Goal: Task Accomplishment & Management: Use online tool/utility

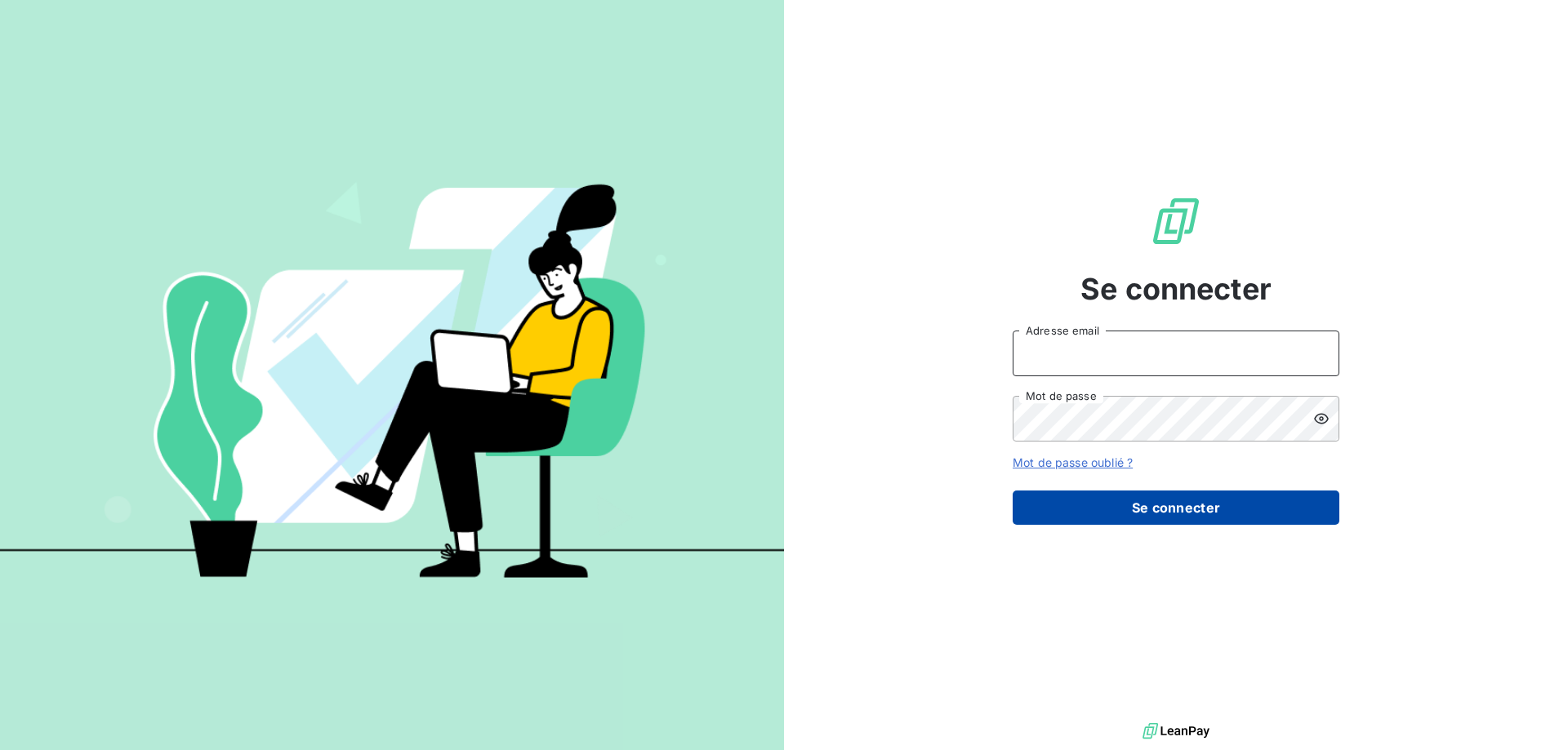
type input "[EMAIL_ADDRESS][DOMAIN_NAME]"
click at [1066, 511] on button "Se connecter" at bounding box center [1176, 508] width 327 height 35
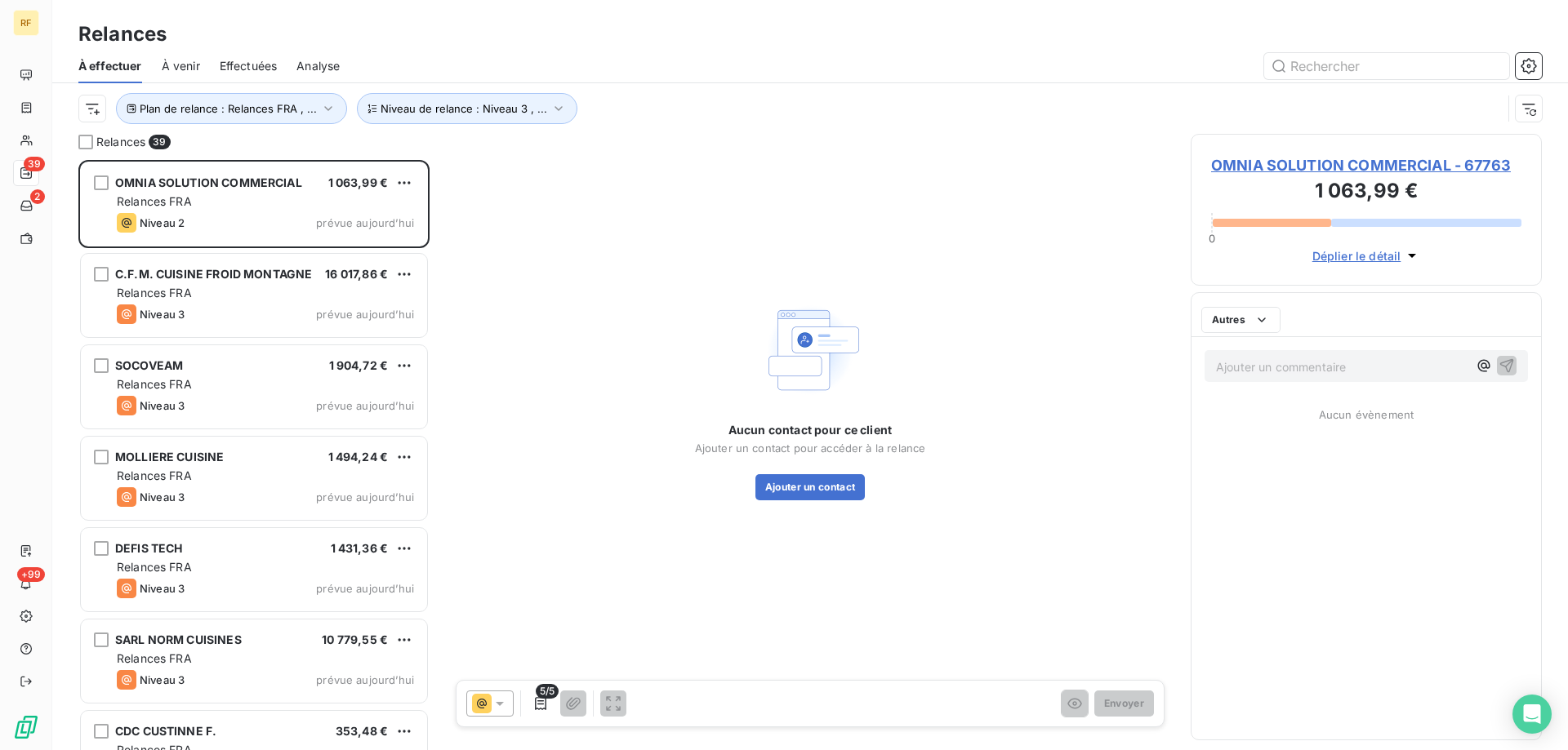
scroll to position [578, 339]
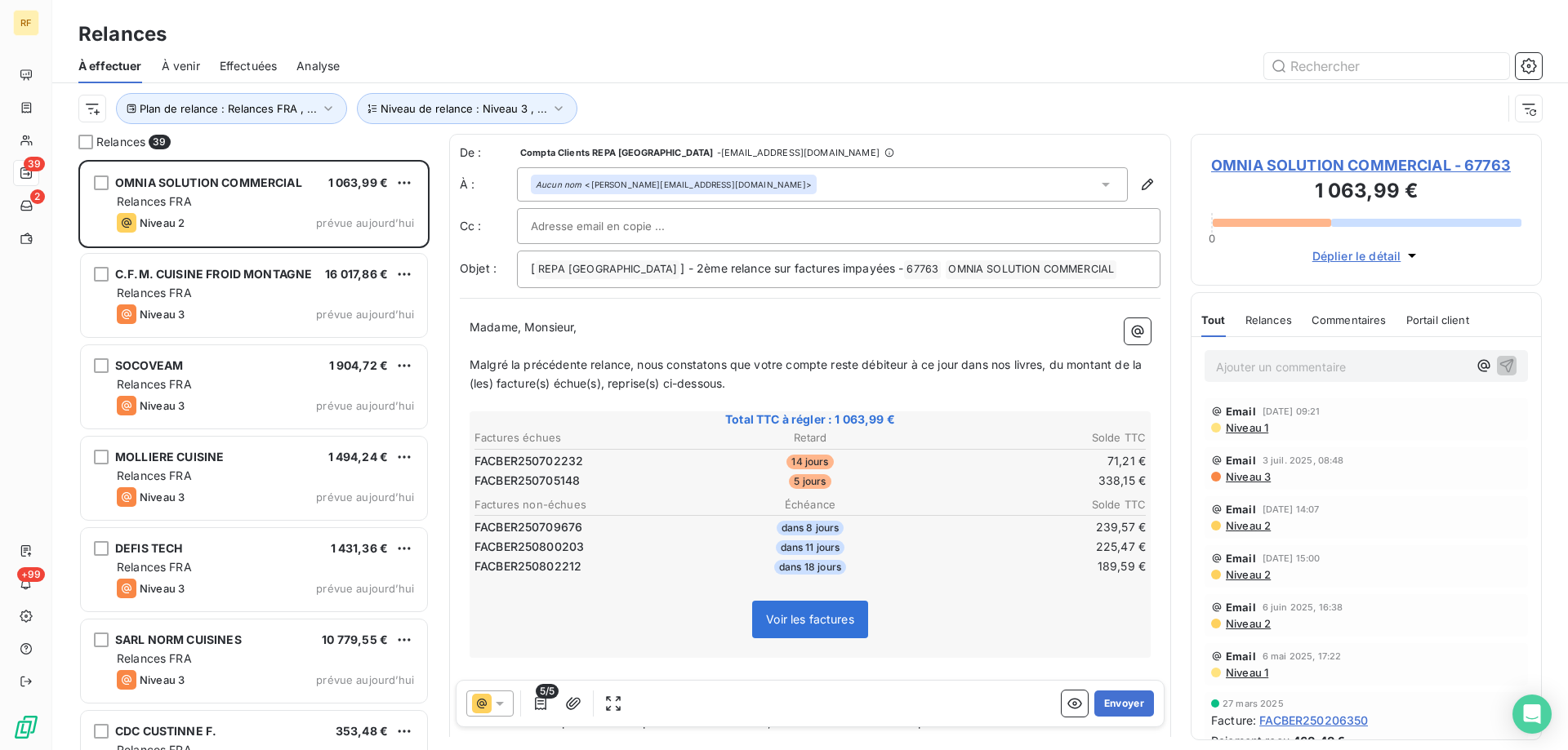
click at [422, 125] on div "Plan de relance : Relances FRA , ... Niveau de relance : Niveau 3 , ..." at bounding box center [809, 108] width 1463 height 50
click at [429, 115] on span "Niveau de relance : Niveau 3 , ..." at bounding box center [463, 108] width 167 height 13
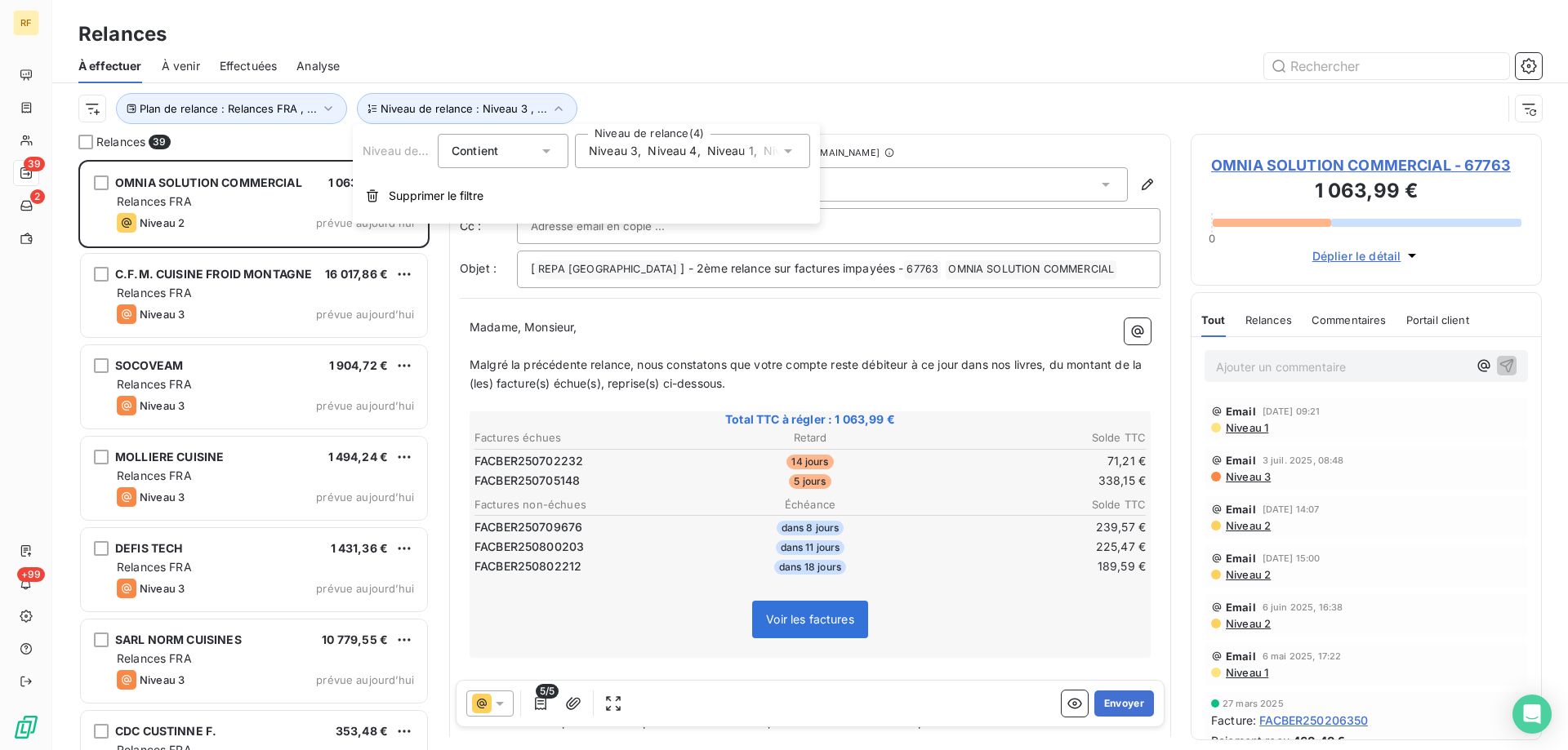
click at [633, 148] on span "Niveau 3" at bounding box center [614, 151] width 49 height 17
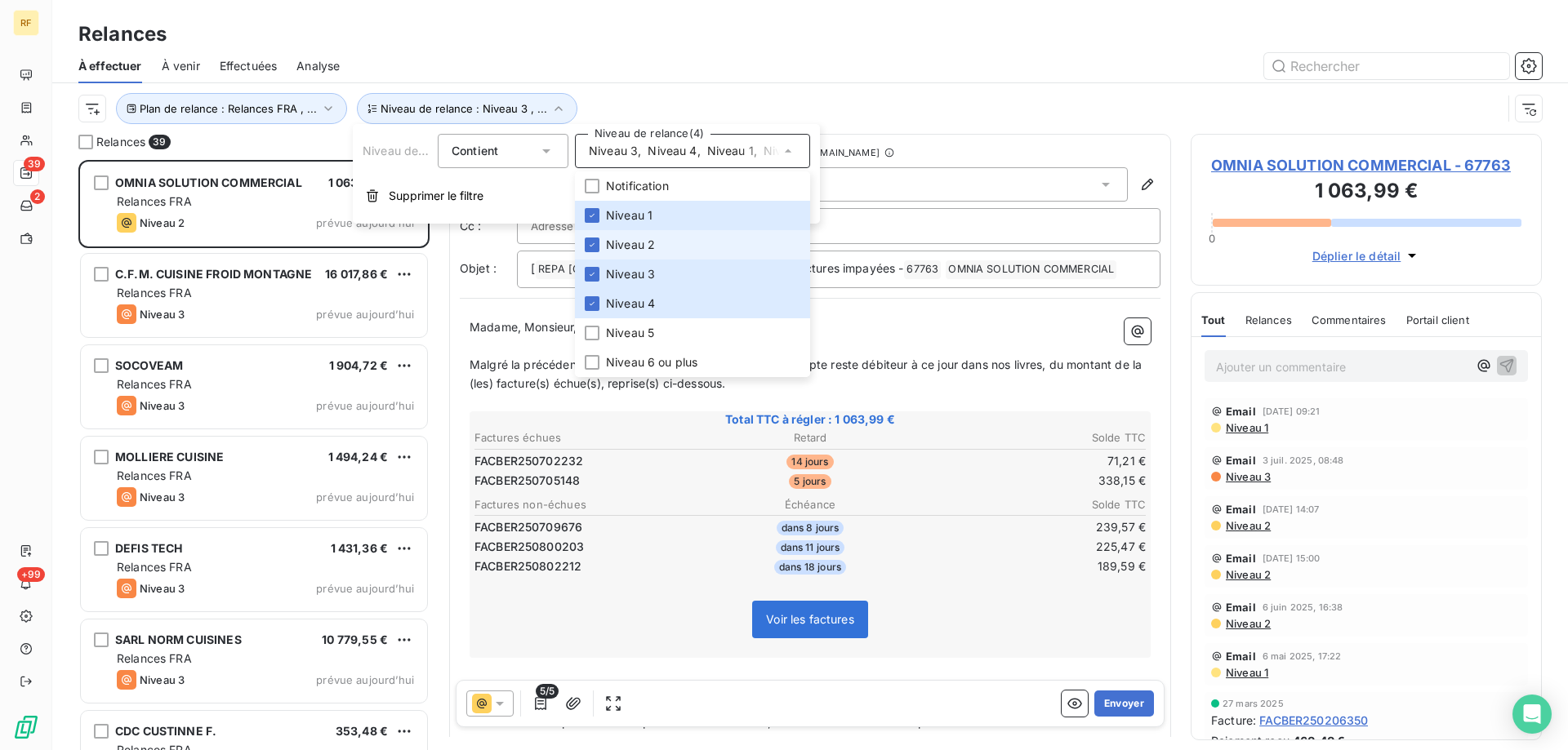
click at [672, 256] on li "Niveau 2" at bounding box center [693, 245] width 235 height 30
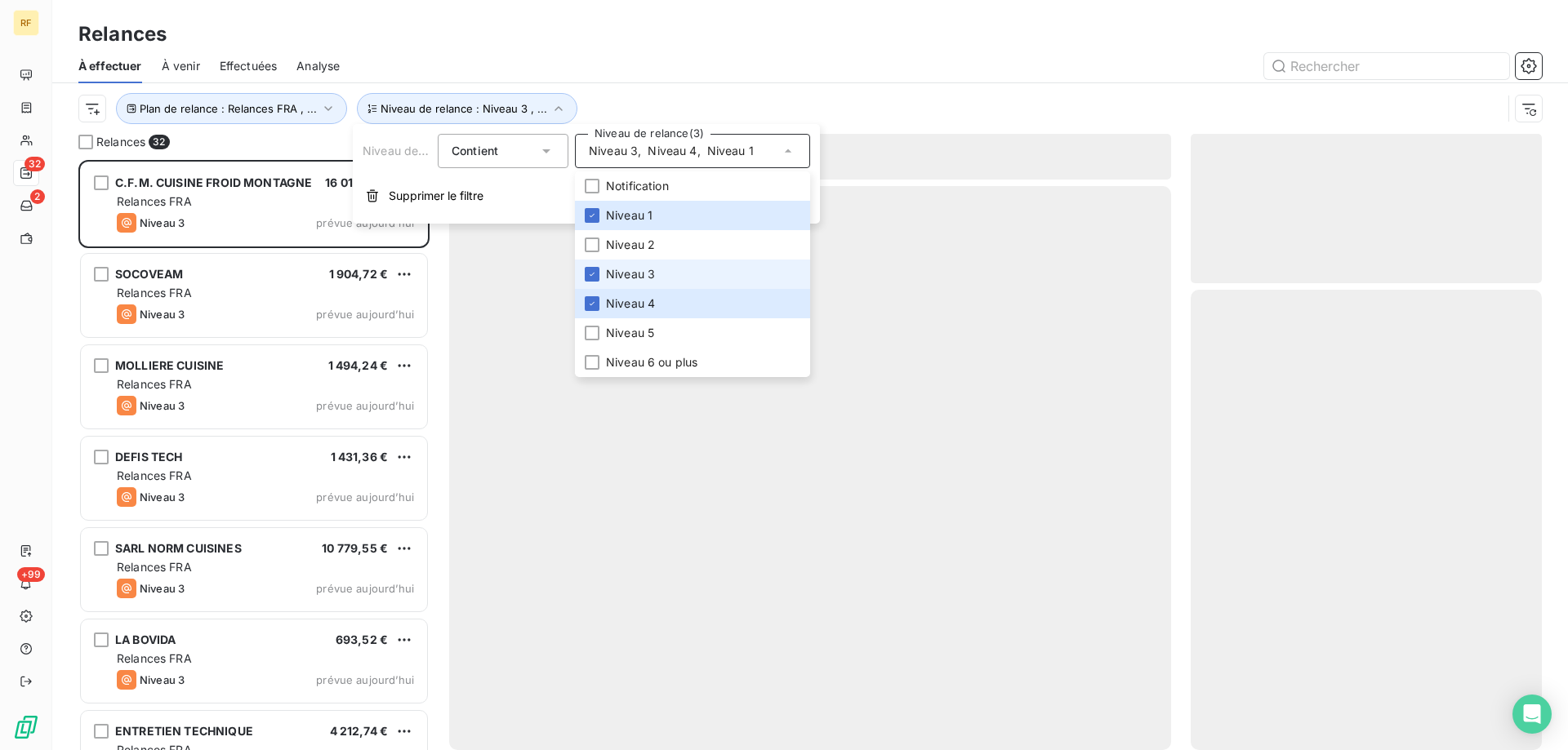
click at [672, 267] on li "Niveau 3" at bounding box center [693, 275] width 235 height 30
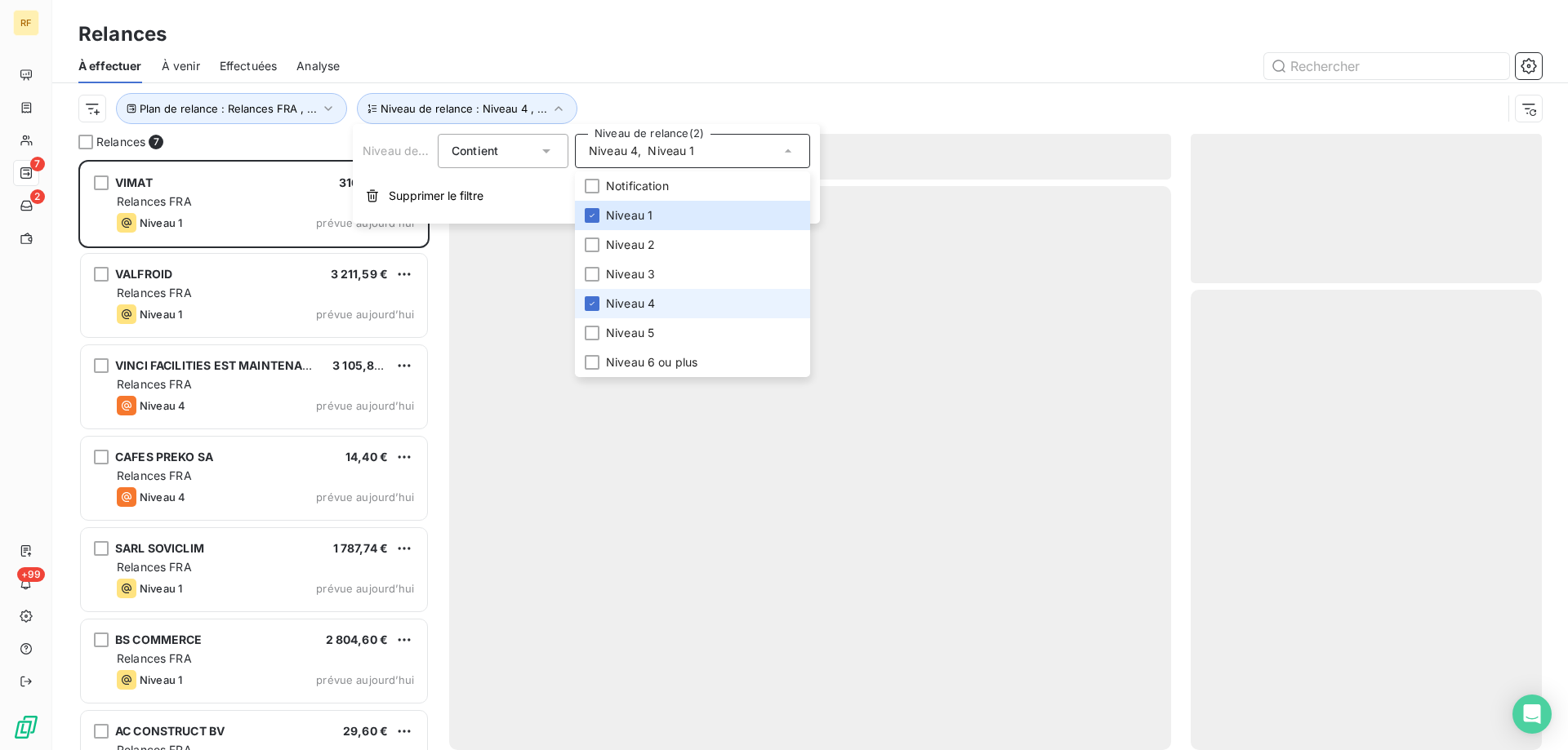
scroll to position [578, 339]
click at [677, 302] on li "Niveau 4" at bounding box center [693, 304] width 235 height 30
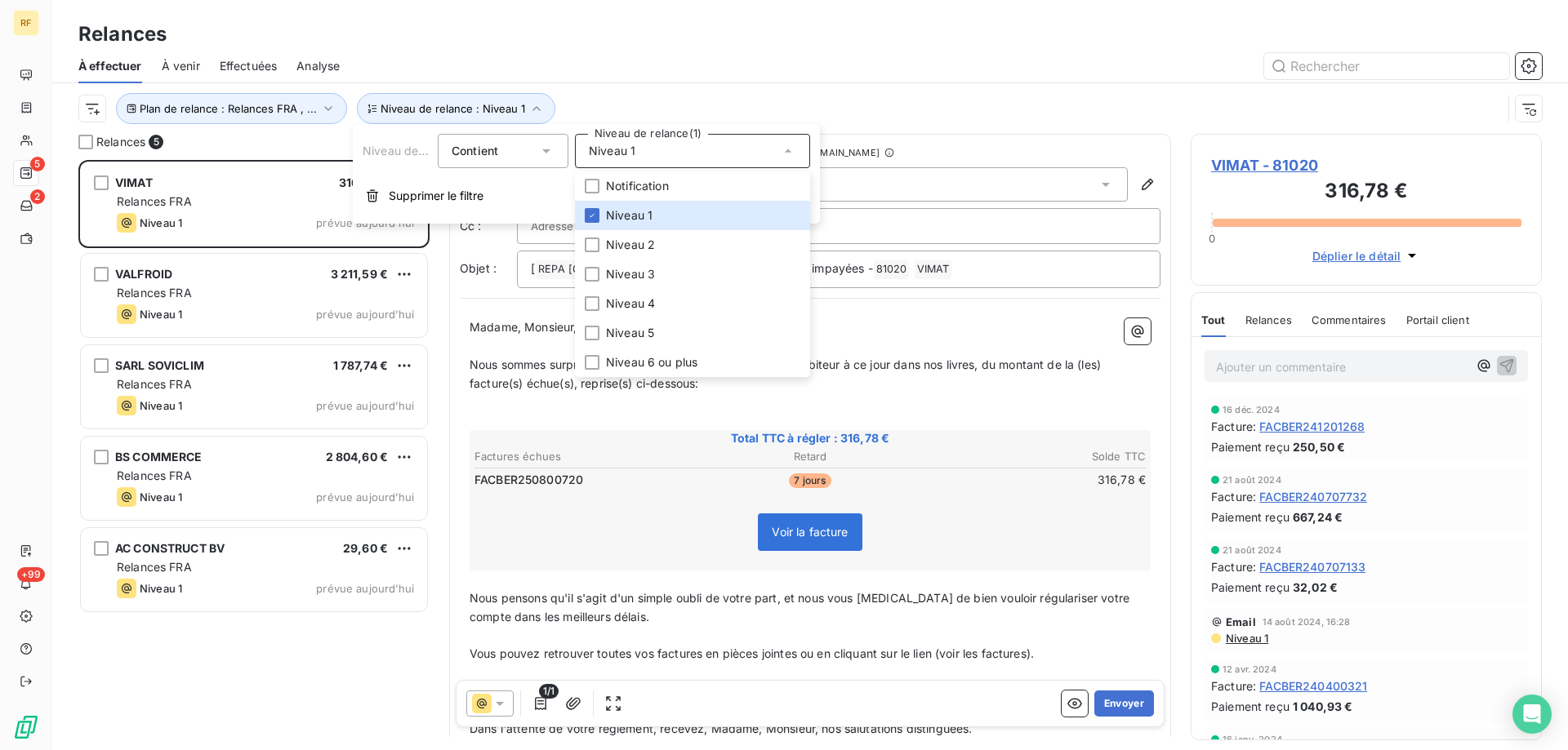
click at [627, 64] on div at bounding box center [950, 66] width 1183 height 26
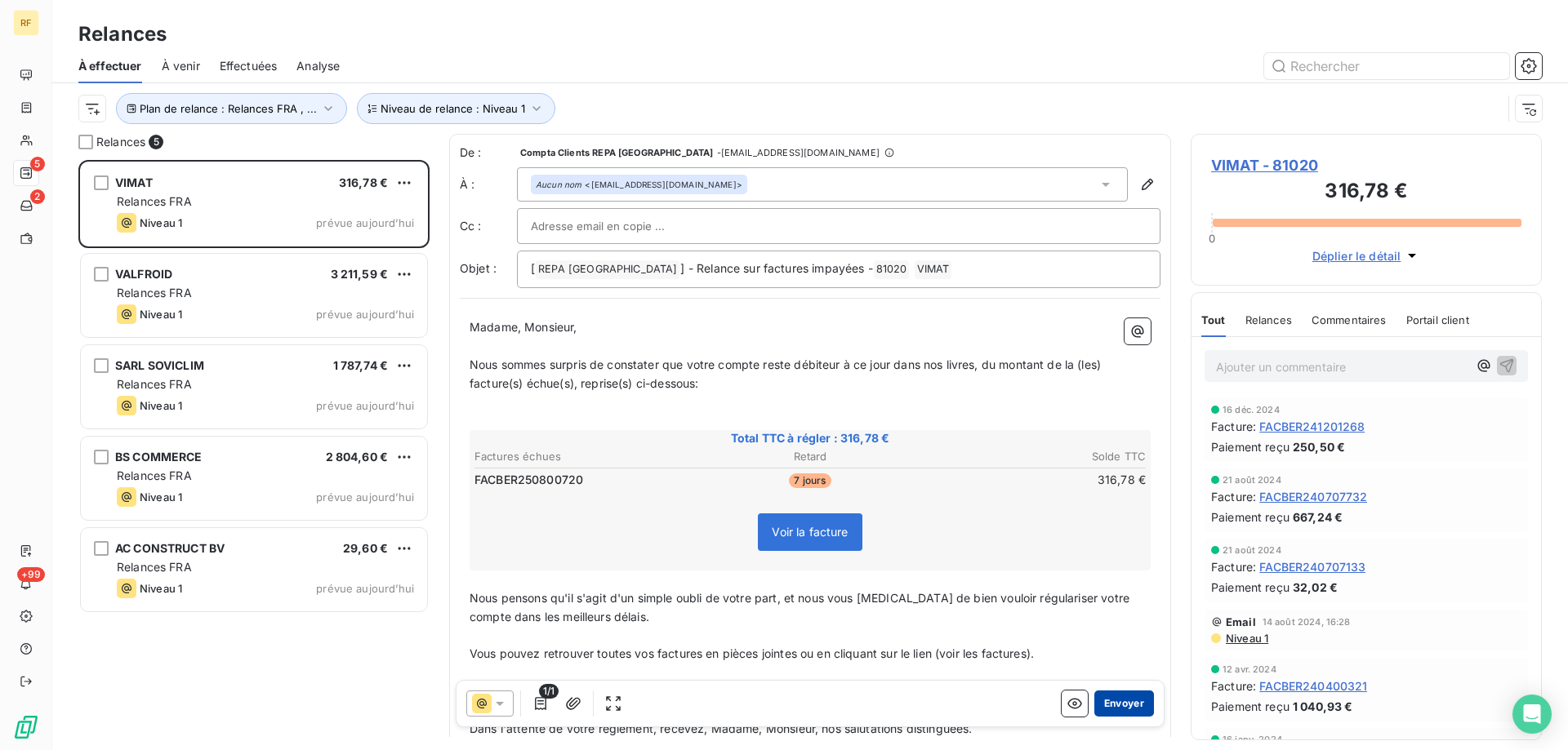
click at [1114, 705] on button "Envoyer" at bounding box center [1123, 704] width 59 height 26
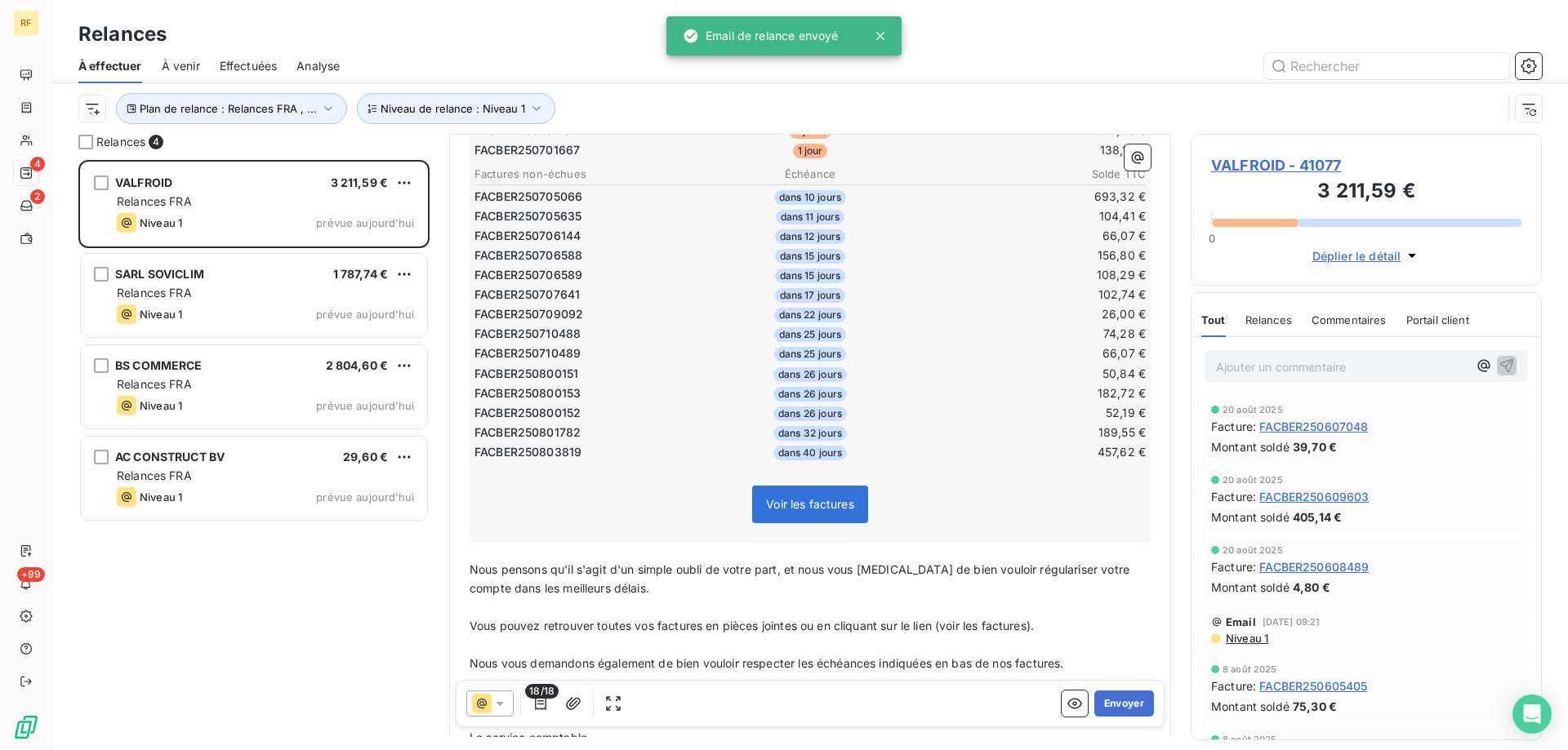
scroll to position [409, 0]
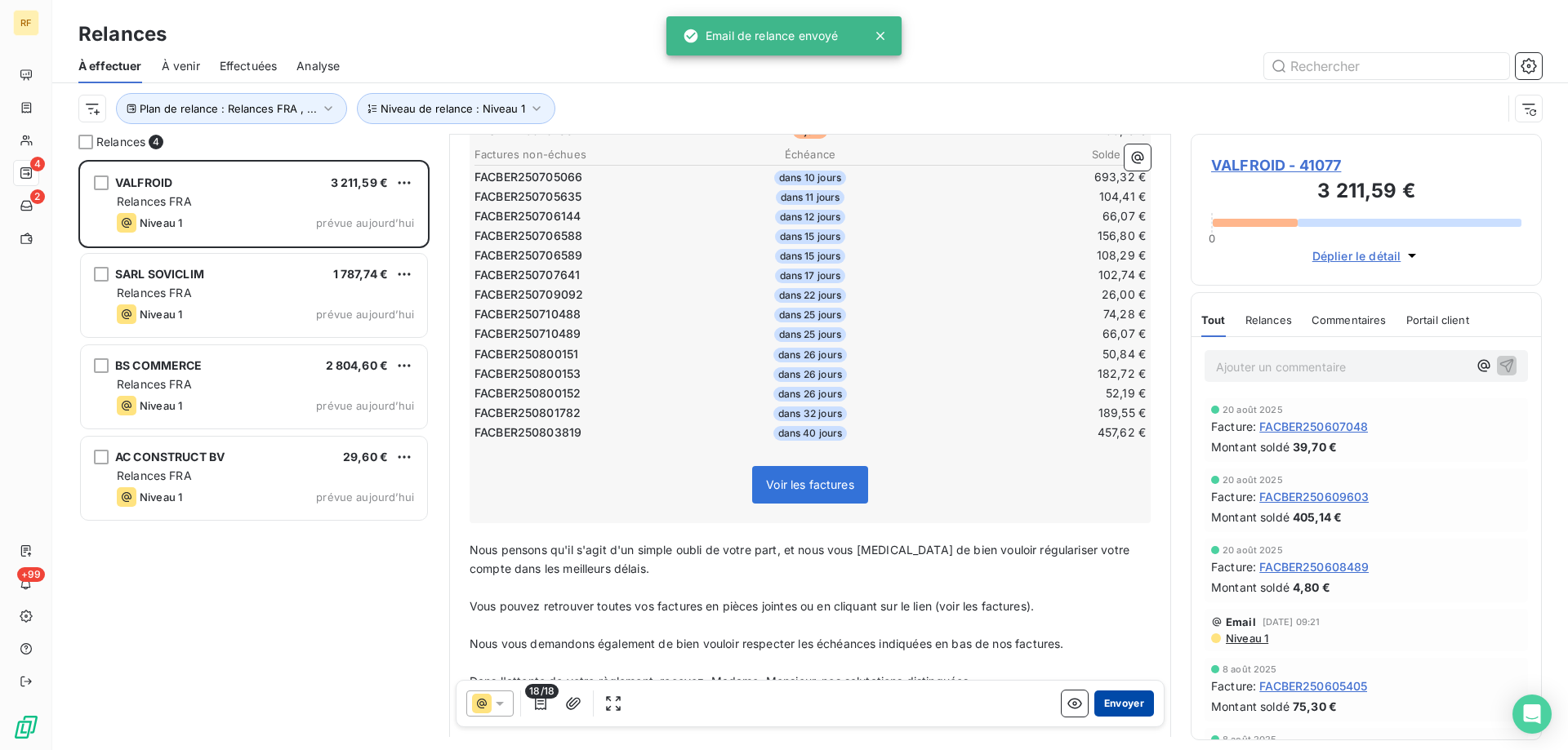
click at [1105, 695] on button "Envoyer" at bounding box center [1123, 704] width 59 height 26
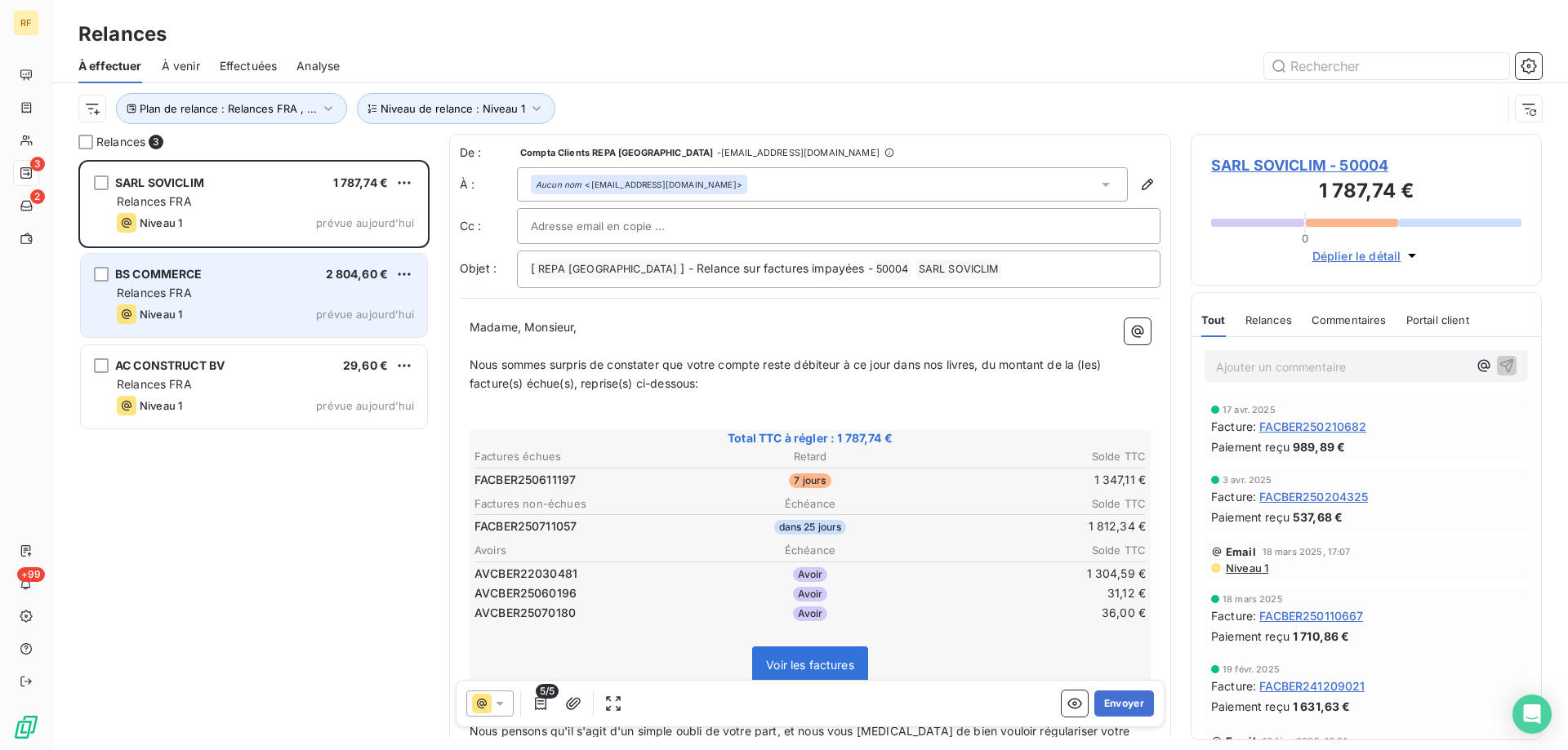
click at [216, 277] on div "BS COMMERCE 2 804,60 €" at bounding box center [265, 274] width 297 height 15
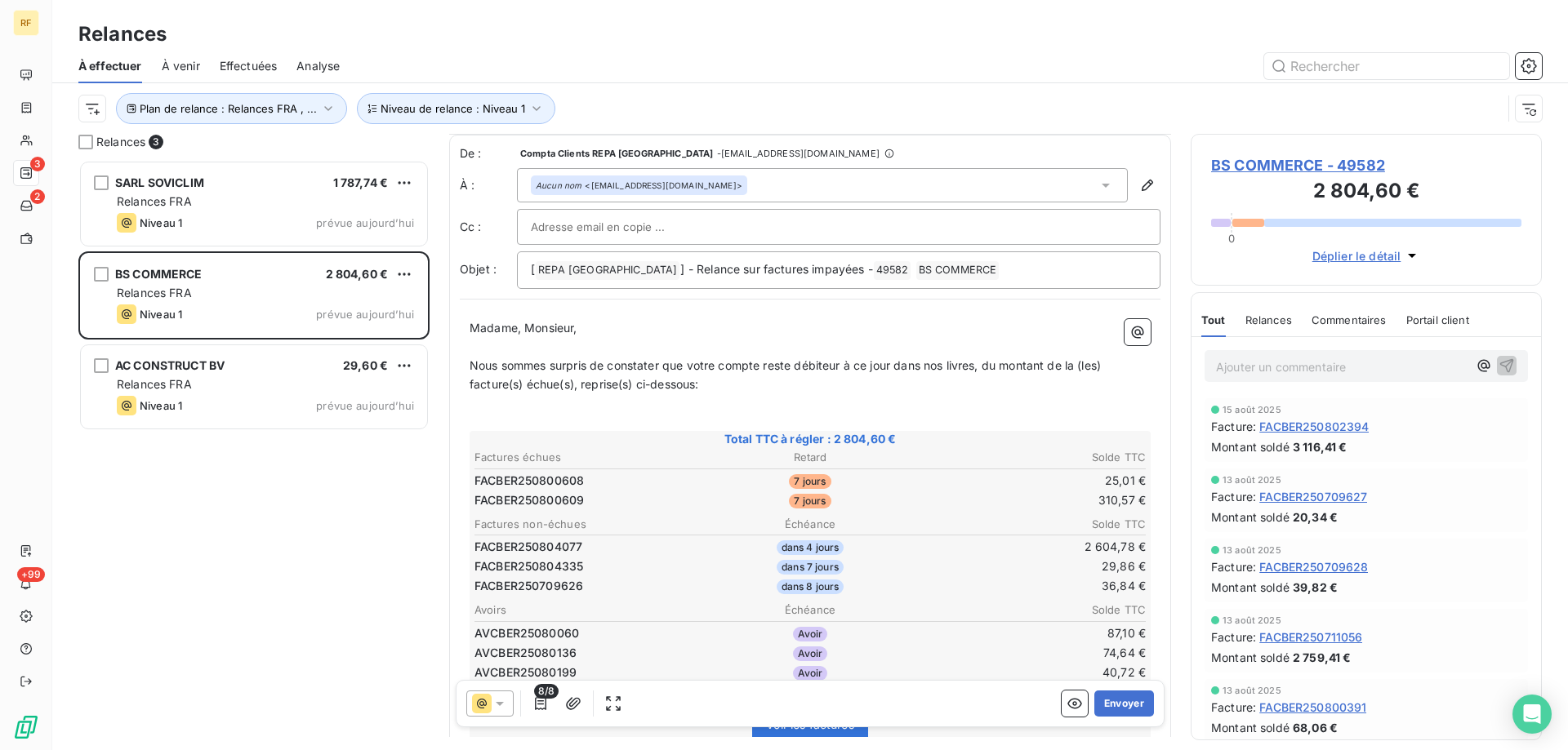
scroll to position [82, 0]
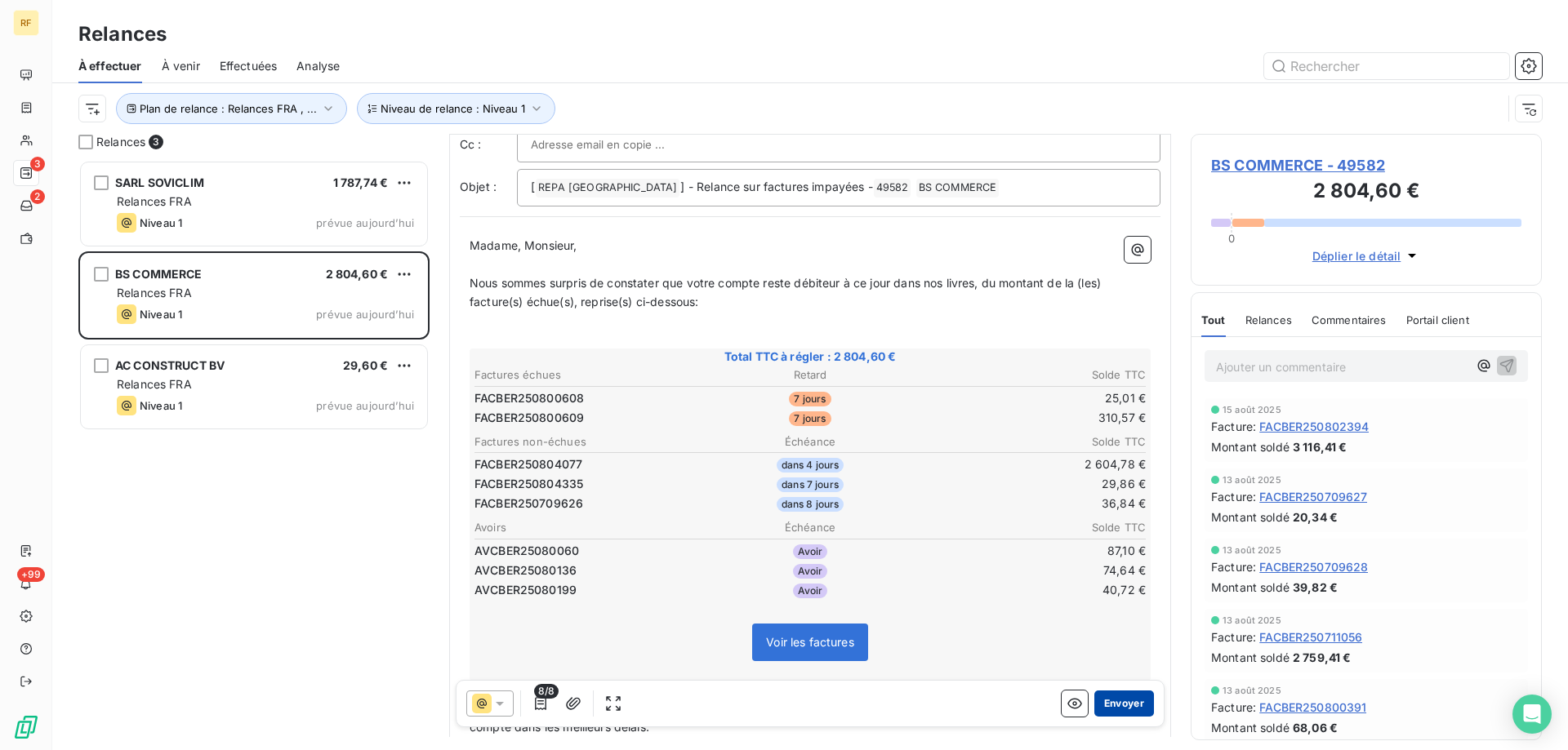
click at [1120, 700] on button "Envoyer" at bounding box center [1123, 704] width 59 height 26
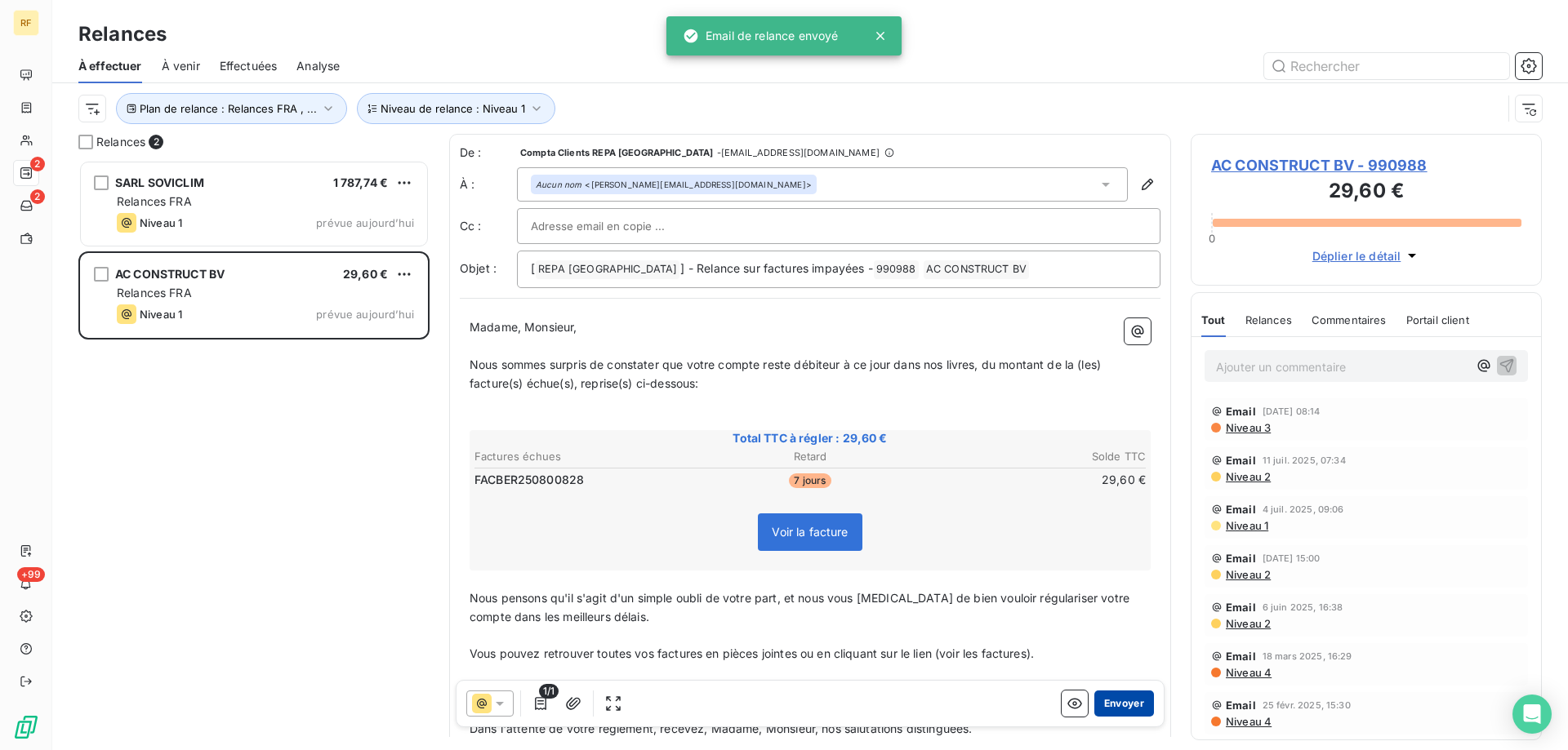
click at [1124, 704] on button "Envoyer" at bounding box center [1123, 704] width 59 height 26
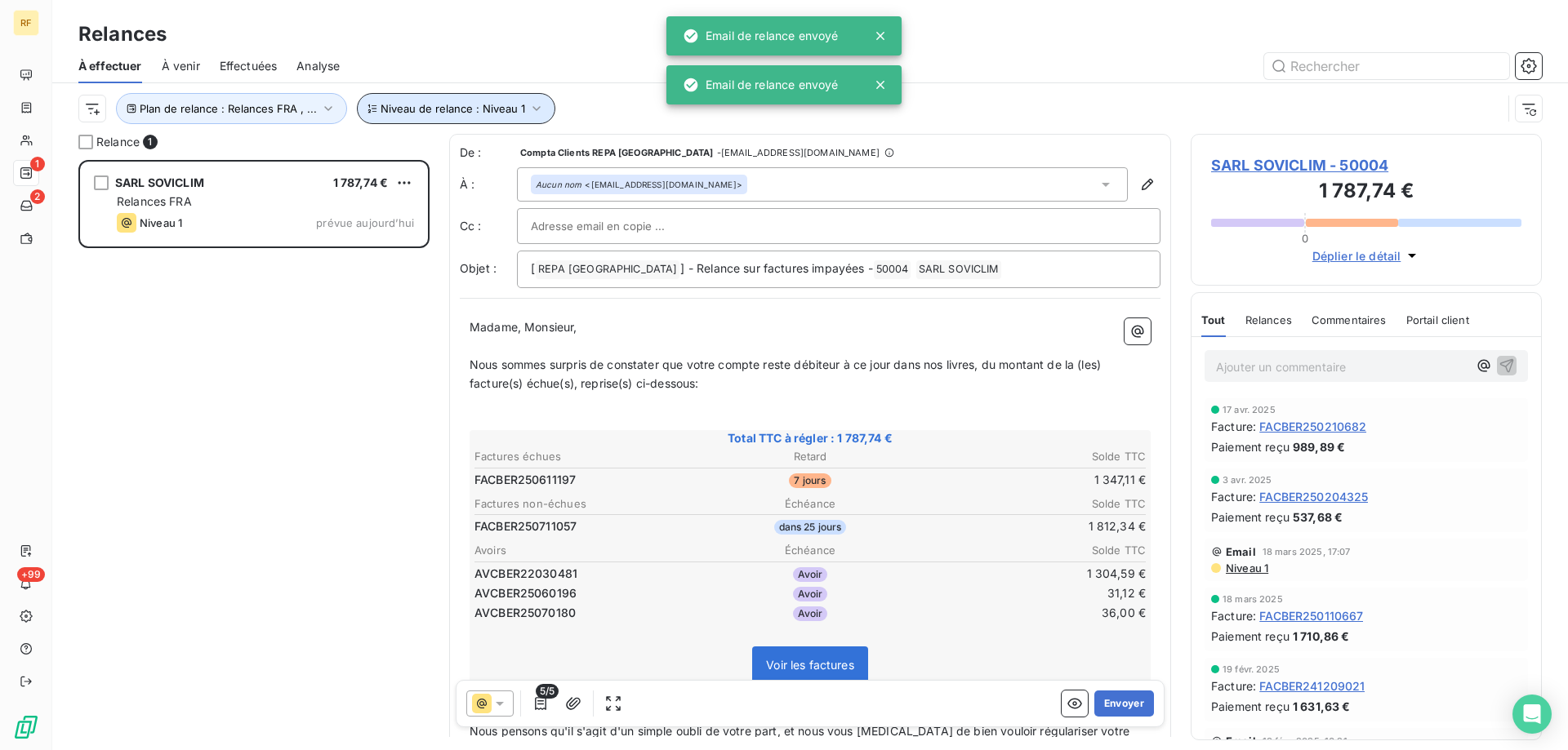
click at [482, 107] on span "Niveau de relance : Niveau 1" at bounding box center [453, 108] width 144 height 13
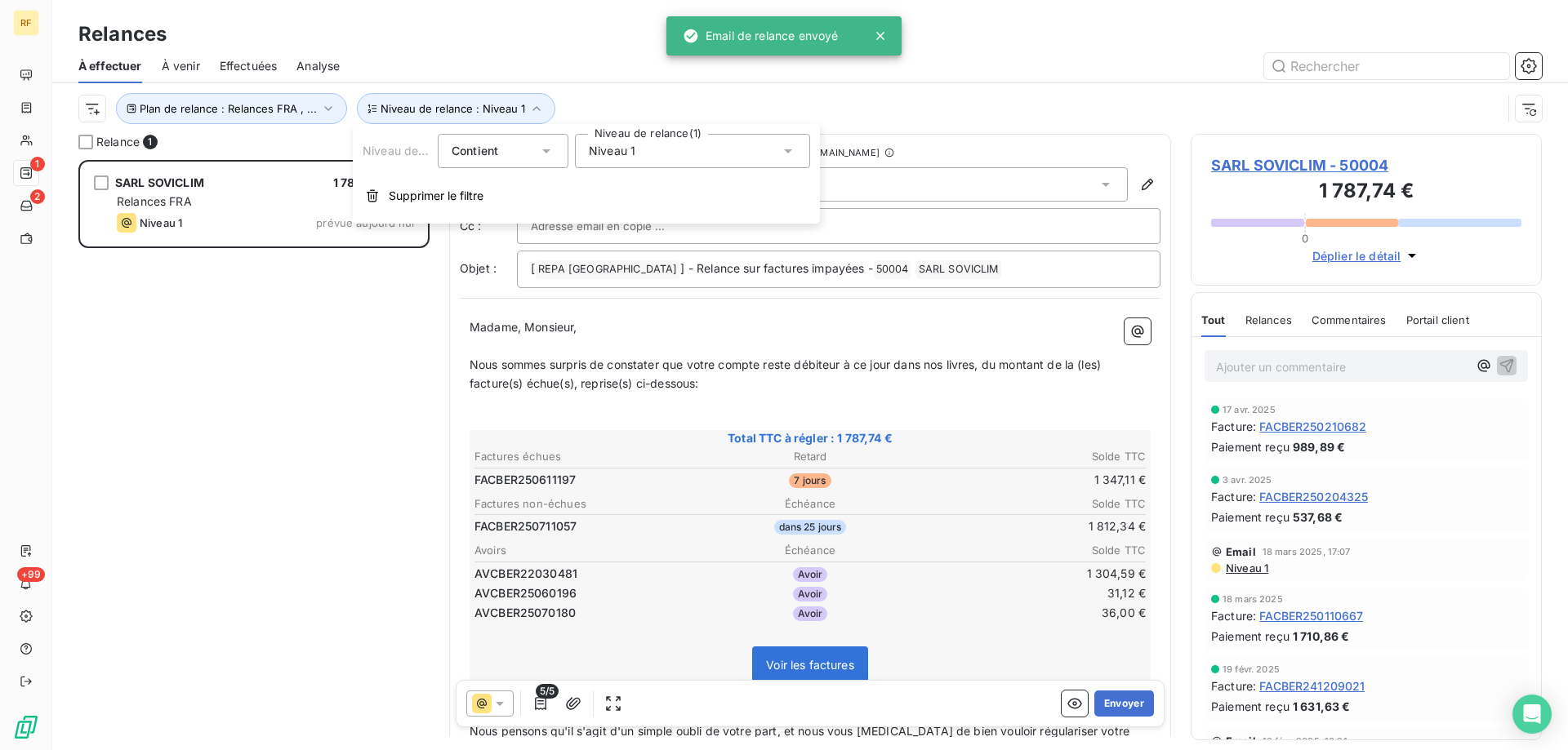
click at [651, 151] on div "Niveau 1" at bounding box center [693, 151] width 235 height 35
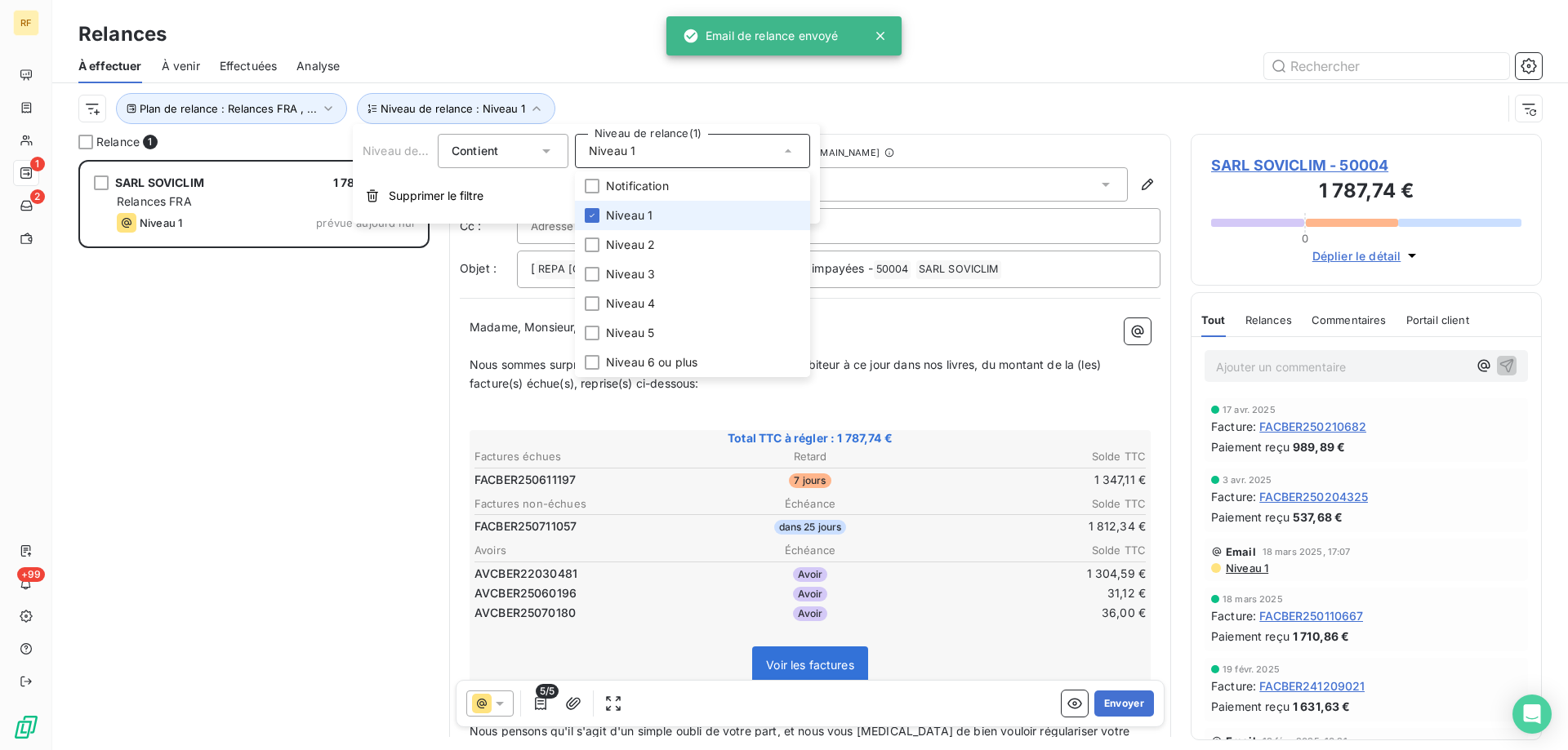
click at [678, 223] on li "Niveau 1" at bounding box center [693, 215] width 235 height 30
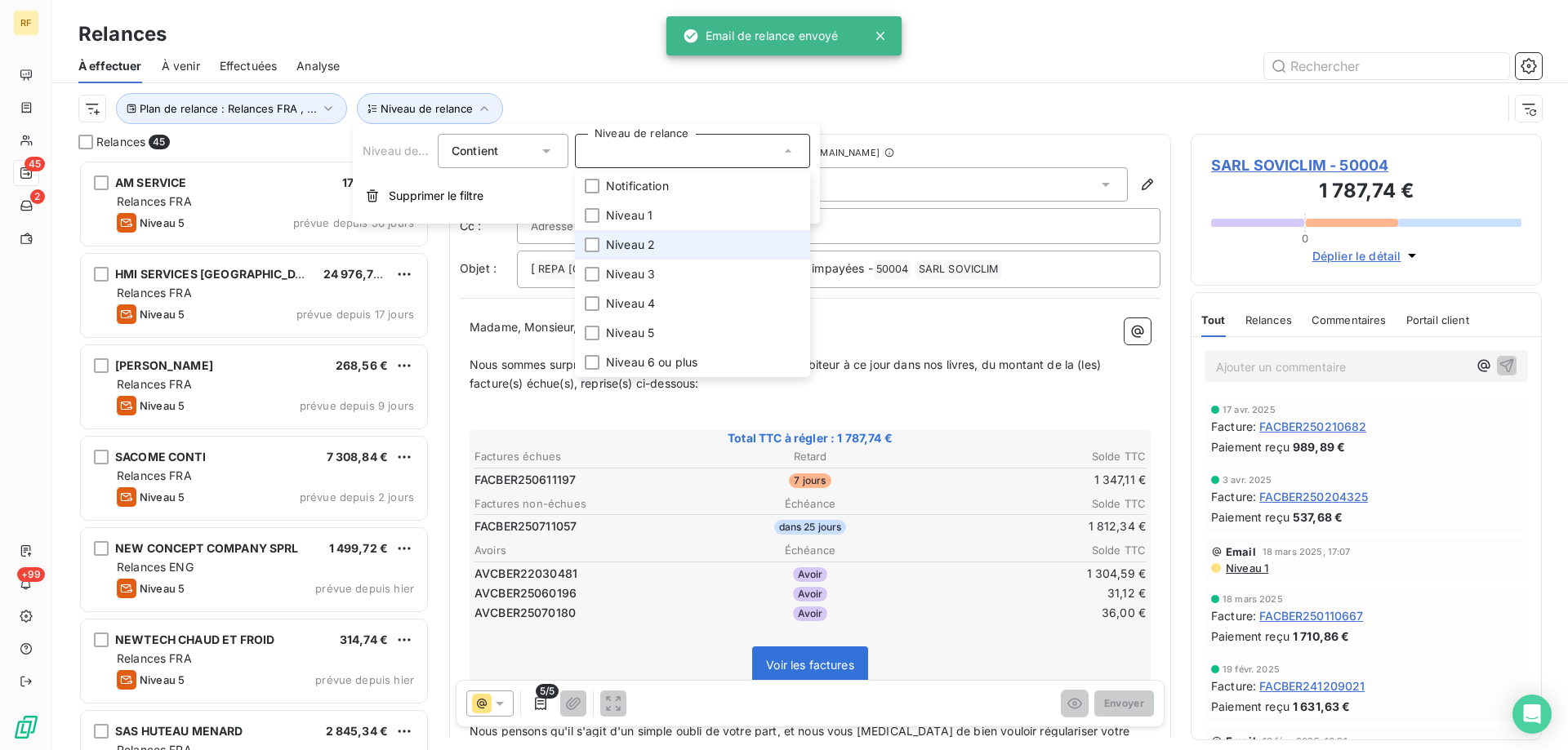
click at [677, 245] on li "Niveau 2" at bounding box center [693, 245] width 235 height 30
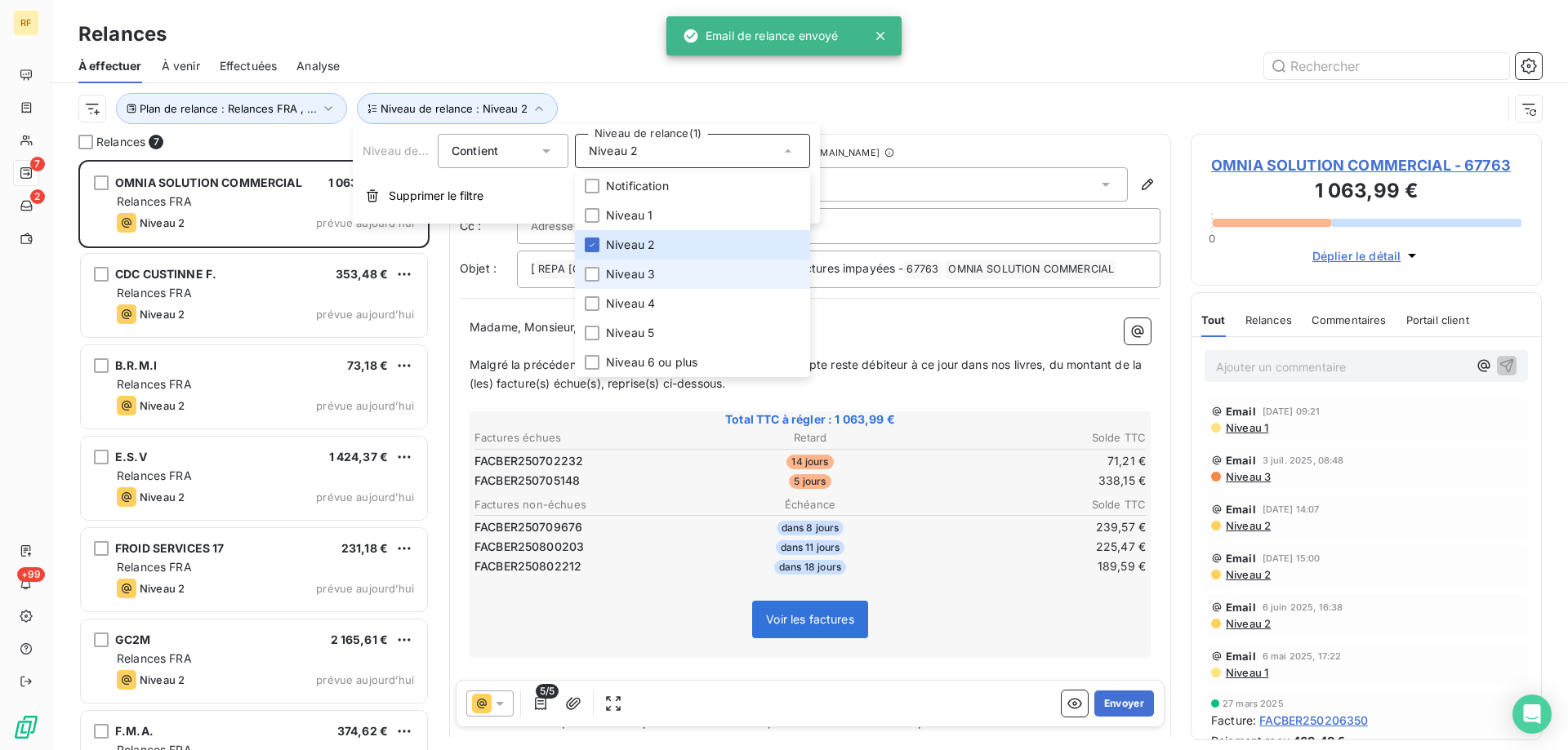
scroll to position [578, 339]
click at [666, 273] on li "Niveau 3" at bounding box center [693, 275] width 235 height 30
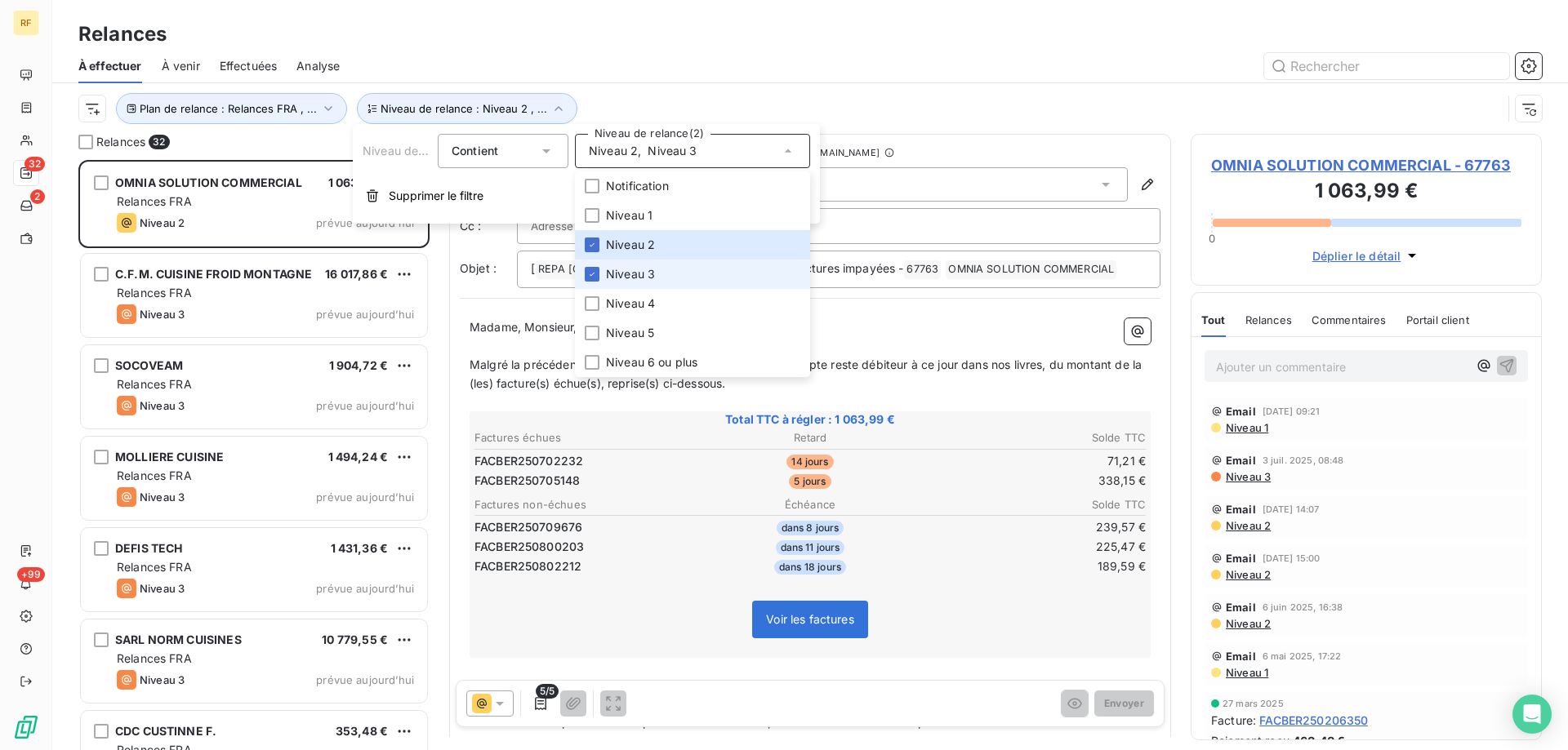
click at [665, 276] on li "Niveau 3" at bounding box center [693, 275] width 235 height 30
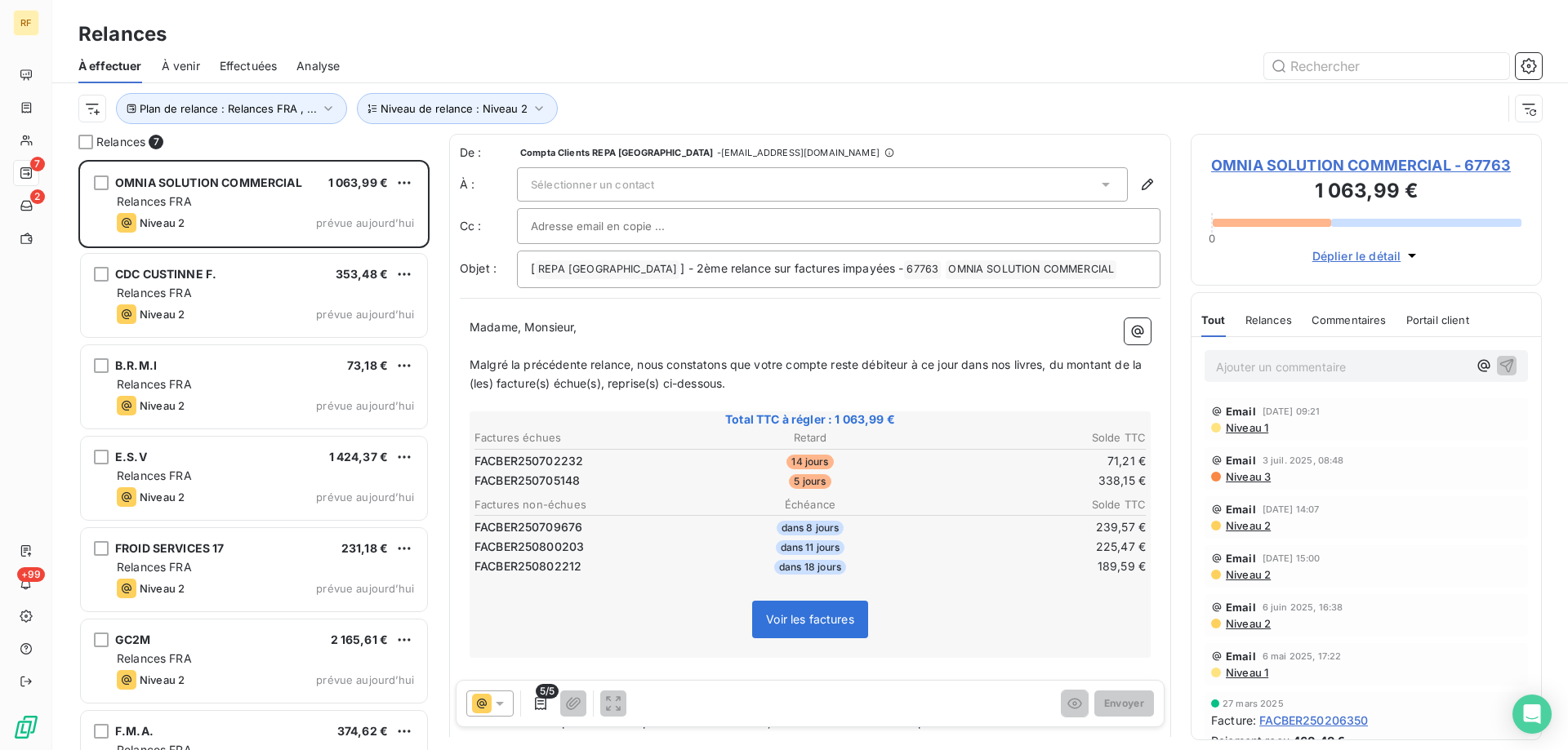
click at [873, 98] on div "Plan de relance : Relances FRA , ... Niveau de relance : Niveau 2" at bounding box center [789, 108] width 1423 height 31
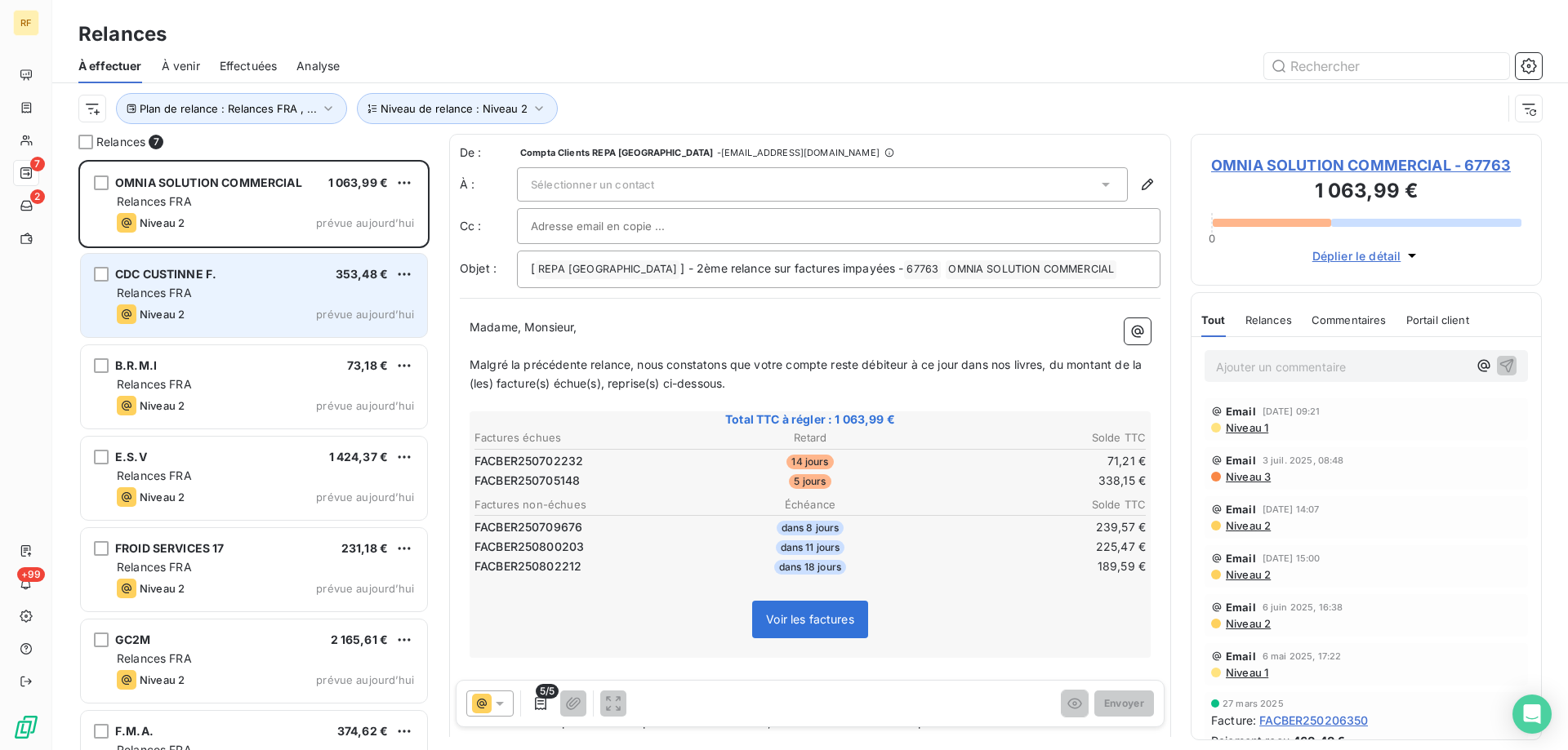
click at [266, 275] on div "CDC CUSTINNE F. 353,48 €" at bounding box center [265, 274] width 297 height 15
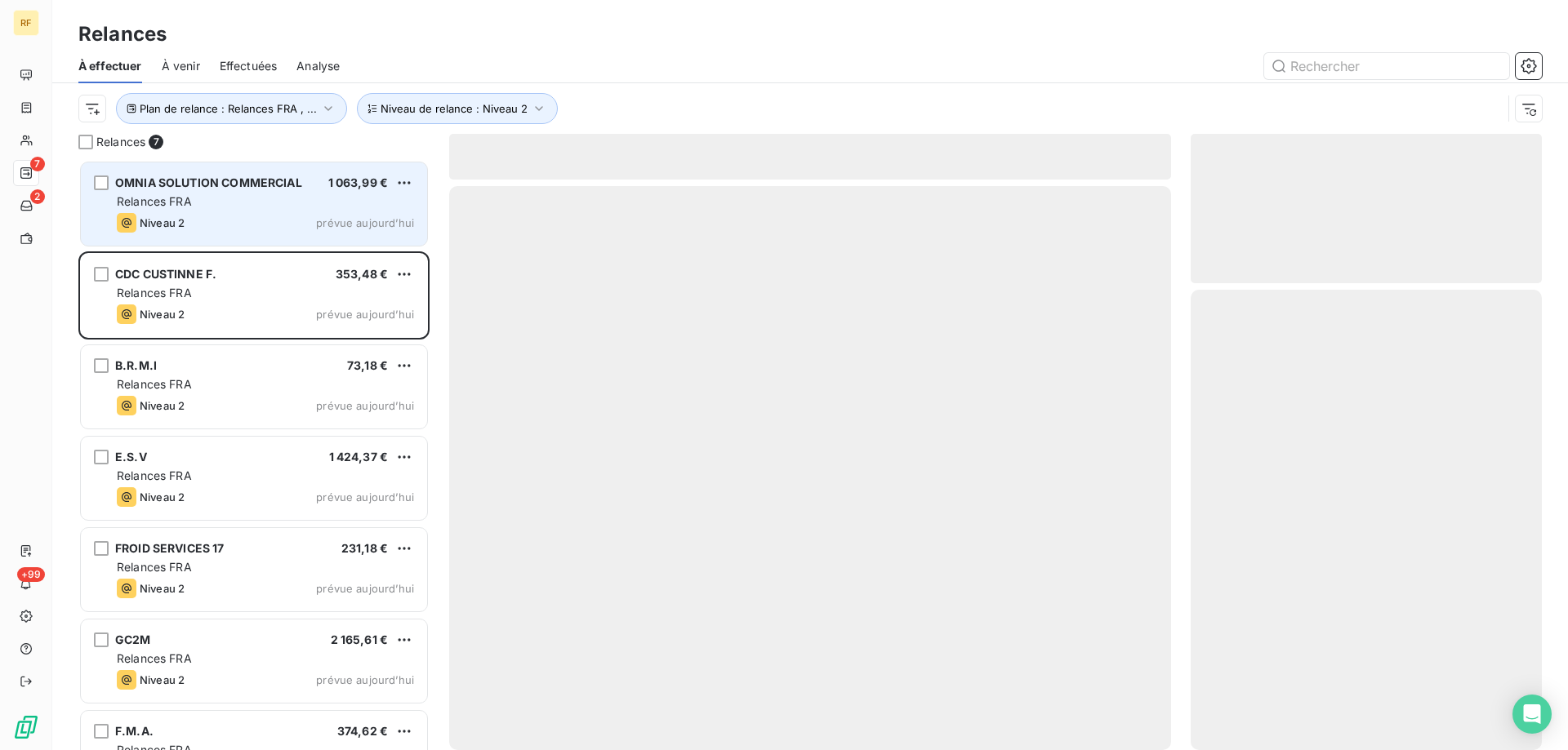
click at [261, 213] on div "Niveau 2 prévue aujourd’hui" at bounding box center [265, 223] width 297 height 20
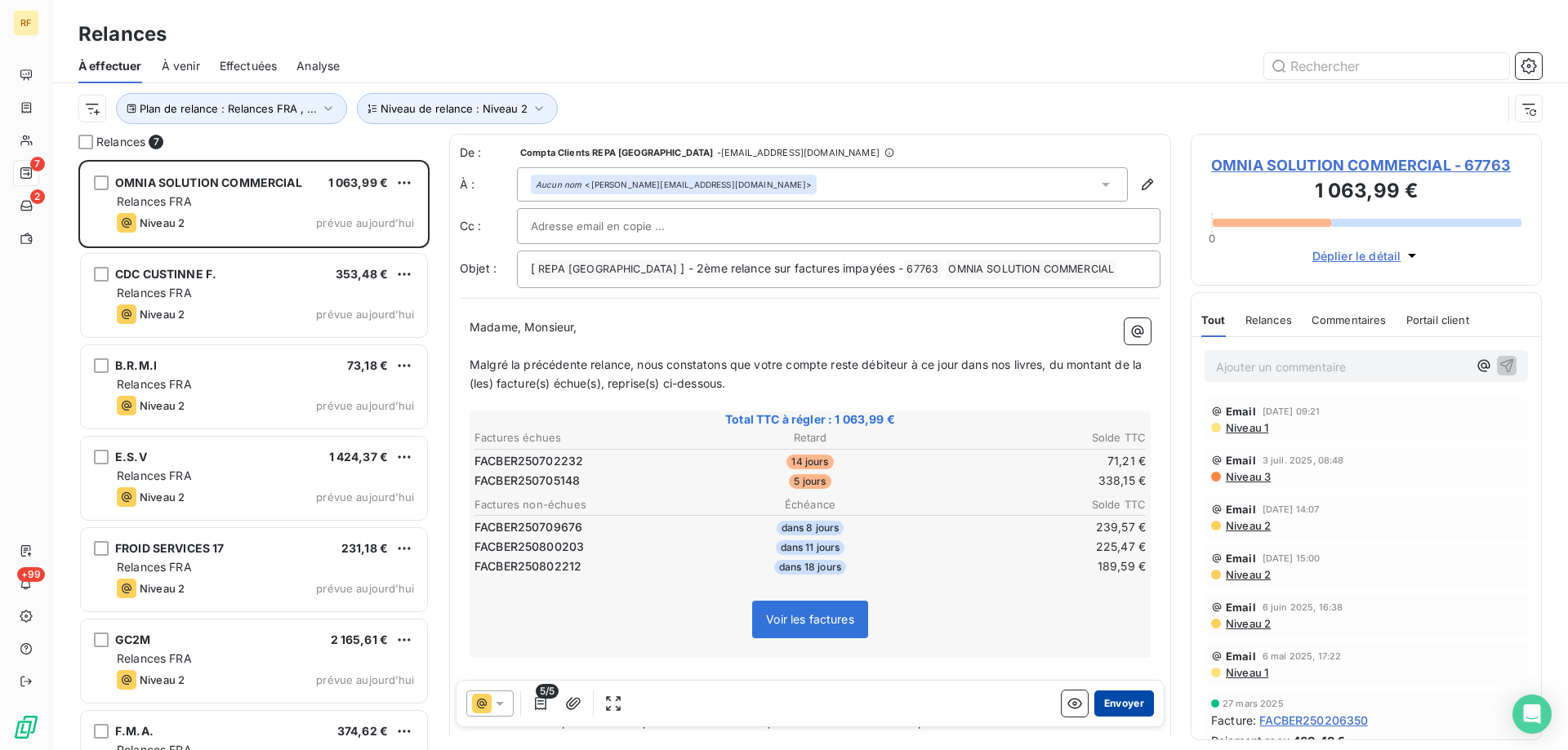
click at [1121, 707] on button "Envoyer" at bounding box center [1123, 704] width 59 height 26
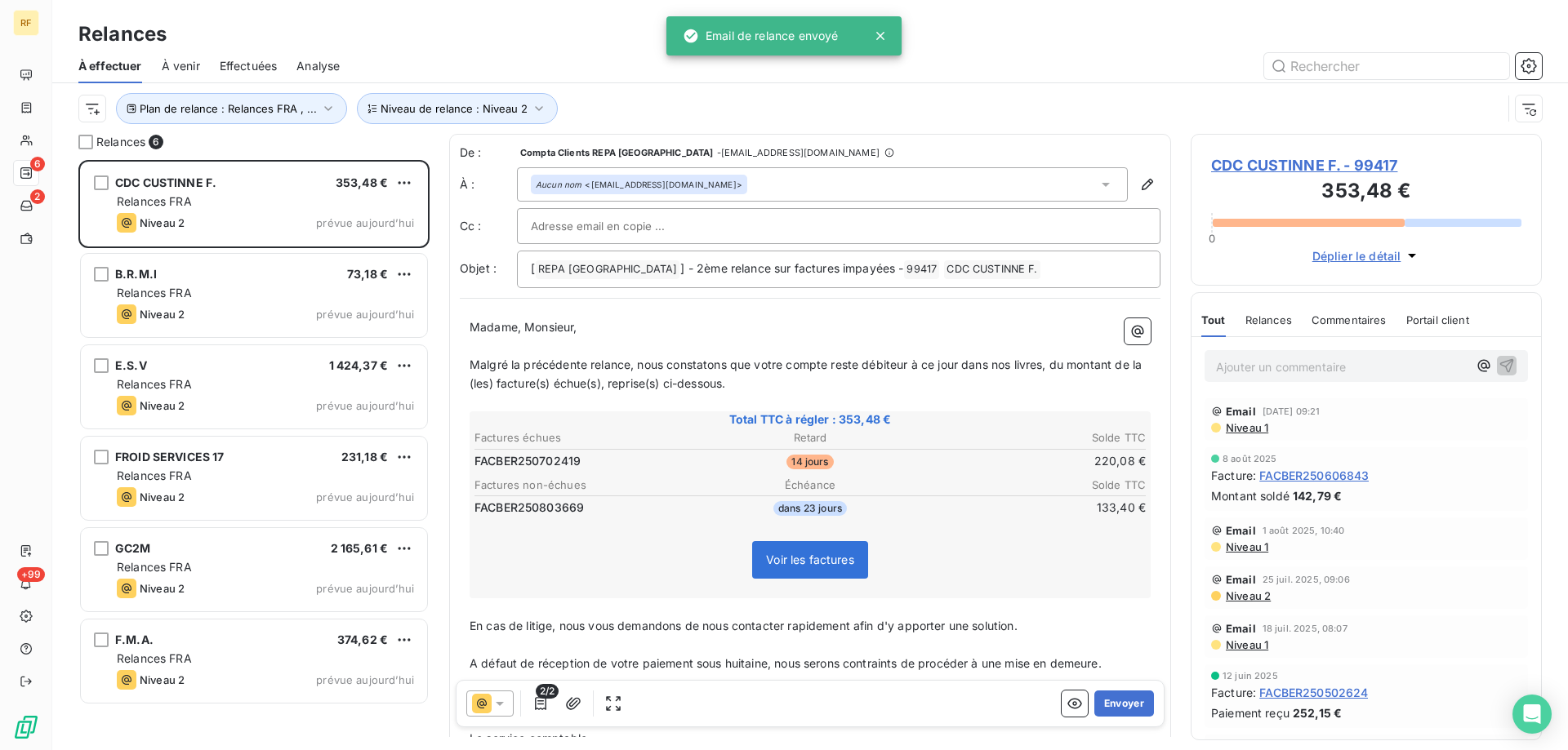
click at [1121, 707] on button "Envoyer" at bounding box center [1123, 704] width 59 height 26
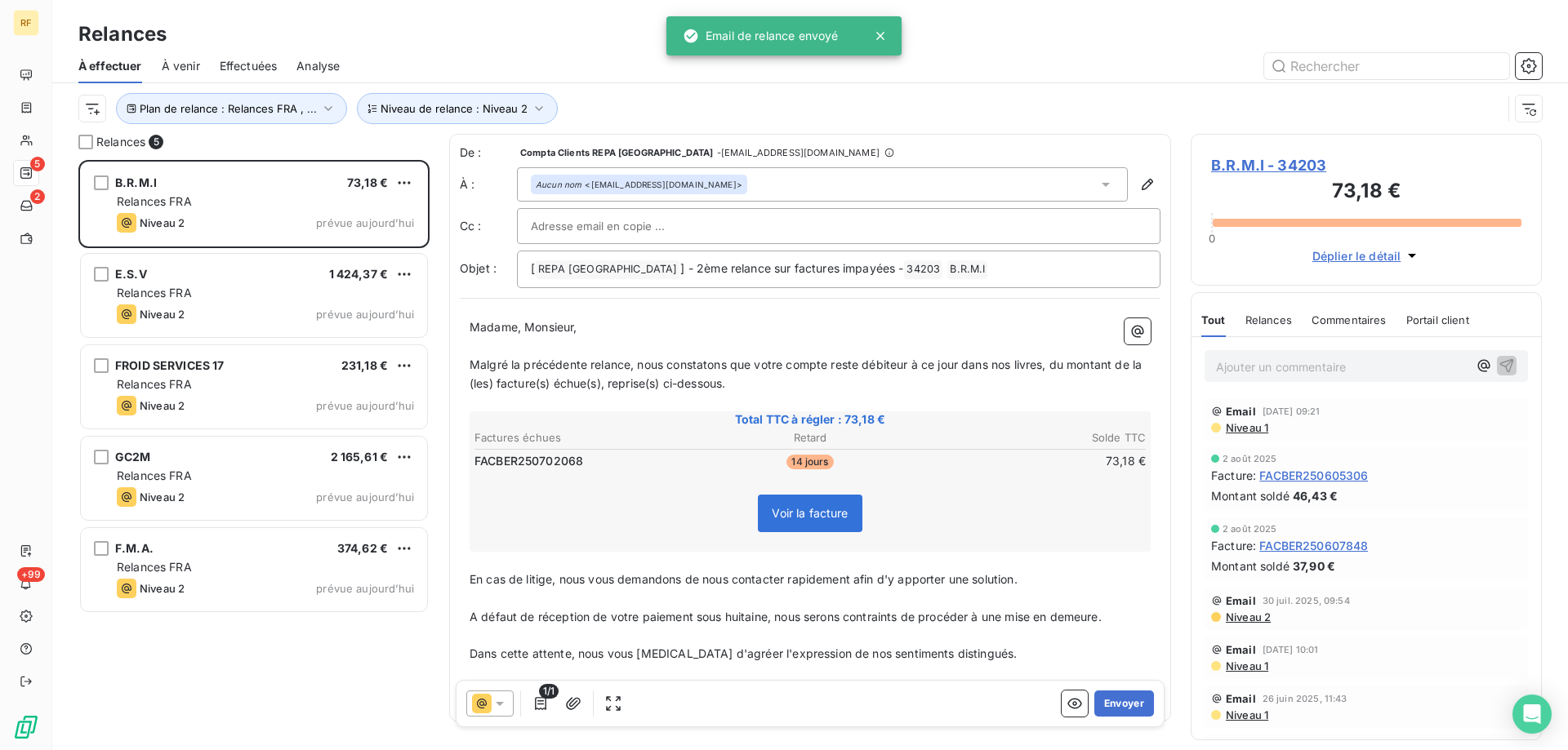
click at [1121, 707] on button "Envoyer" at bounding box center [1123, 704] width 59 height 26
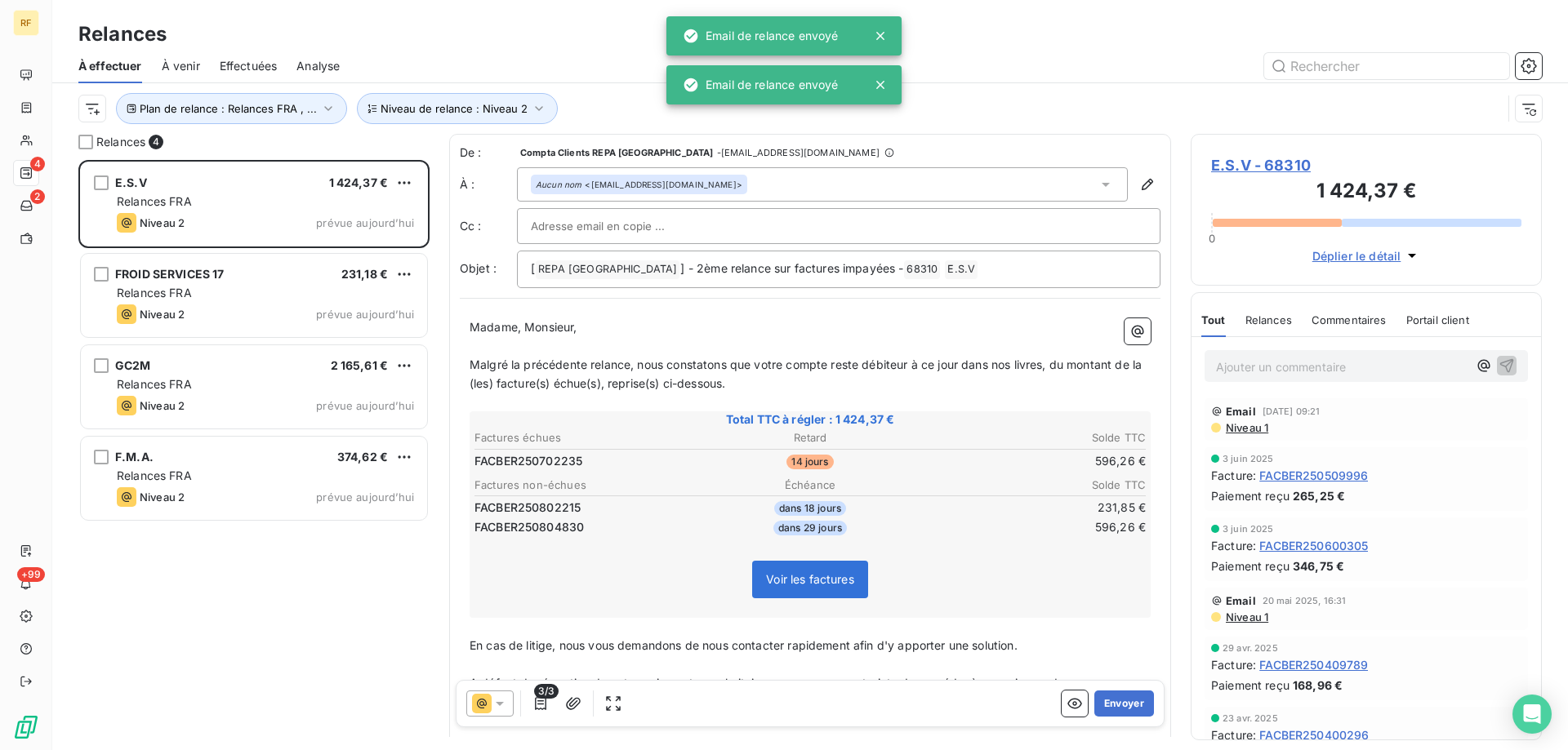
click at [1121, 707] on button "Envoyer" at bounding box center [1123, 704] width 59 height 26
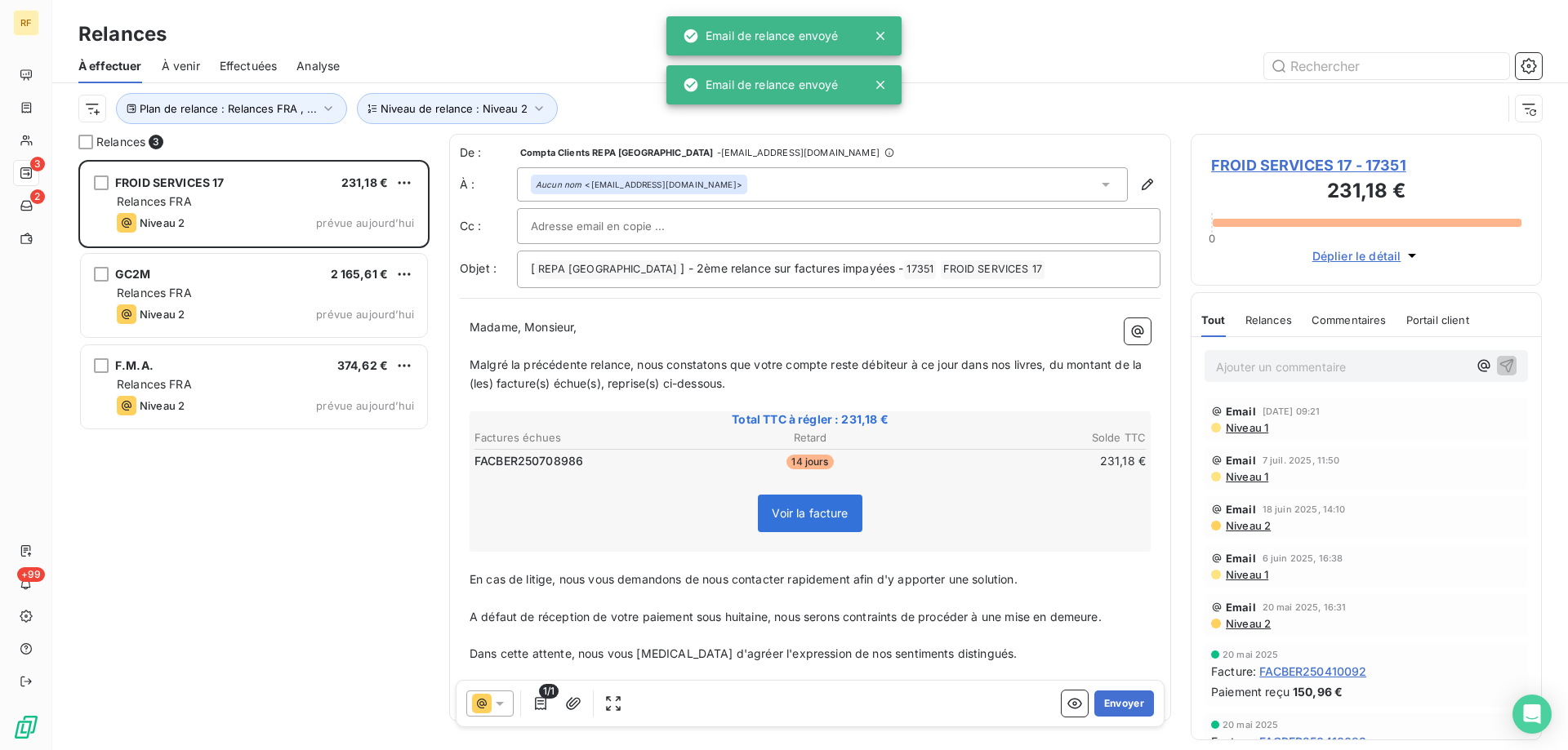
click at [1121, 707] on button "Envoyer" at bounding box center [1123, 704] width 59 height 26
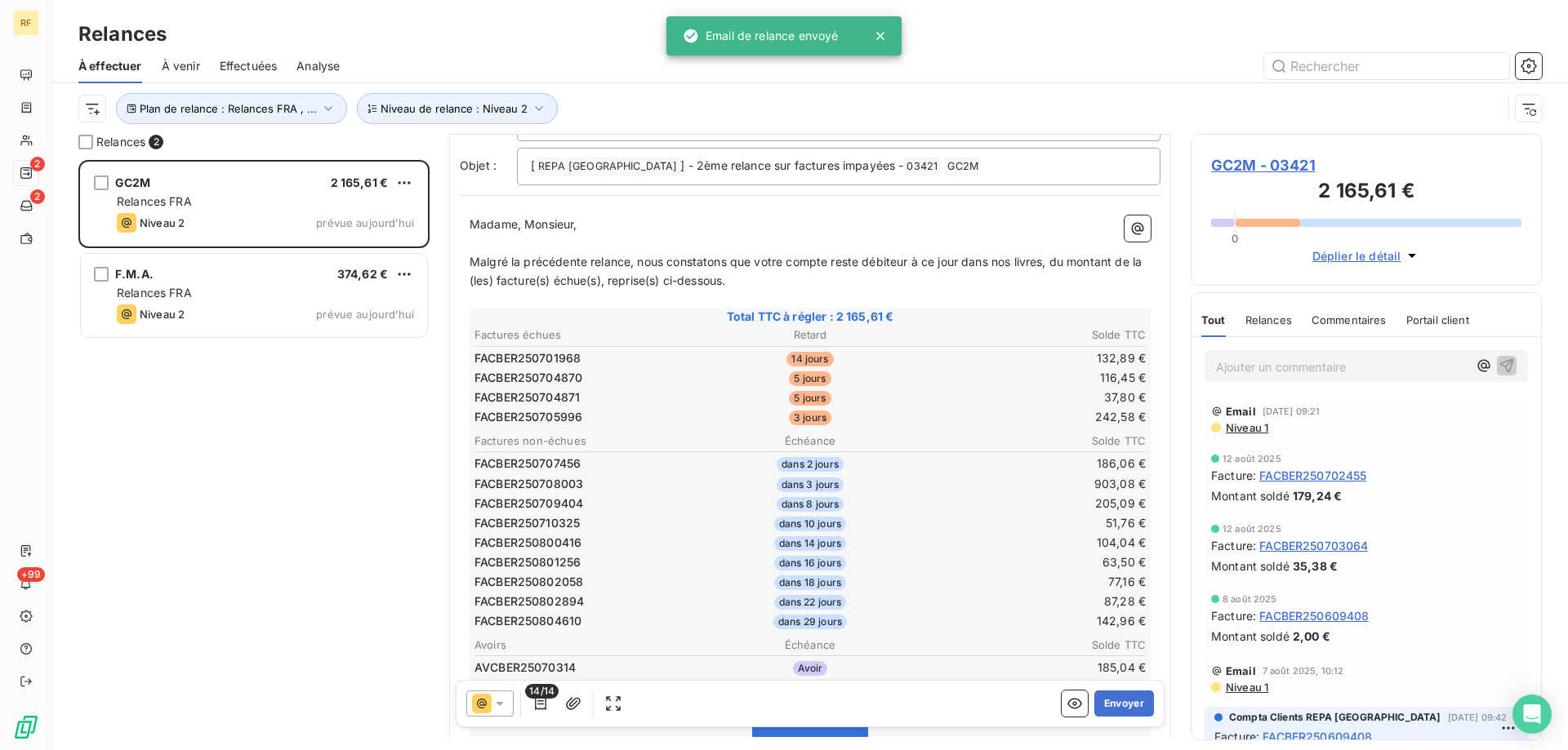
scroll to position [82, 0]
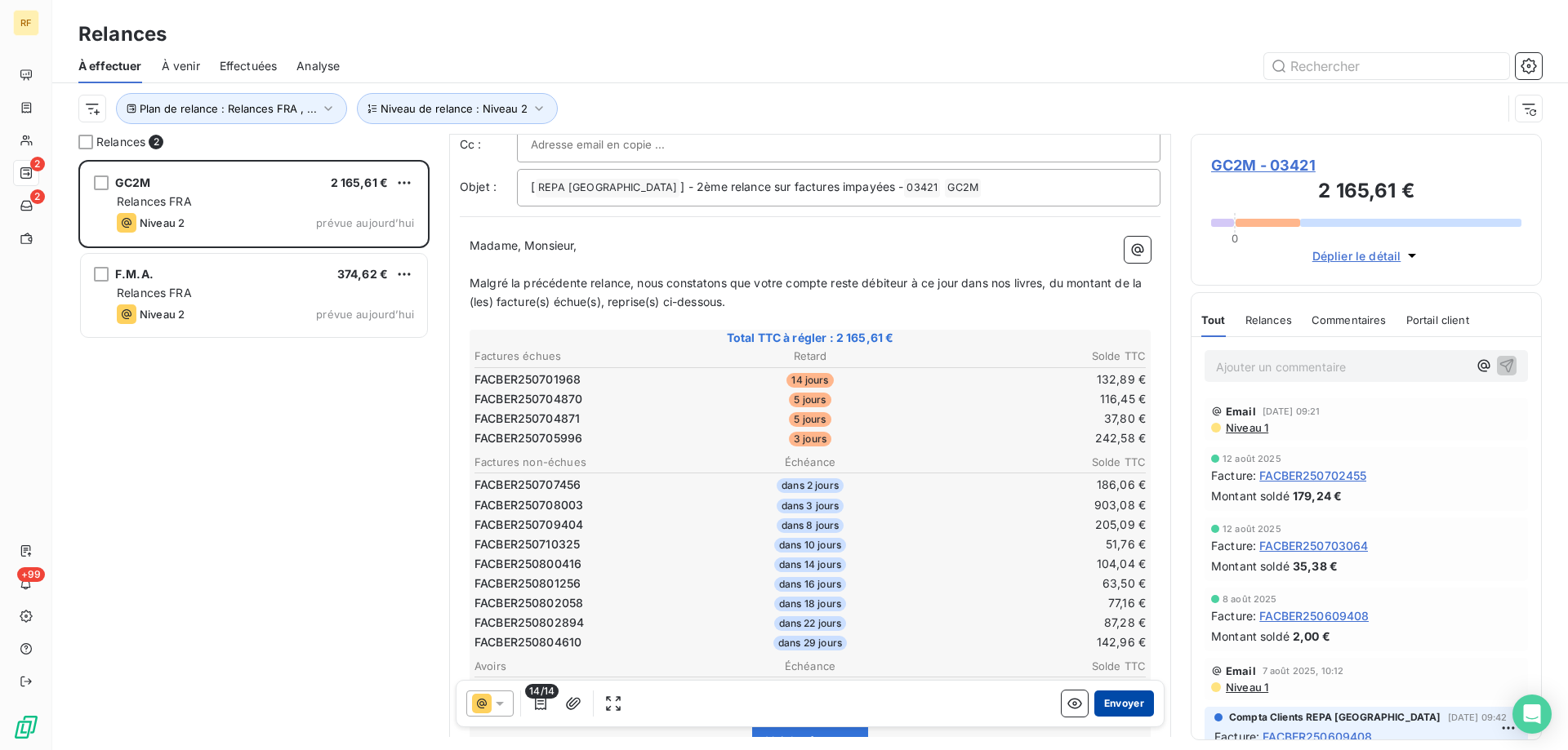
click at [1117, 699] on button "Envoyer" at bounding box center [1123, 704] width 59 height 26
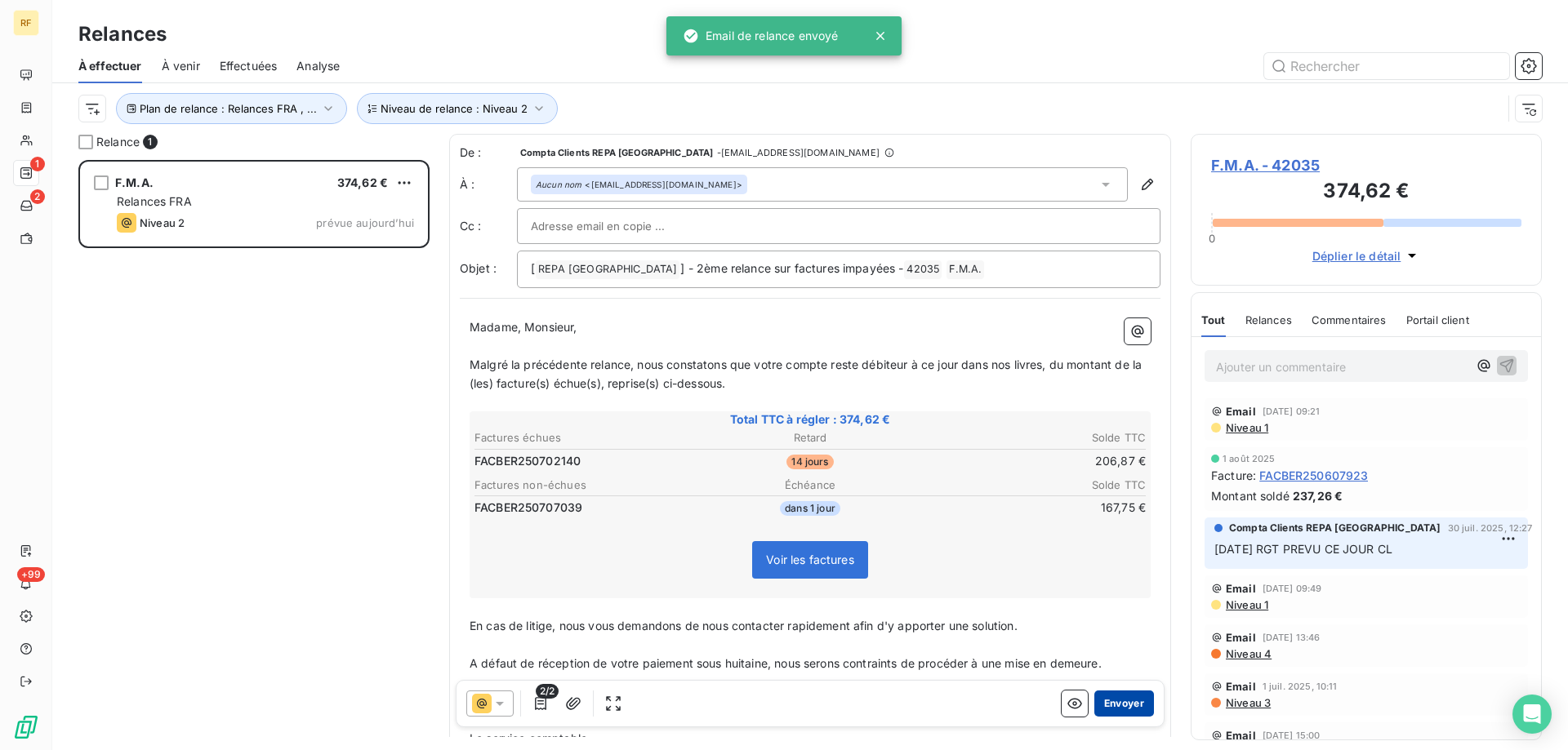
click at [1126, 700] on button "Envoyer" at bounding box center [1123, 704] width 59 height 26
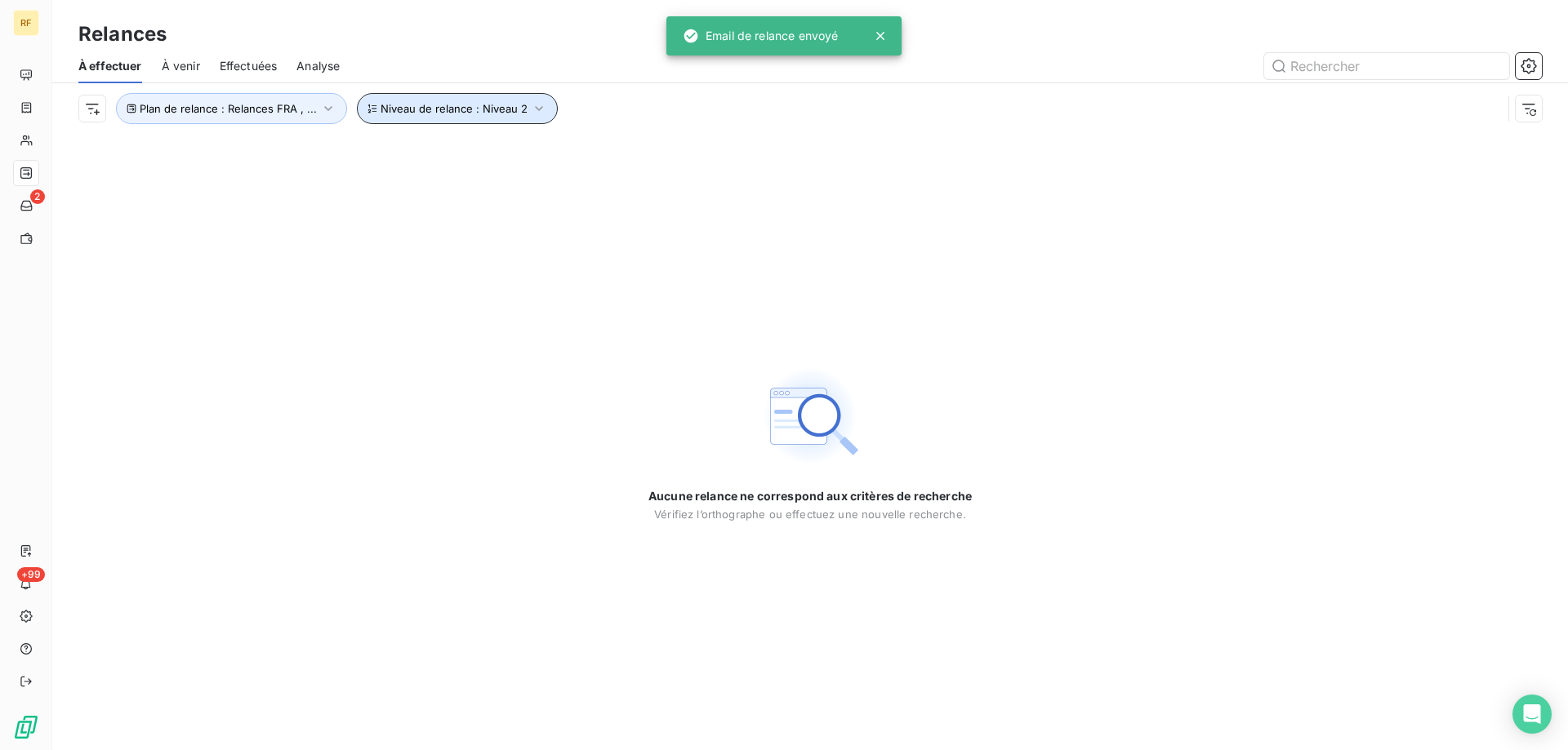
click at [520, 113] on span "Niveau de relance : Niveau 2" at bounding box center [454, 108] width 147 height 13
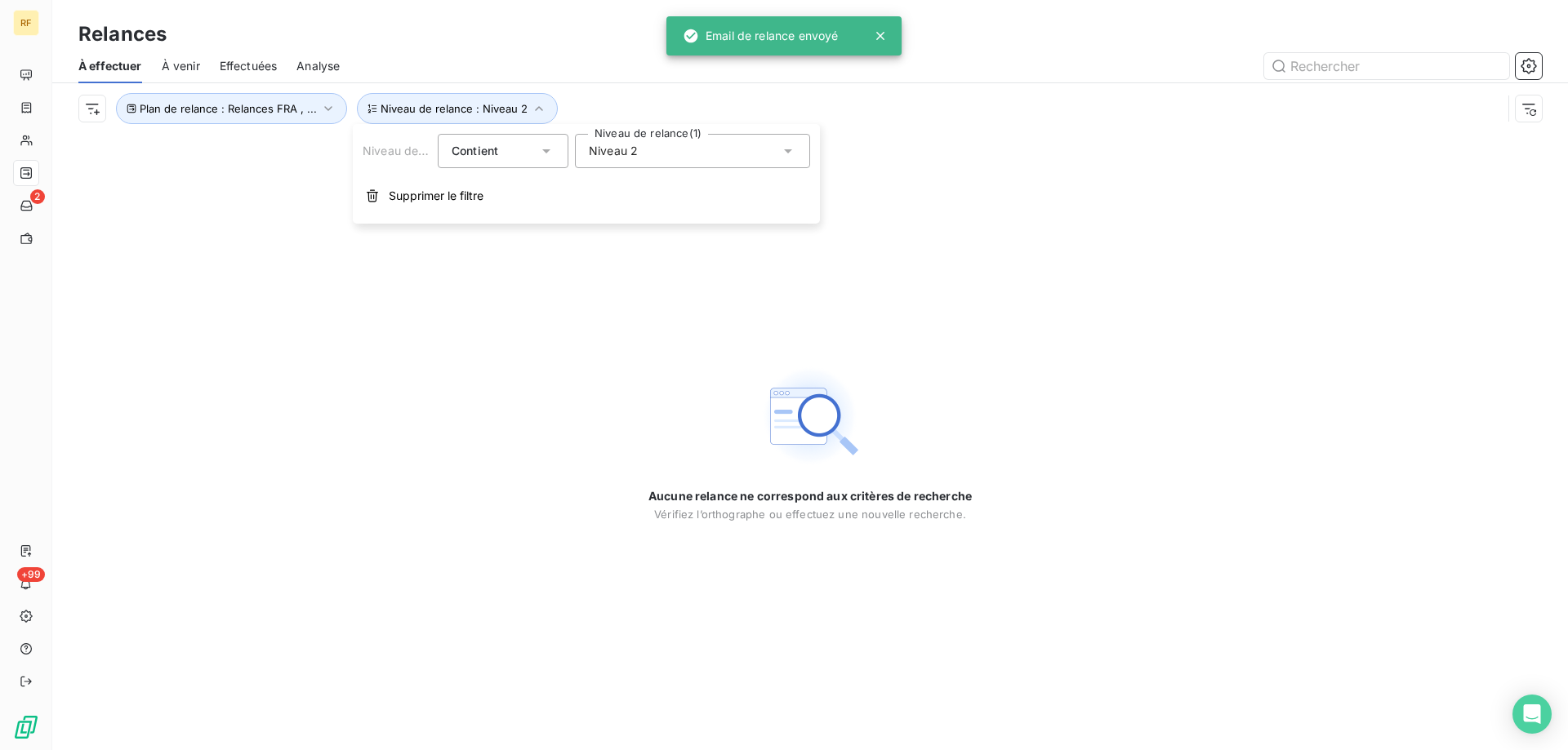
click at [594, 162] on div "Niveau 2" at bounding box center [693, 151] width 235 height 35
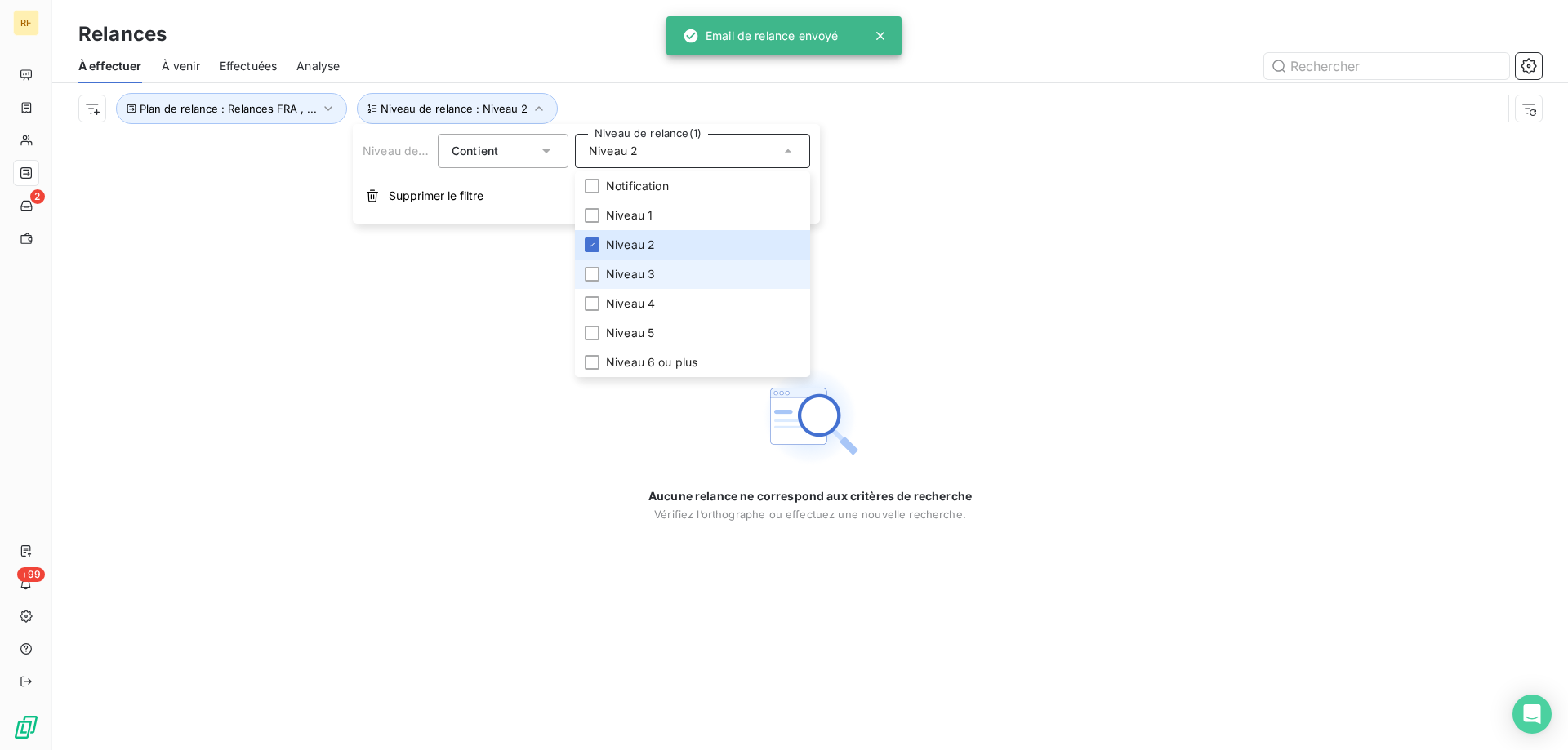
click at [659, 275] on li "Niveau 3" at bounding box center [693, 275] width 235 height 30
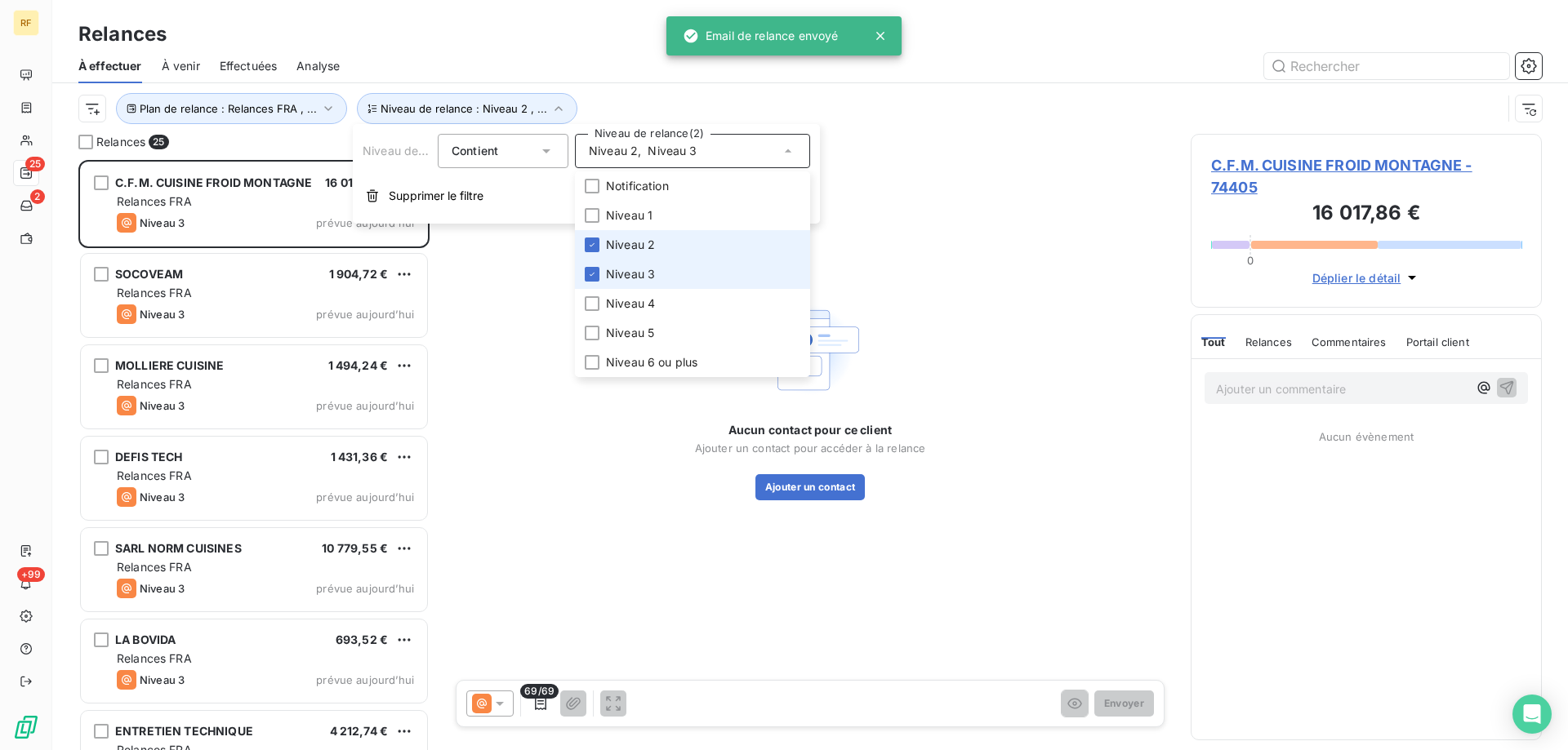
scroll to position [578, 339]
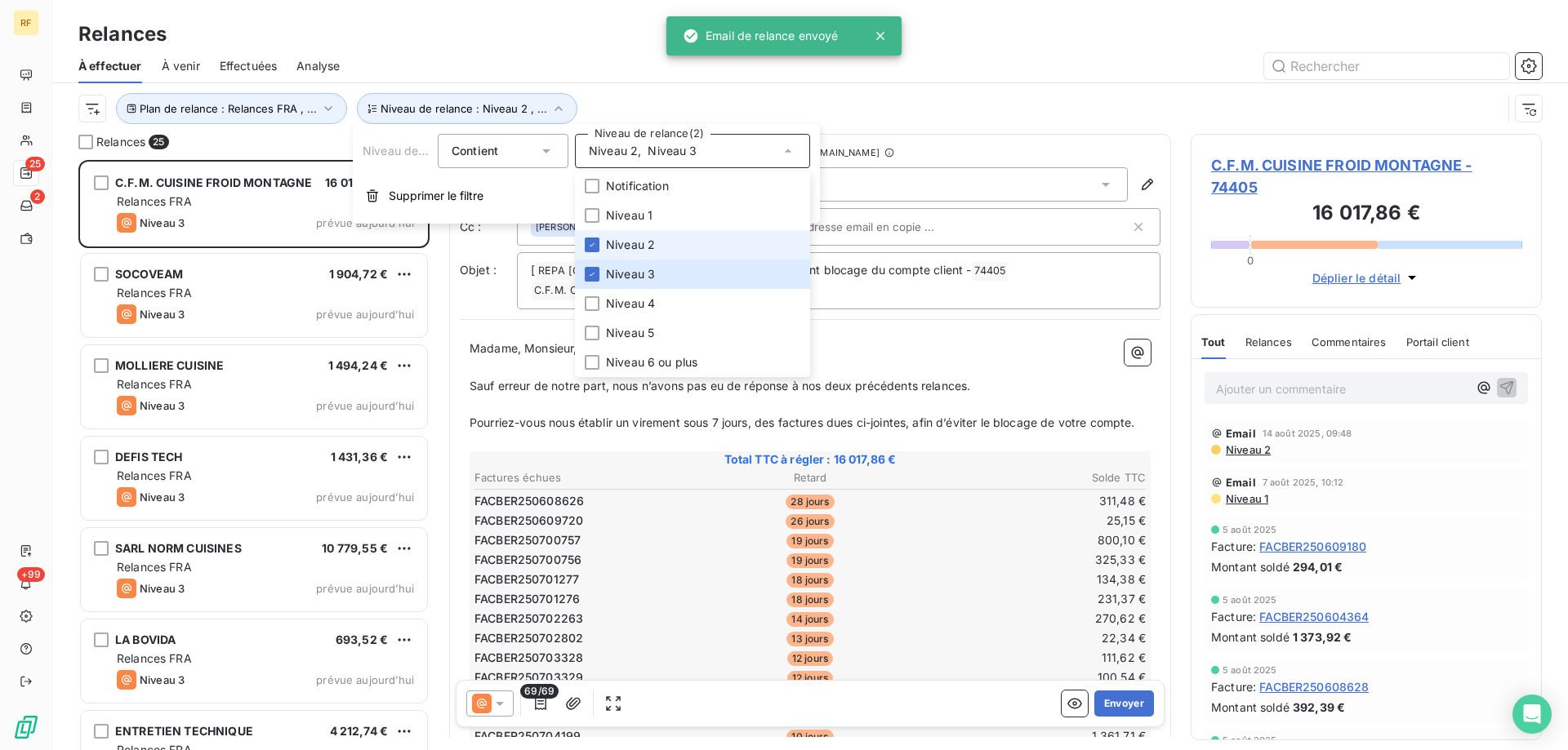
click at [654, 245] on span "Niveau 2" at bounding box center [630, 245] width 49 height 17
click at [642, 98] on div "Plan de relance : Relances FRA , ... Niveau de relance : Niveau 3" at bounding box center [789, 108] width 1423 height 31
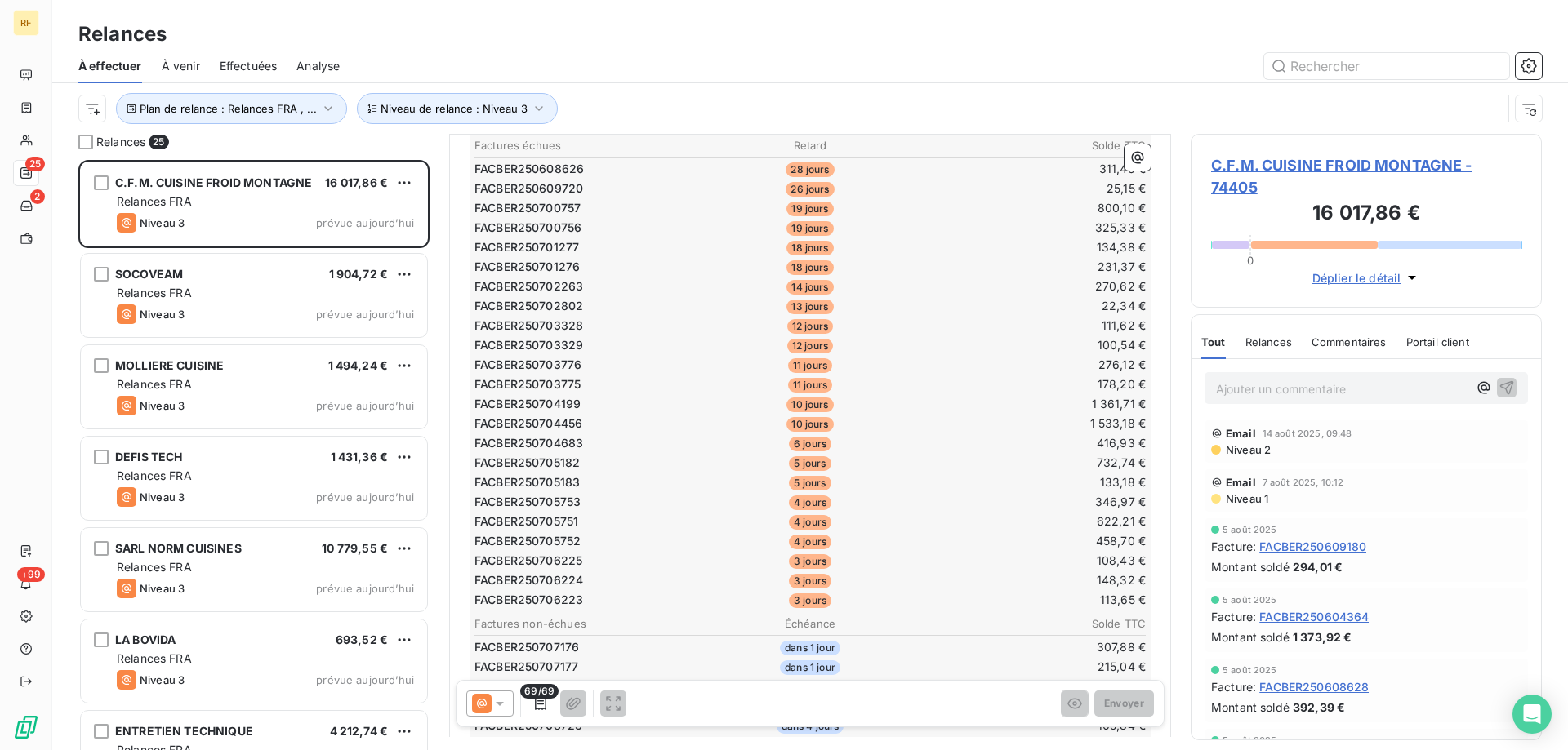
scroll to position [1, 0]
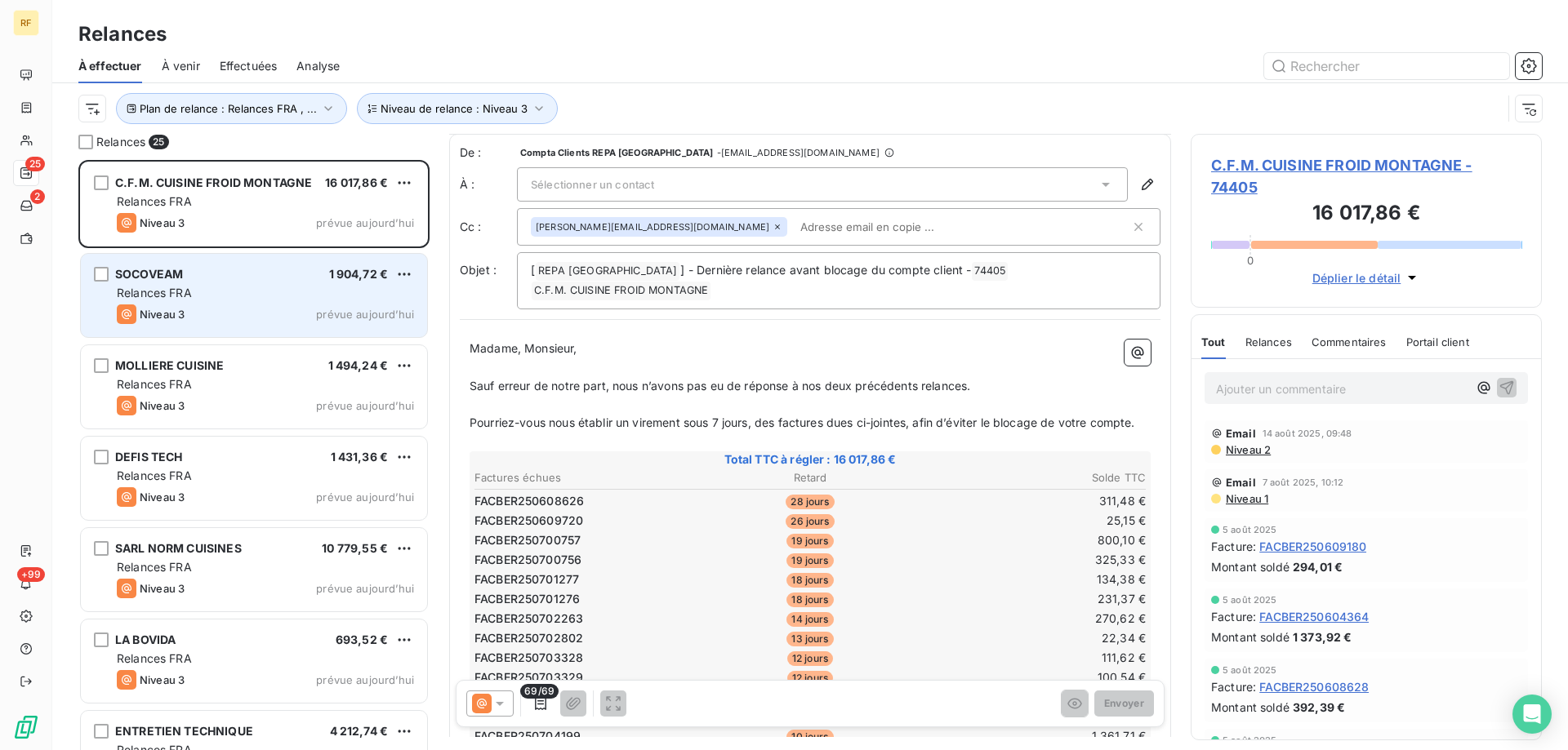
click at [295, 275] on div "SOCOVEAM 1 904,72 €" at bounding box center [265, 274] width 297 height 15
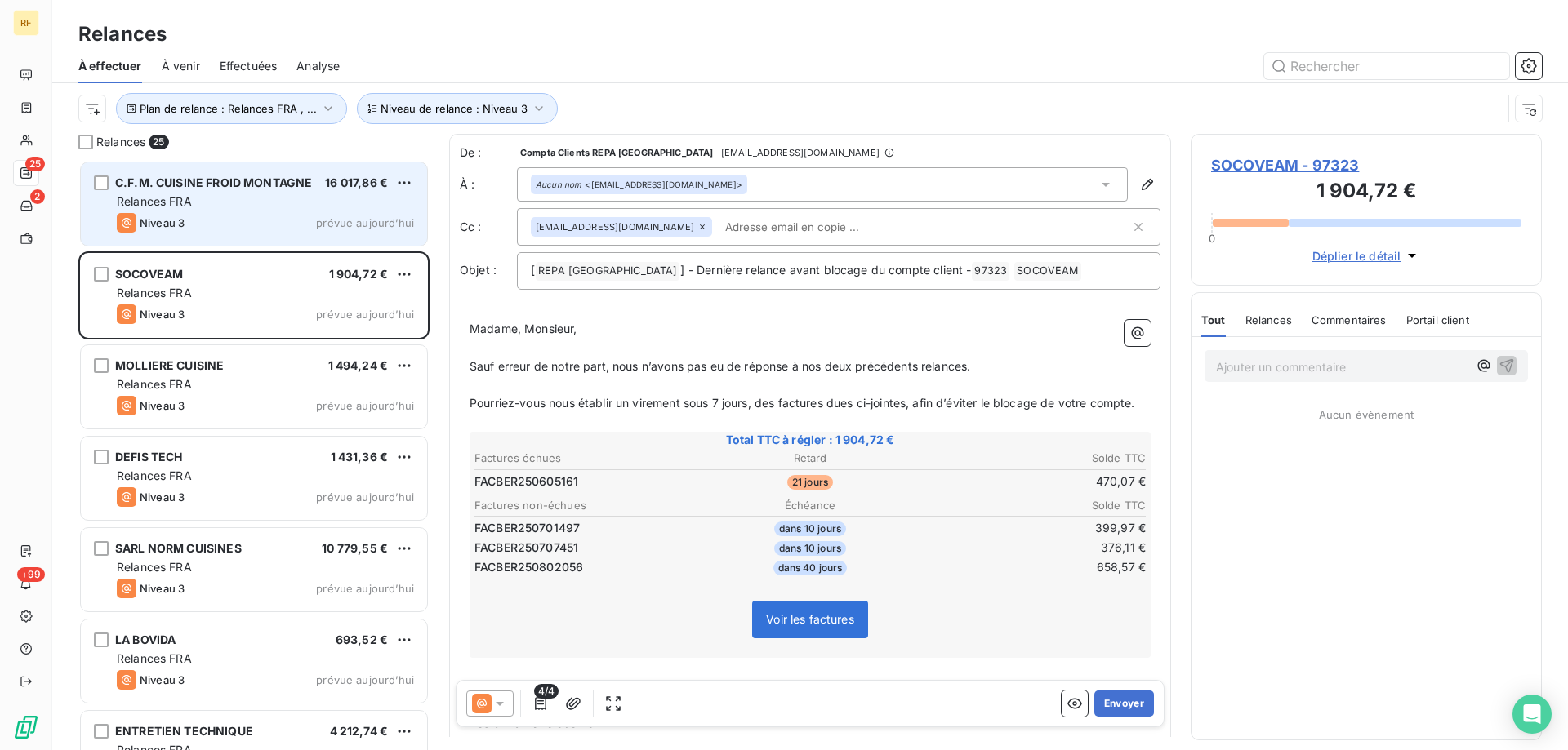
click at [292, 227] on div "Niveau 3 prévue aujourd’hui" at bounding box center [265, 223] width 297 height 20
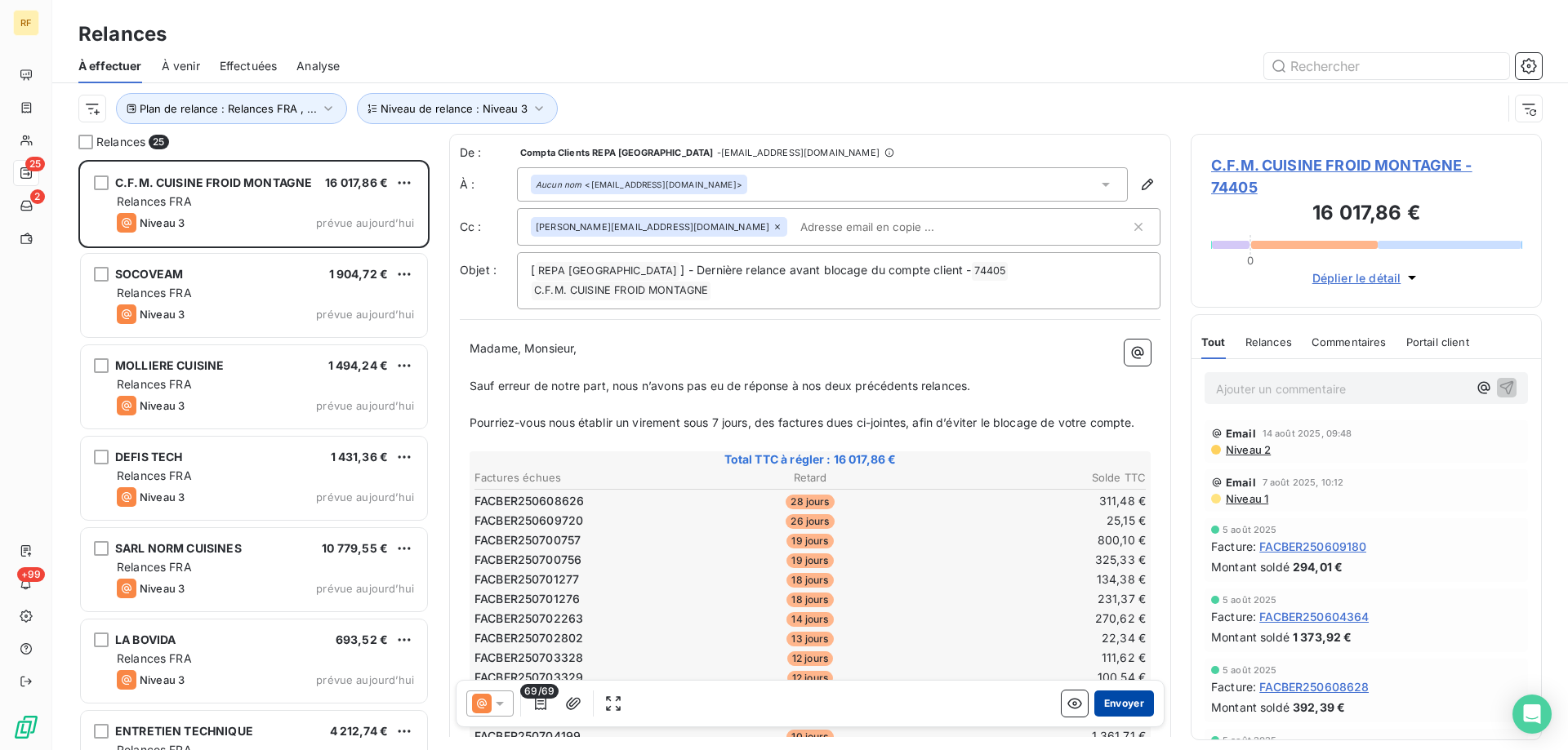
click at [1112, 710] on button "Envoyer" at bounding box center [1123, 704] width 59 height 26
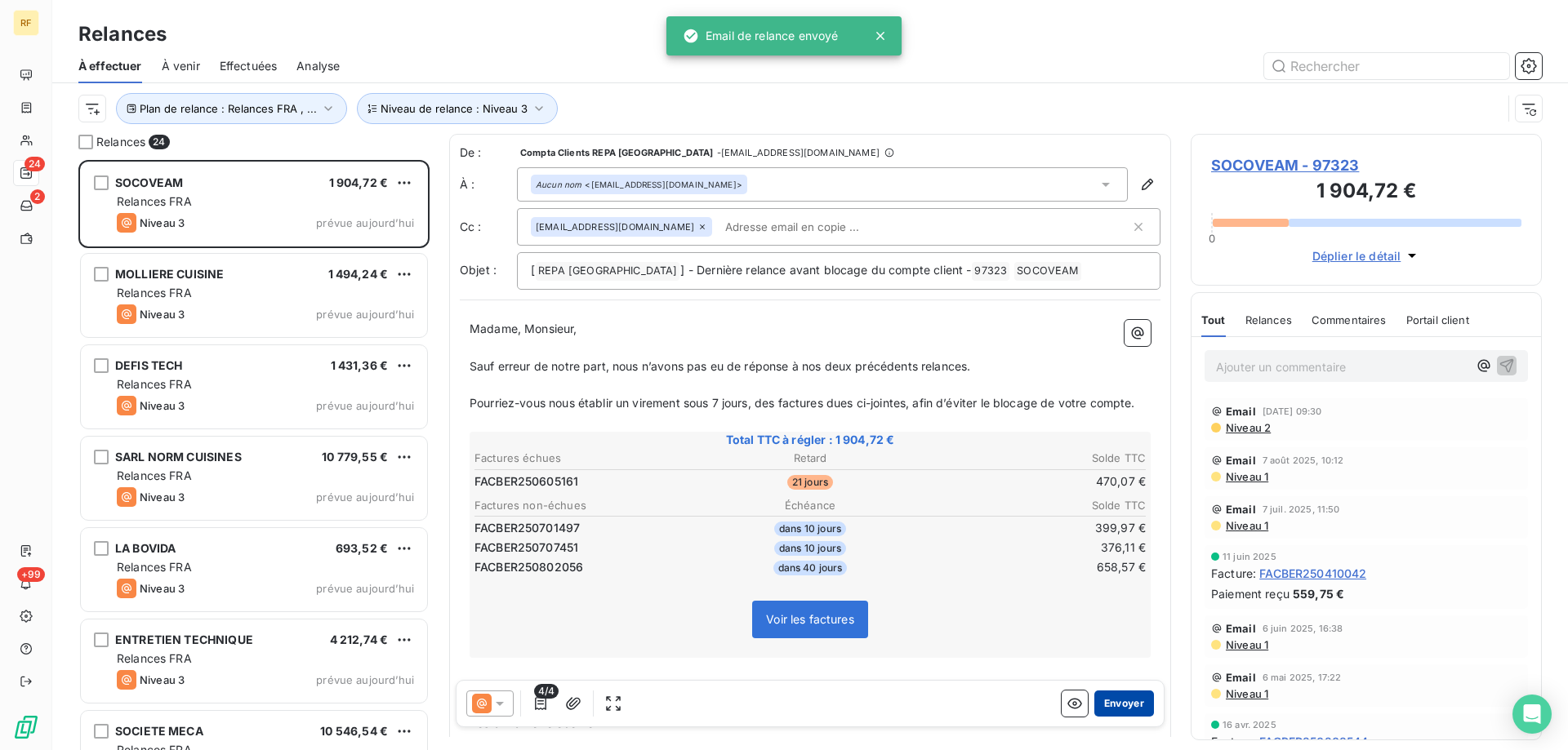
click at [1112, 709] on button "Envoyer" at bounding box center [1123, 704] width 59 height 26
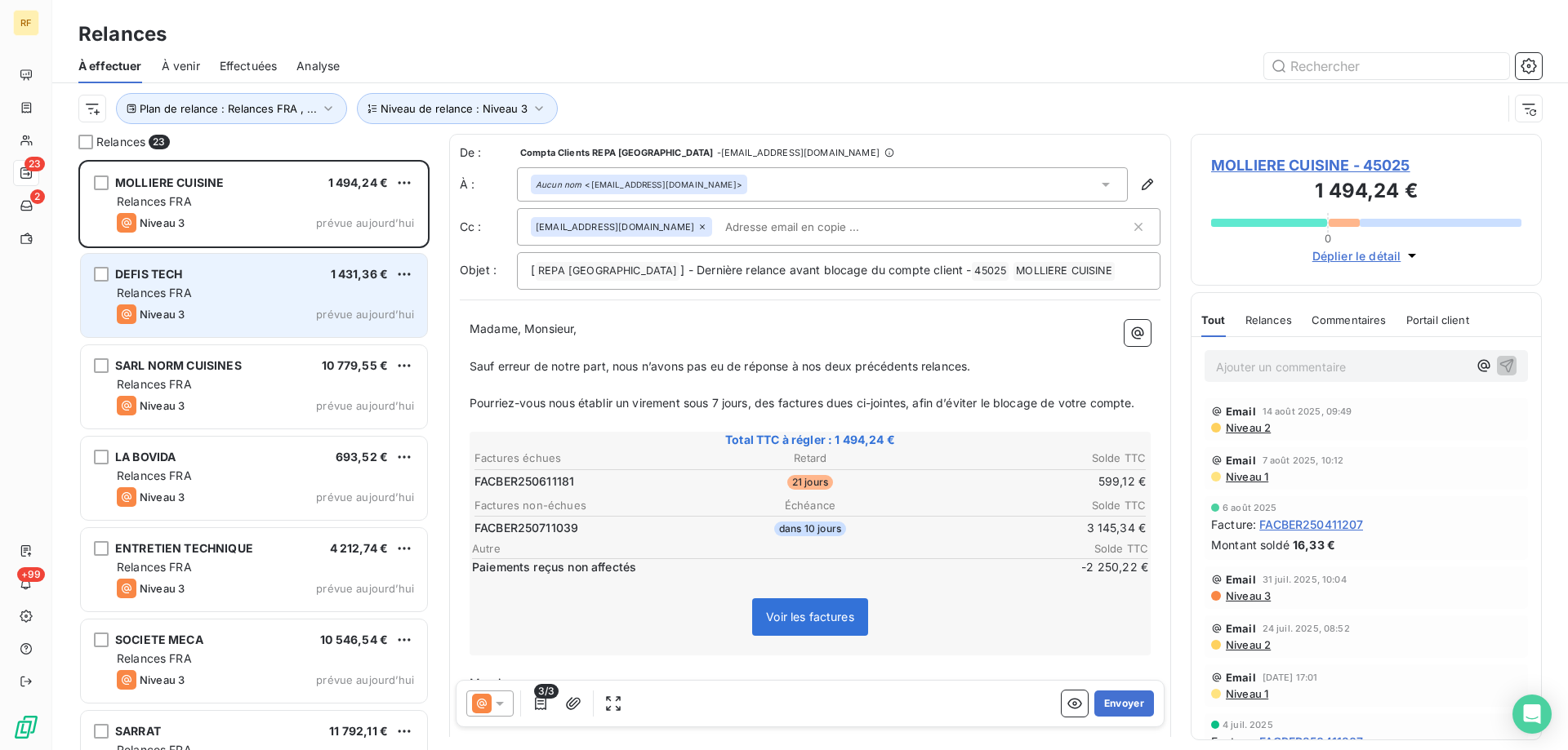
click at [319, 304] on div "Niveau 3 prévue aujourd’hui" at bounding box center [265, 314] width 297 height 20
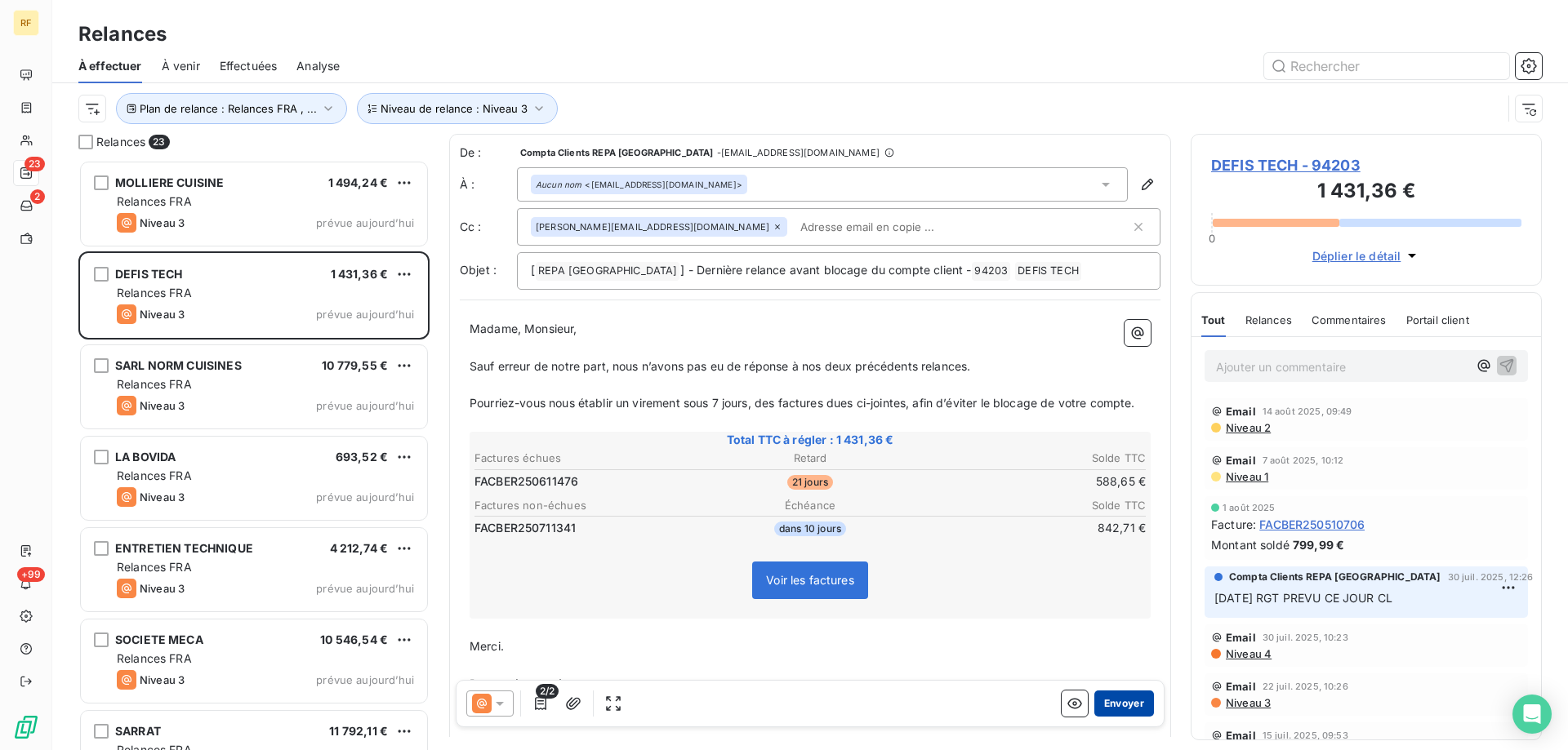
click at [1126, 707] on button "Envoyer" at bounding box center [1123, 704] width 59 height 26
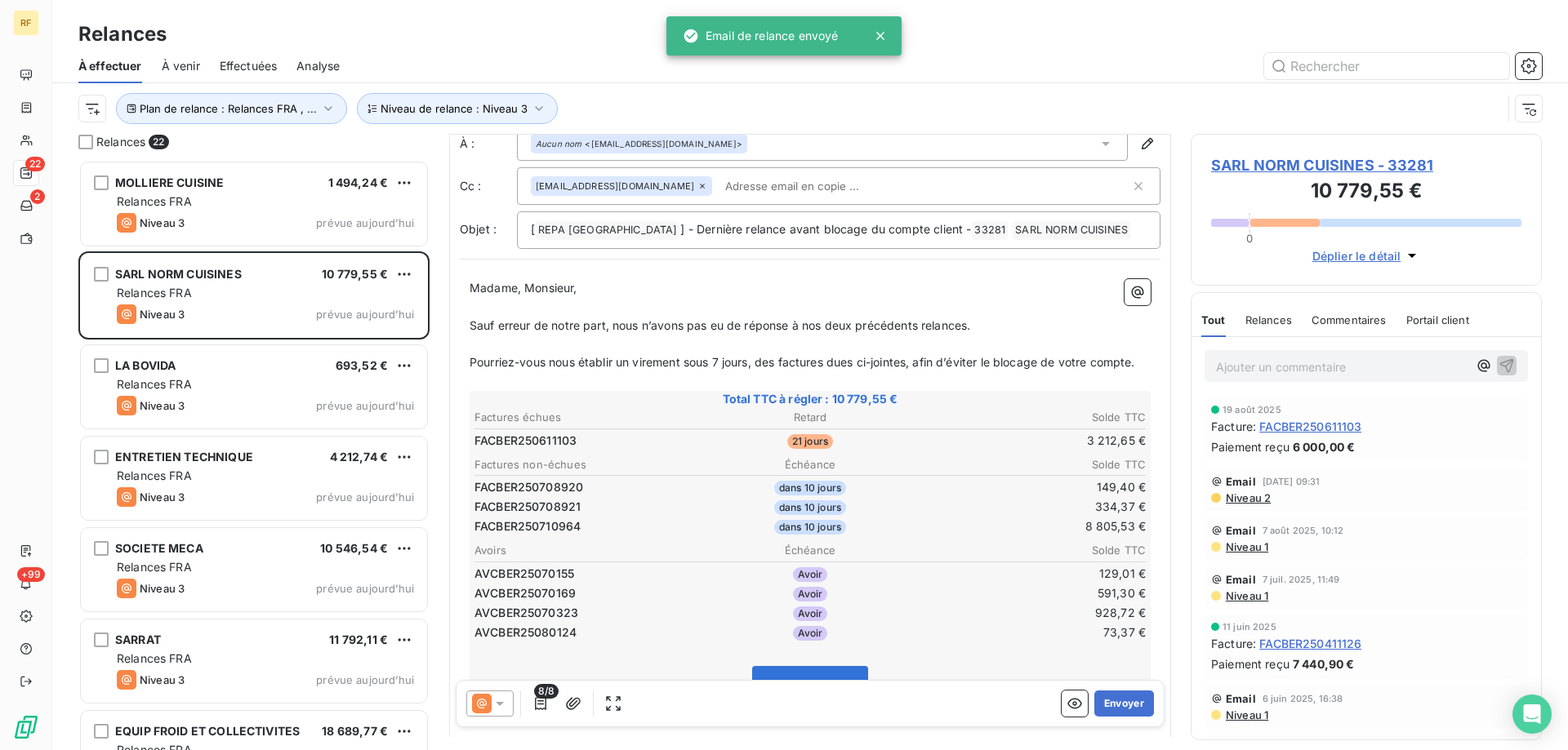
scroll to position [82, 0]
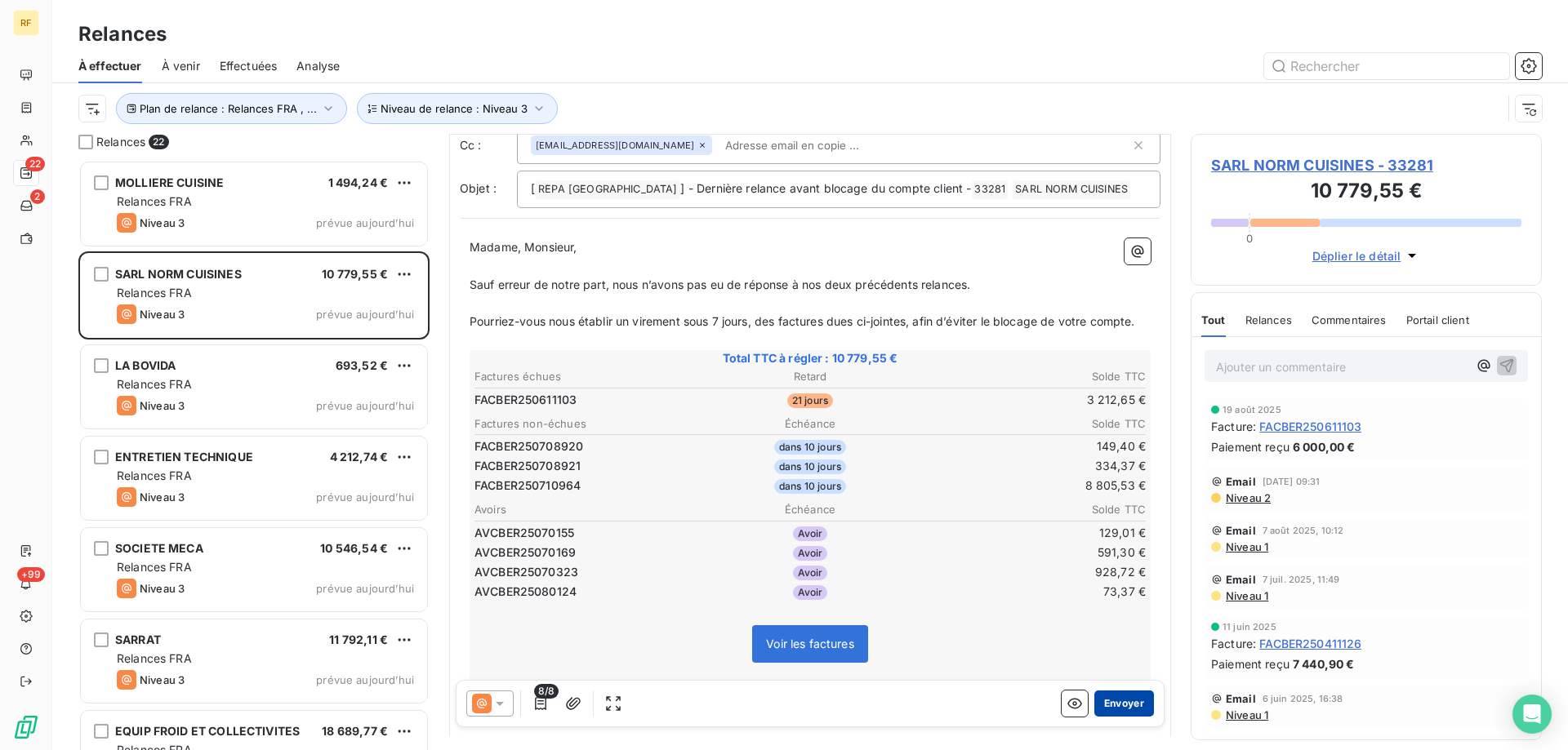
click at [1121, 712] on button "Envoyer" at bounding box center [1123, 704] width 59 height 26
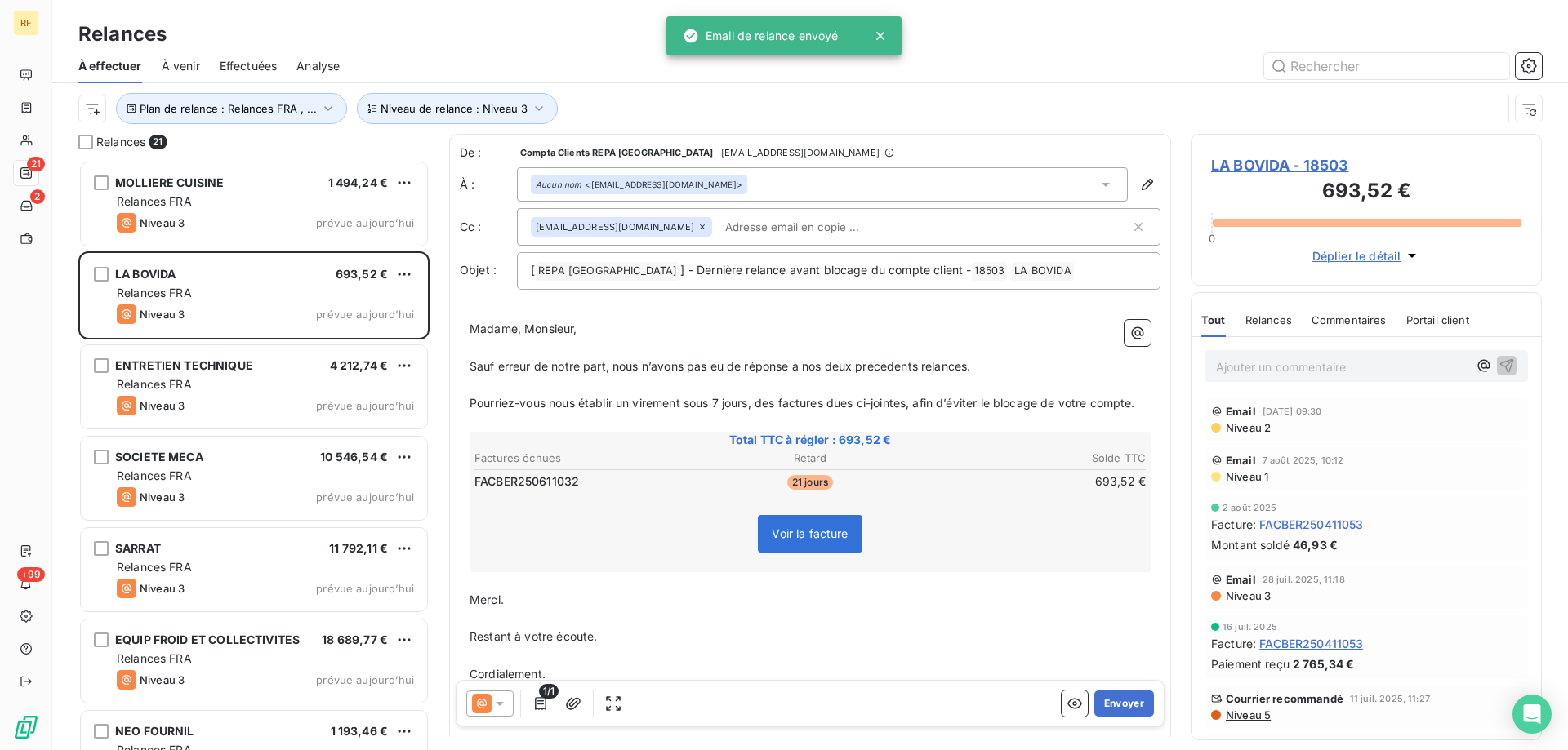
click at [1121, 712] on button "Envoyer" at bounding box center [1123, 704] width 59 height 26
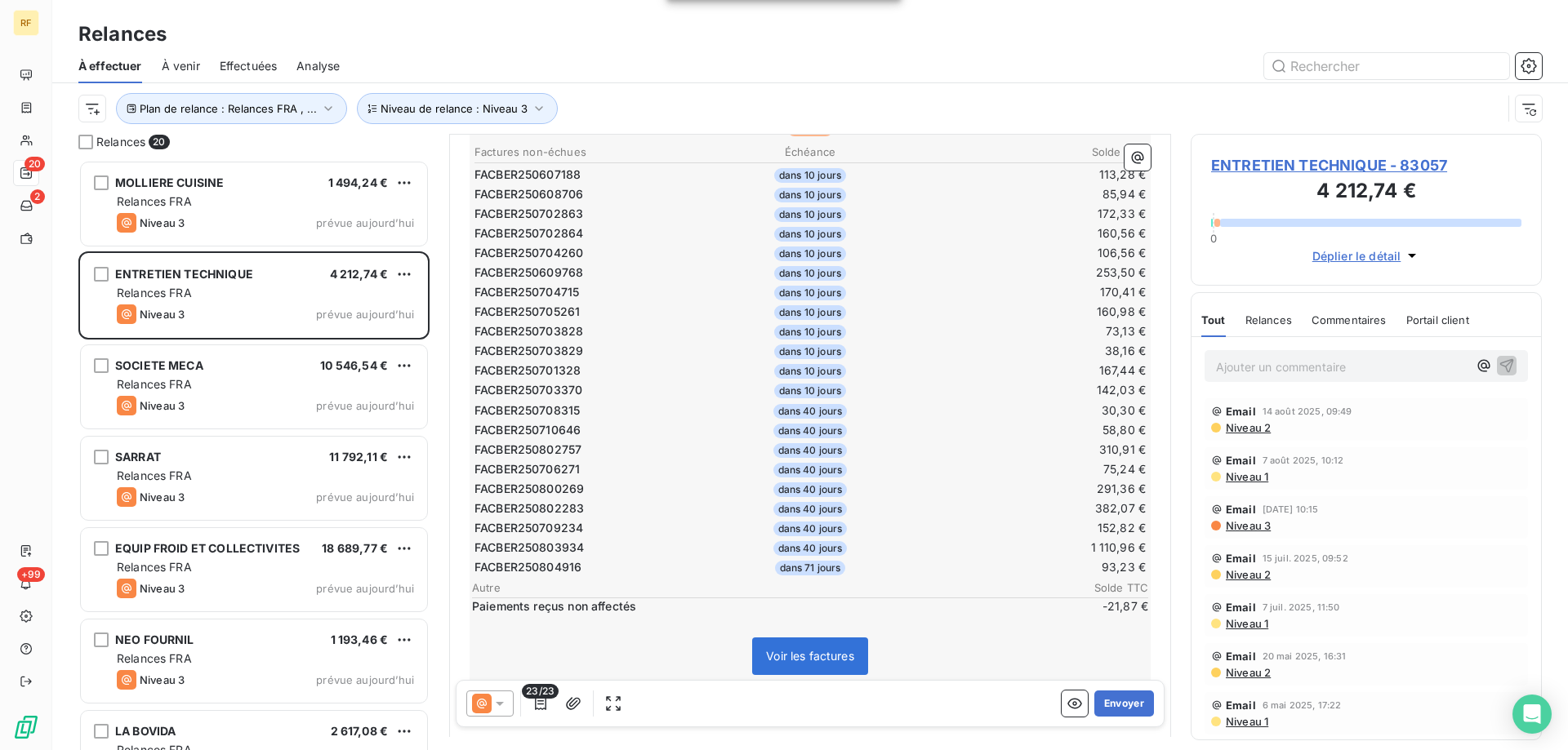
scroll to position [327, 0]
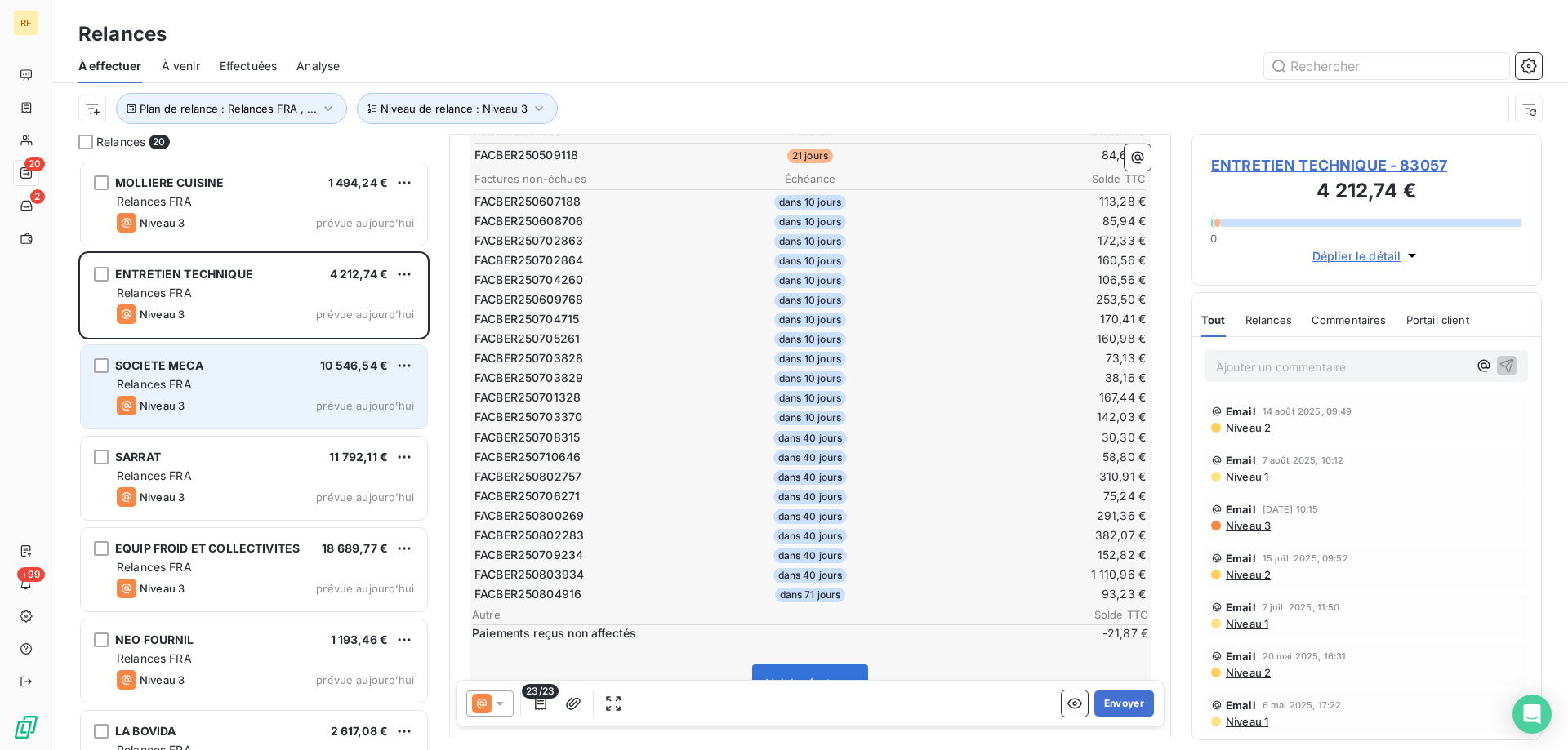
click at [269, 366] on div "SOCIETE MECA 10 546,54 €" at bounding box center [265, 366] width 297 height 15
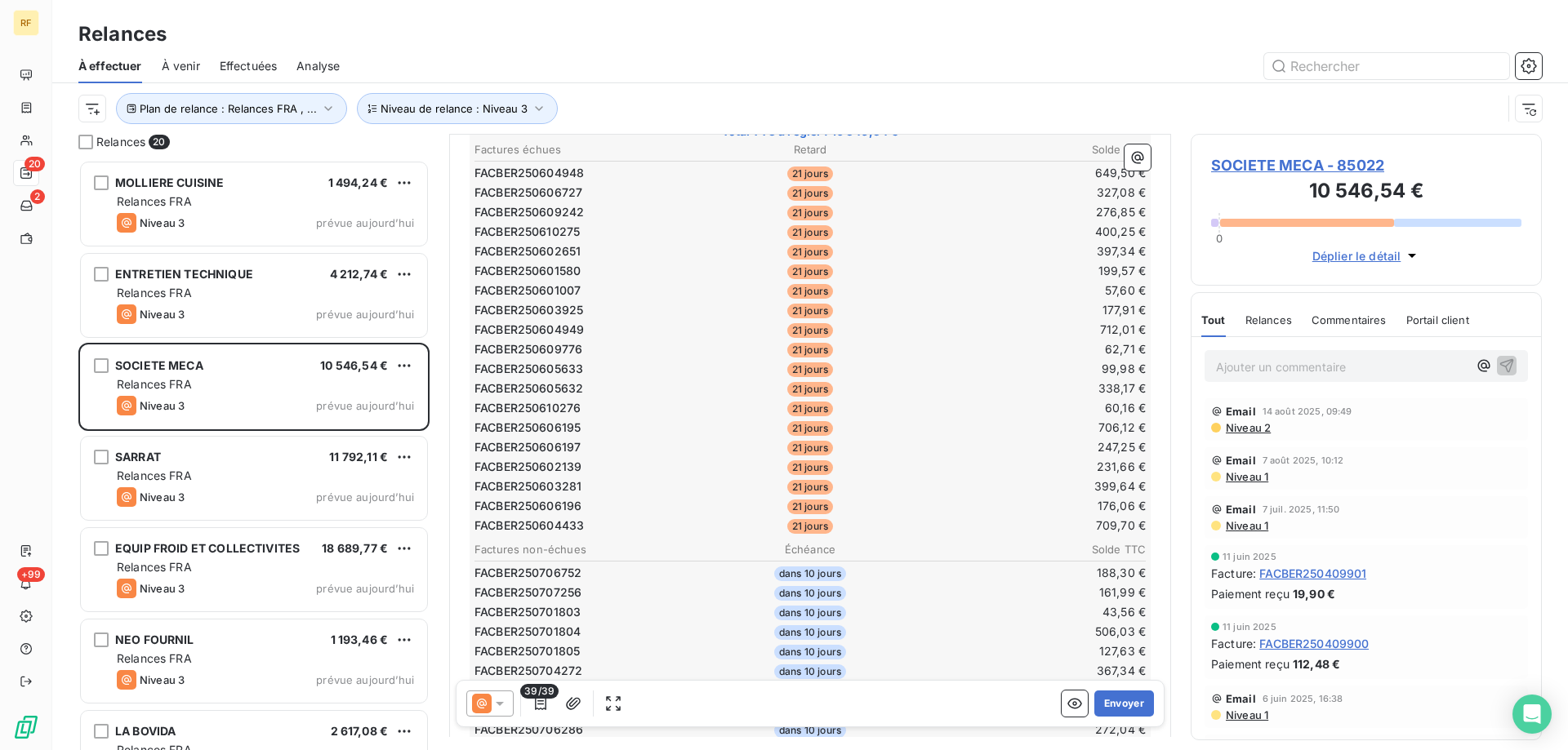
scroll to position [319, 0]
click at [1103, 708] on button "Envoyer" at bounding box center [1123, 704] width 59 height 26
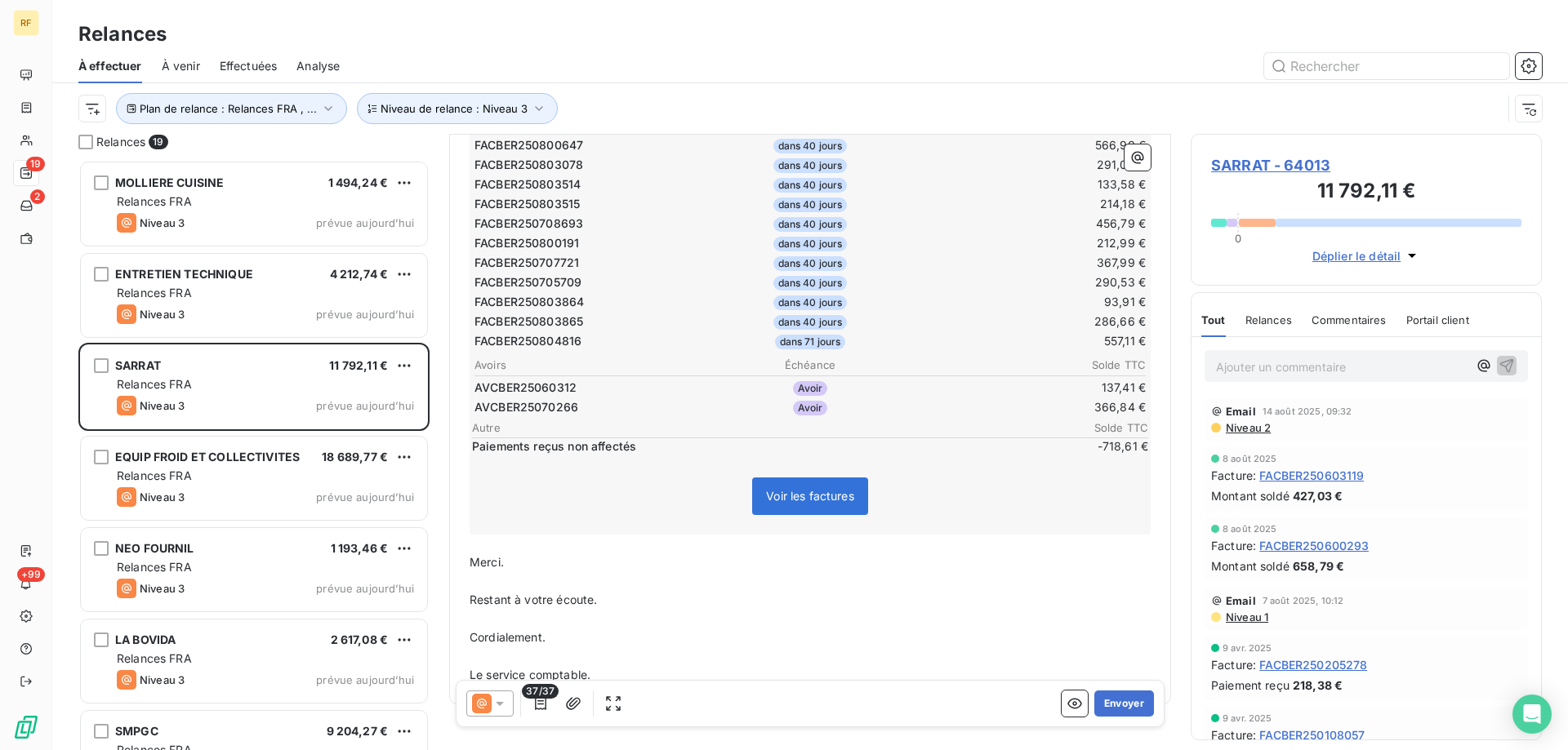
scroll to position [817, 0]
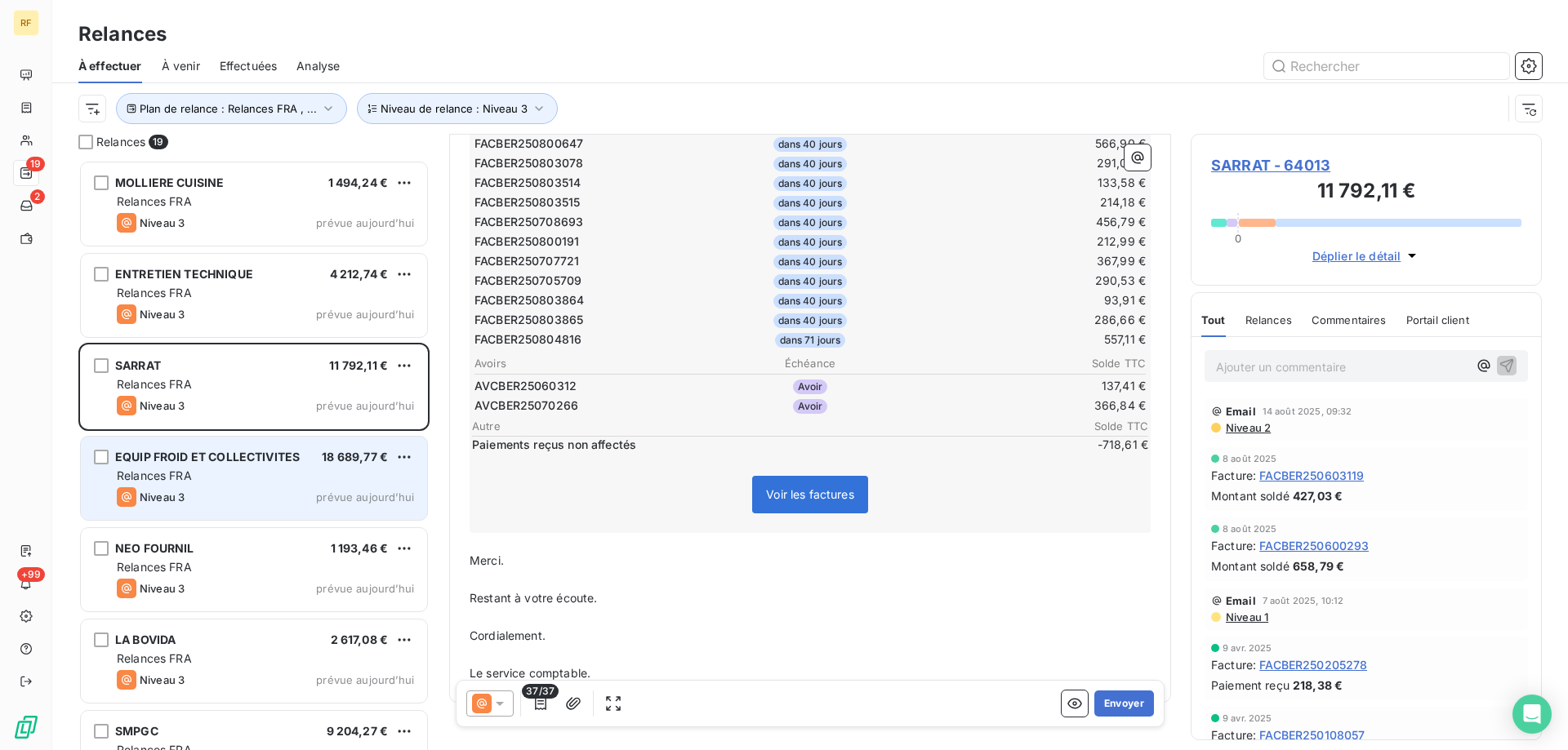
click at [262, 472] on div "Relances FRA" at bounding box center [265, 475] width 297 height 17
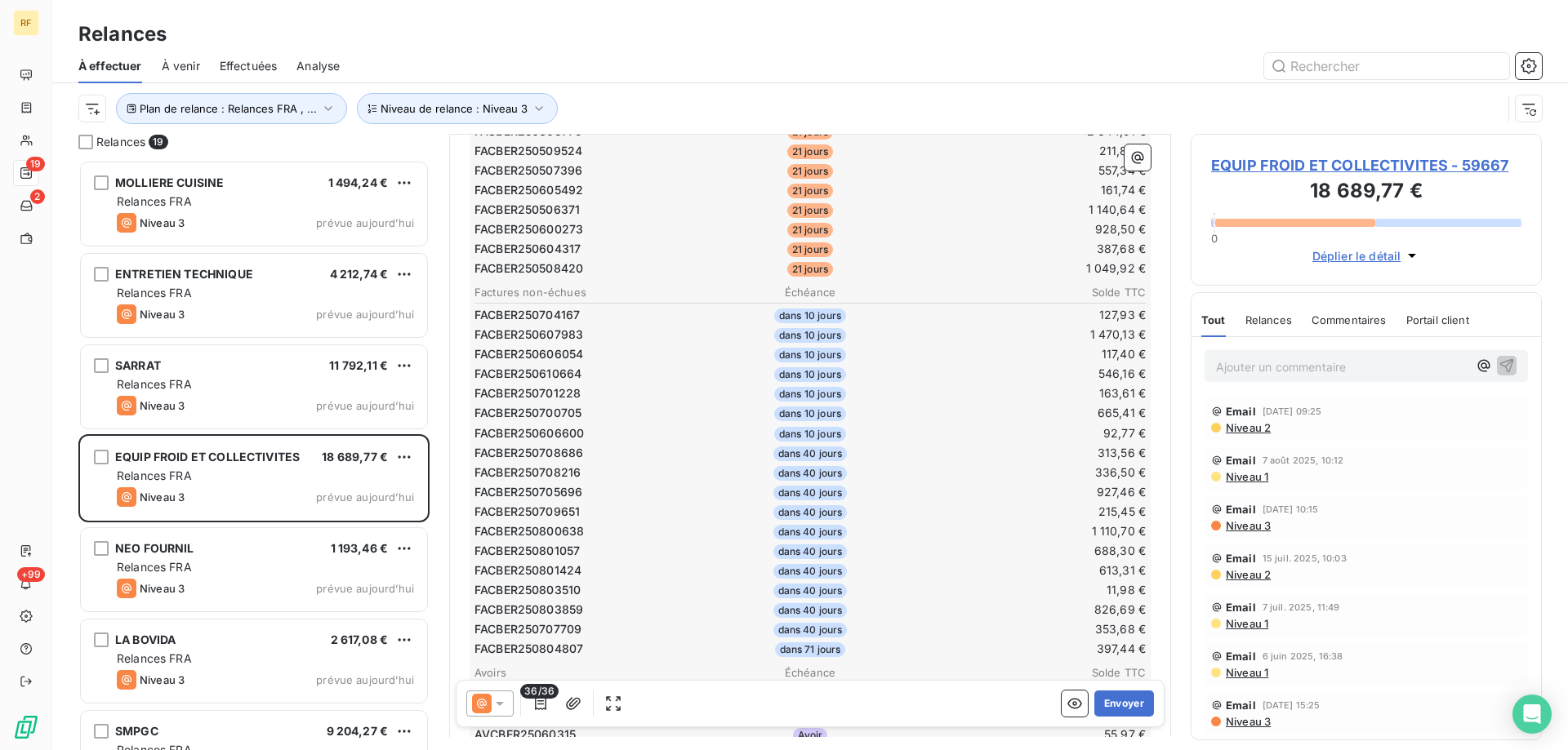
scroll to position [246, 0]
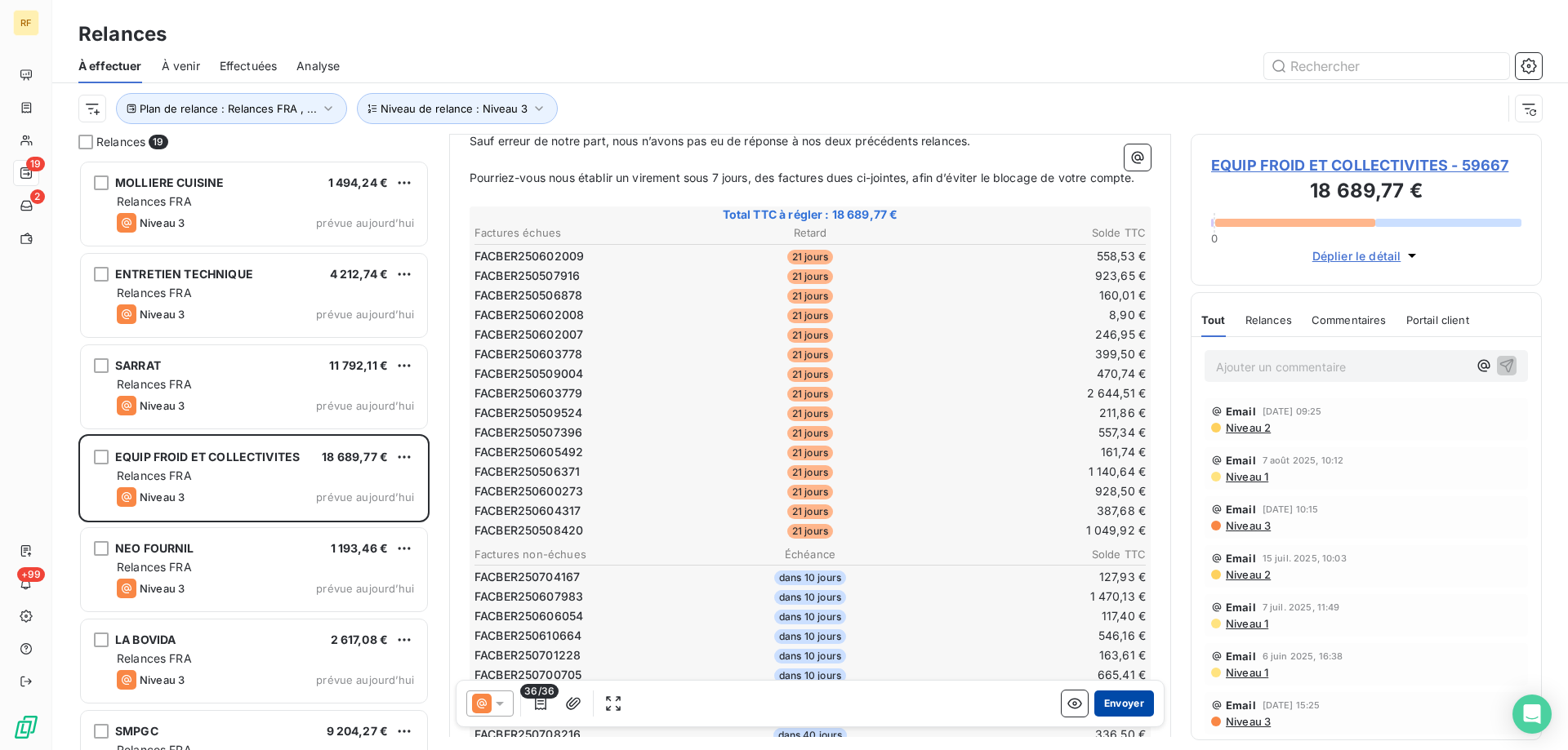
click at [1124, 705] on button "Envoyer" at bounding box center [1123, 704] width 59 height 26
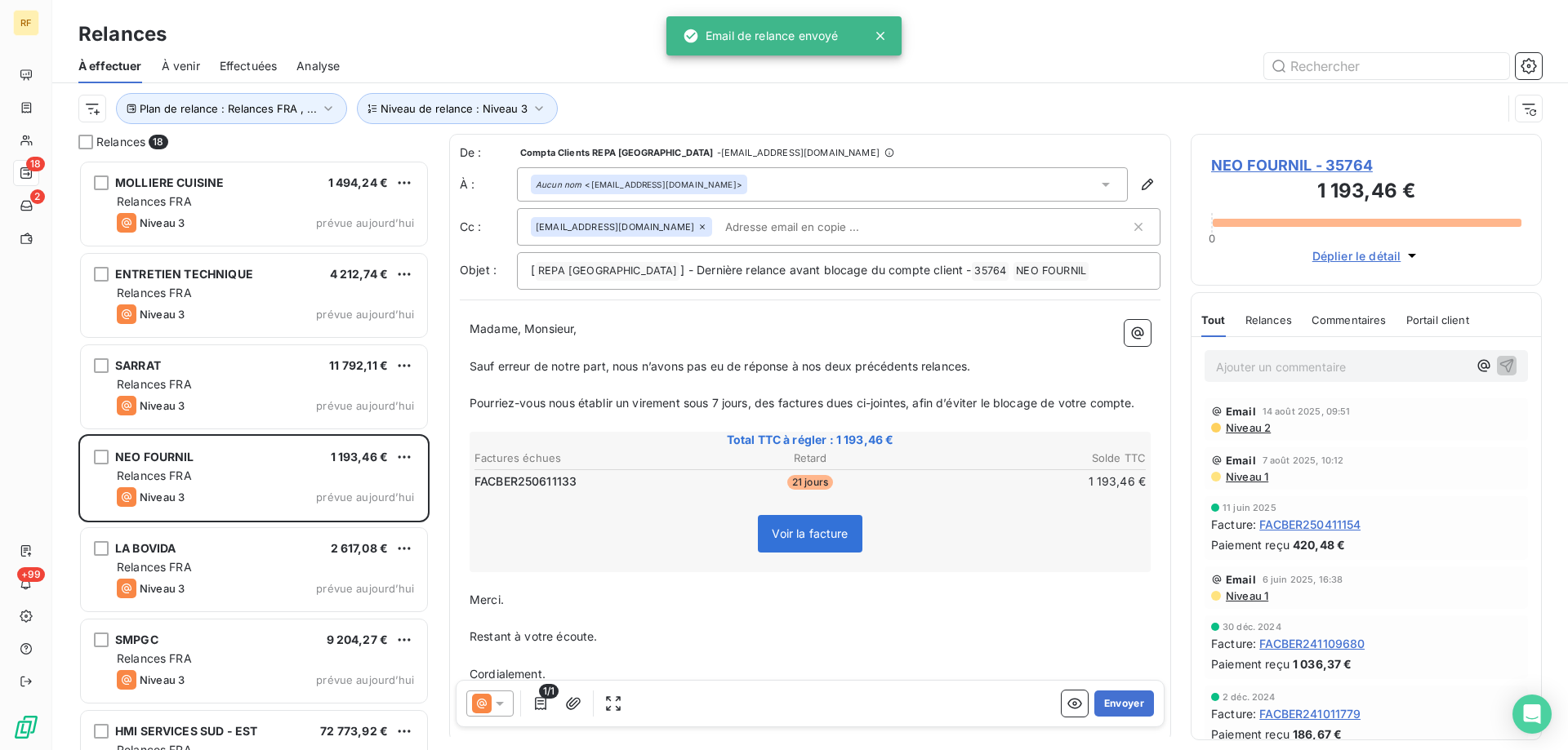
click at [1124, 705] on button "Envoyer" at bounding box center [1123, 704] width 59 height 26
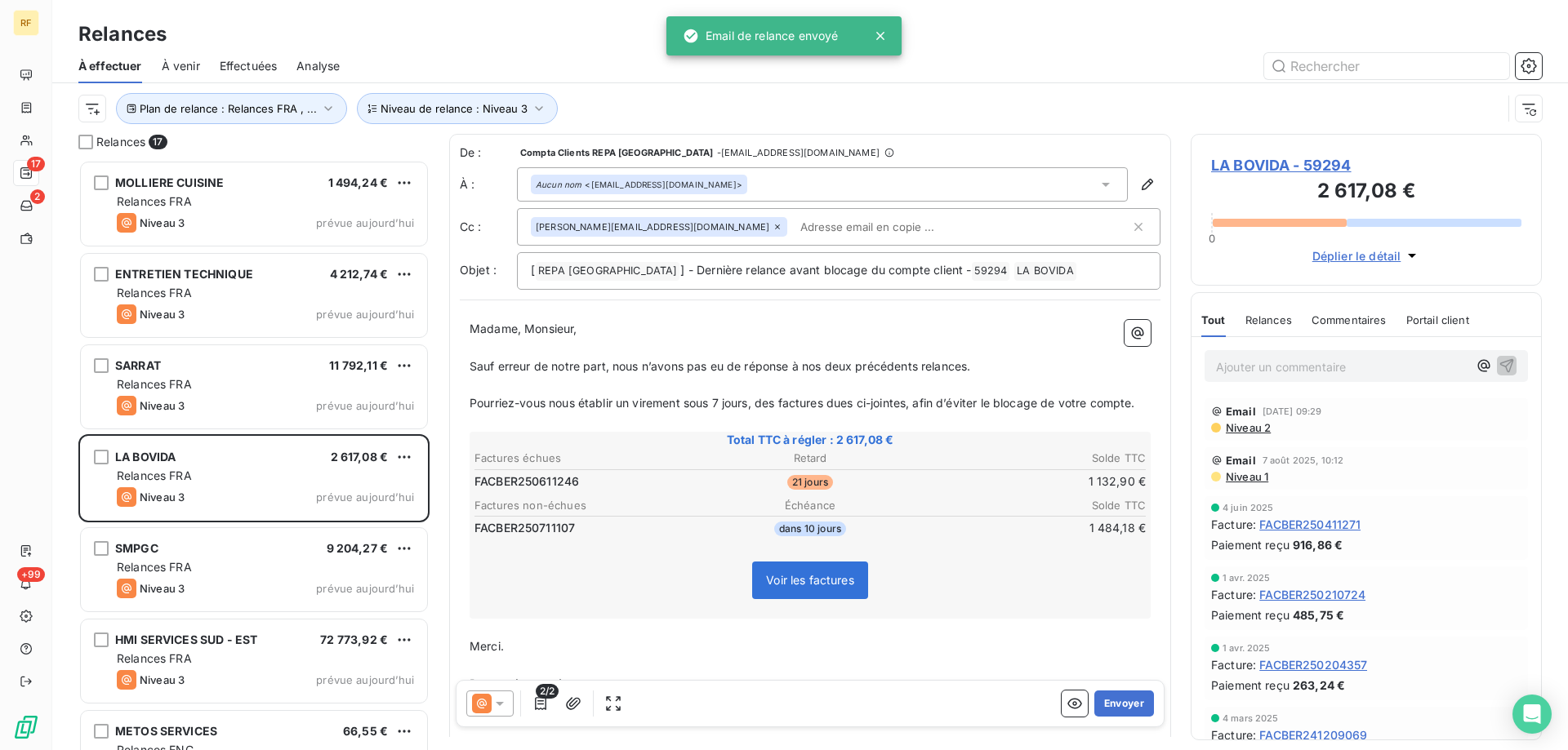
click at [1124, 705] on button "Envoyer" at bounding box center [1123, 704] width 59 height 26
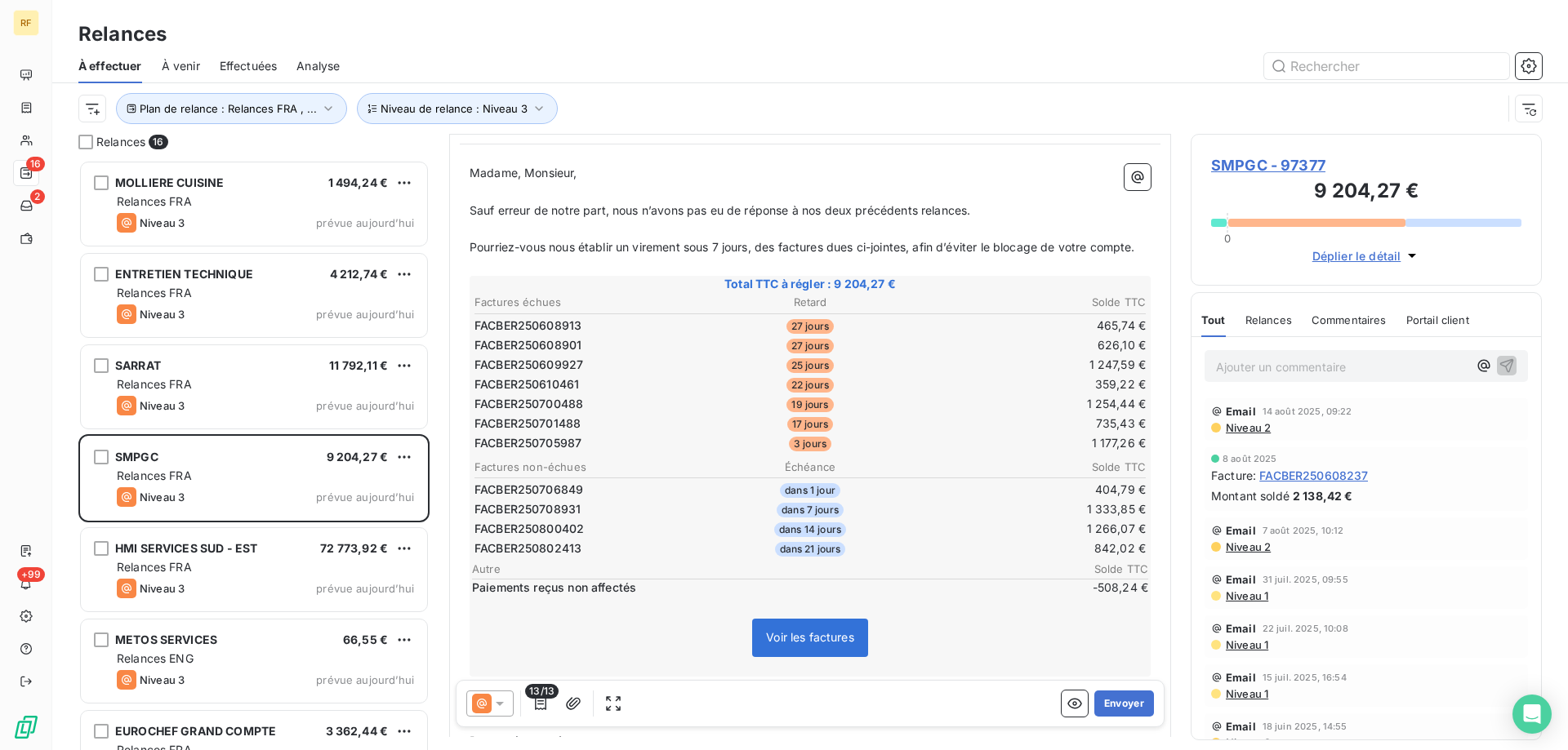
scroll to position [164, 0]
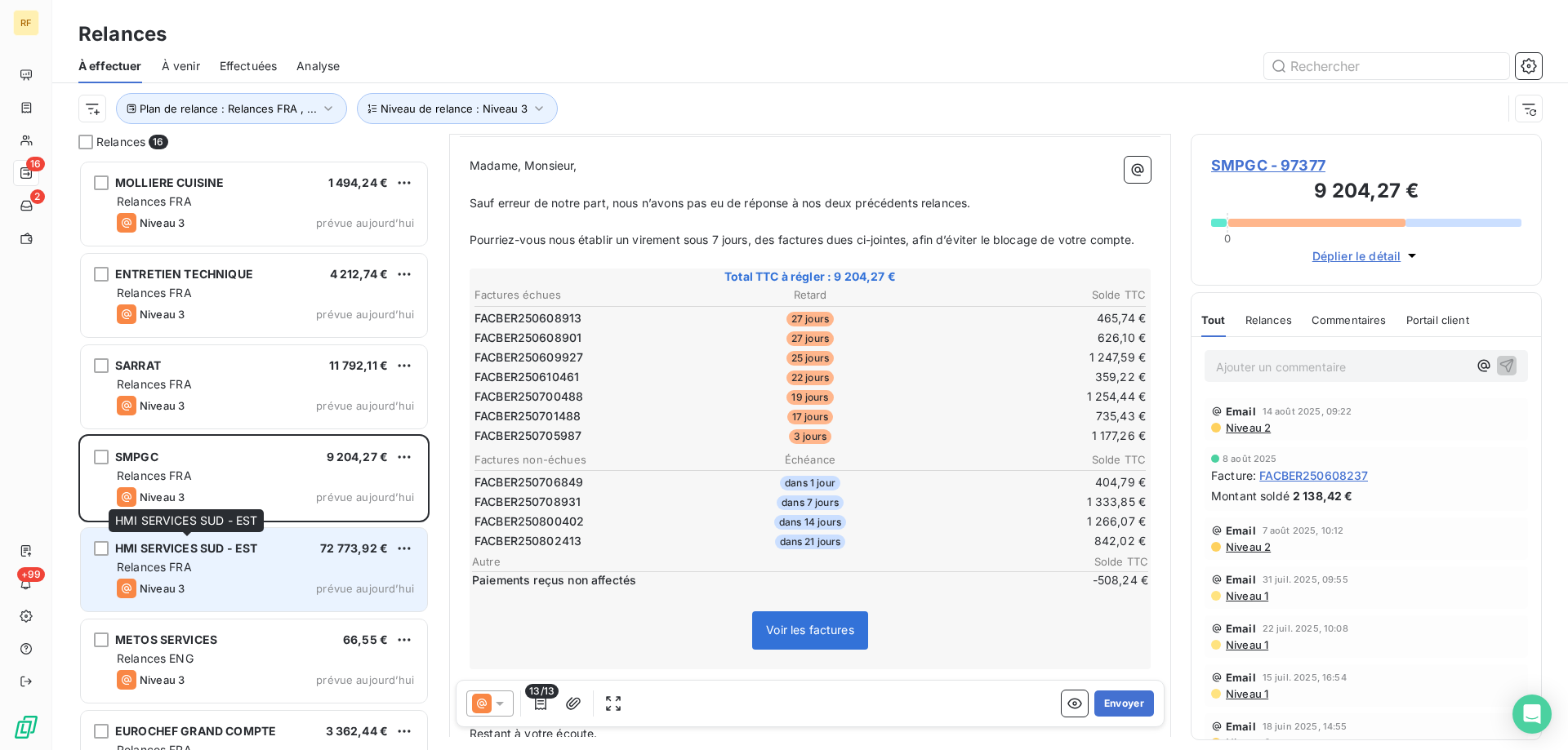
click at [237, 545] on span "HMI SERVICES SUD - EST" at bounding box center [187, 548] width 142 height 14
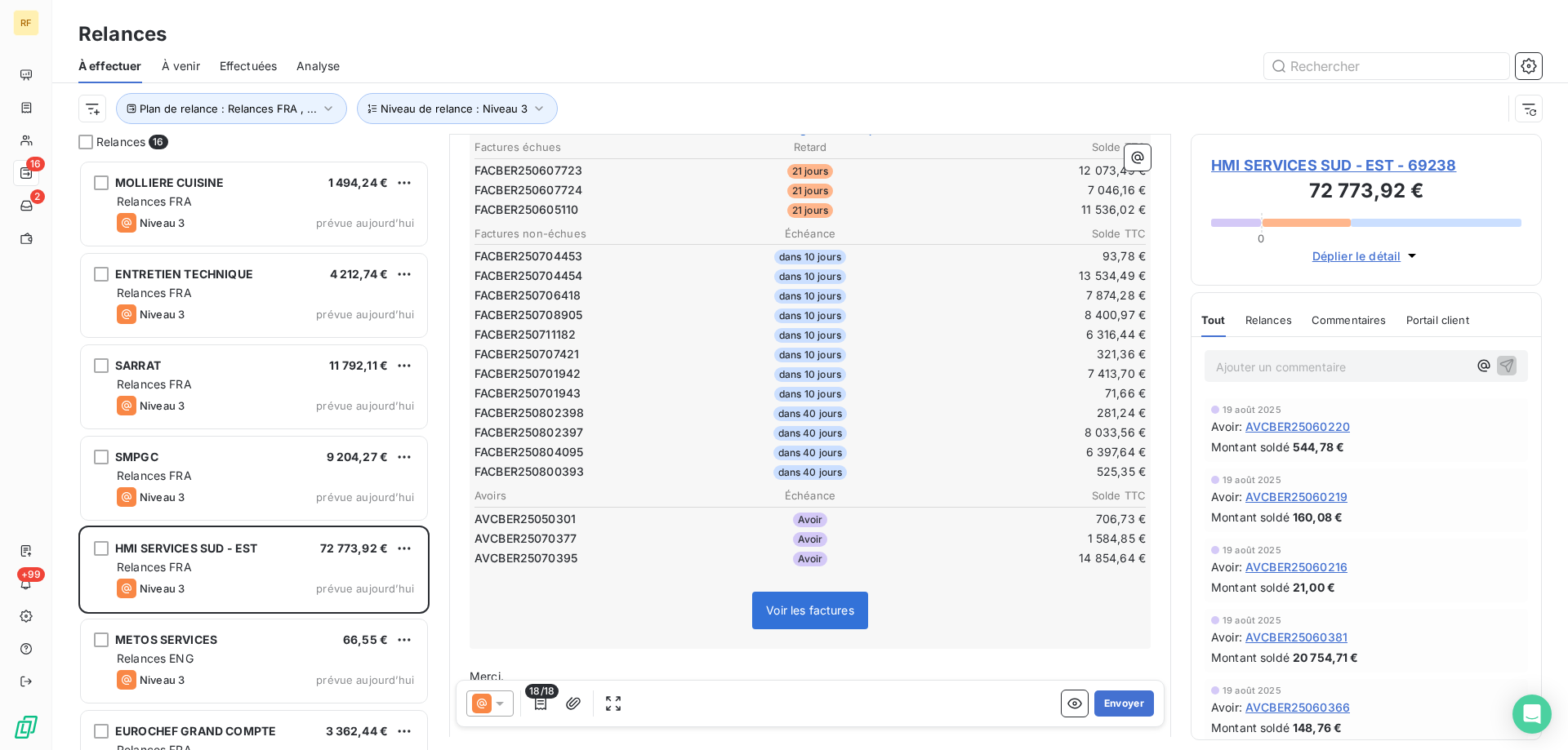
scroll to position [409, 0]
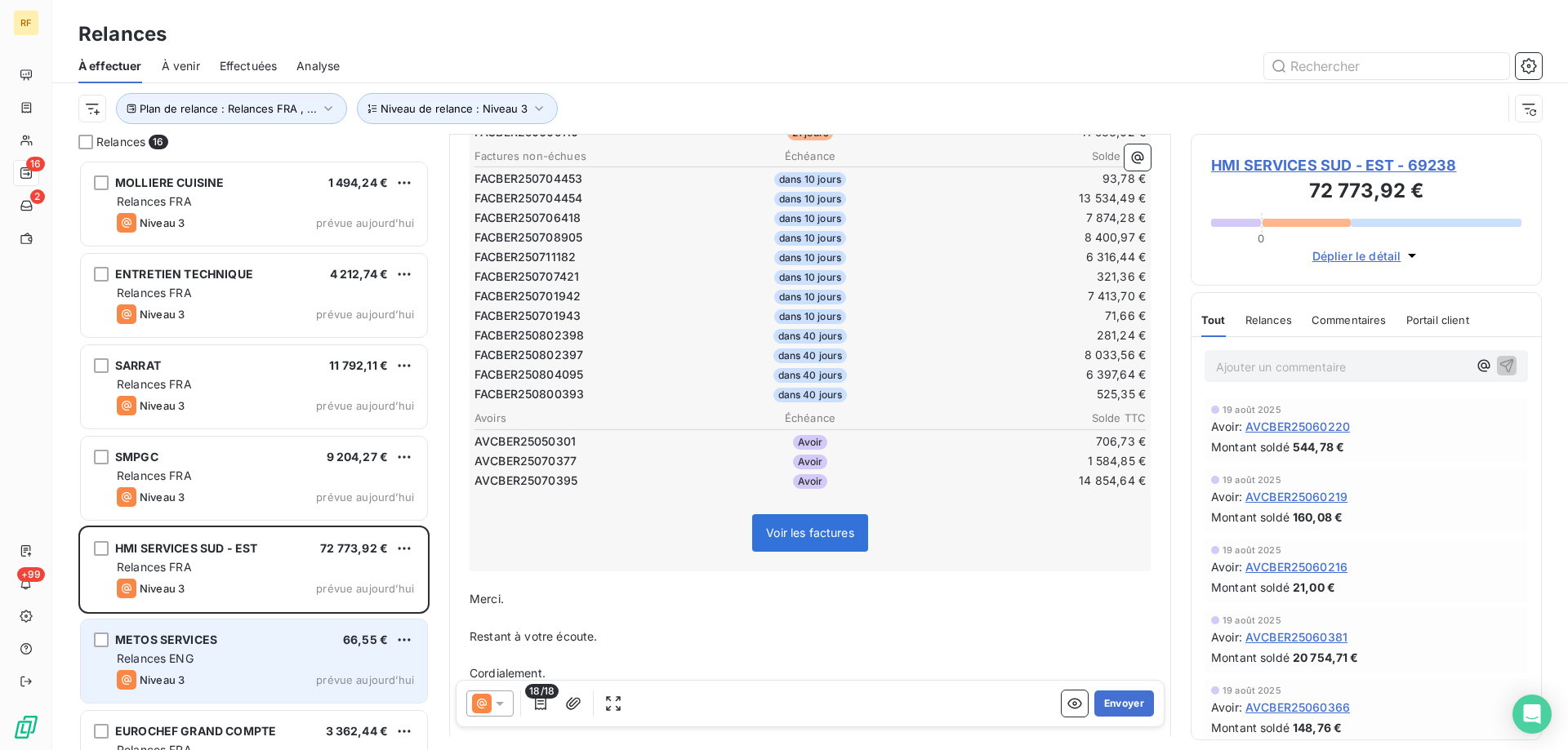
click at [257, 650] on div "METOS SERVICES 66,55 € Relances ENG Niveau 3 prévue [DATE]" at bounding box center [254, 661] width 346 height 83
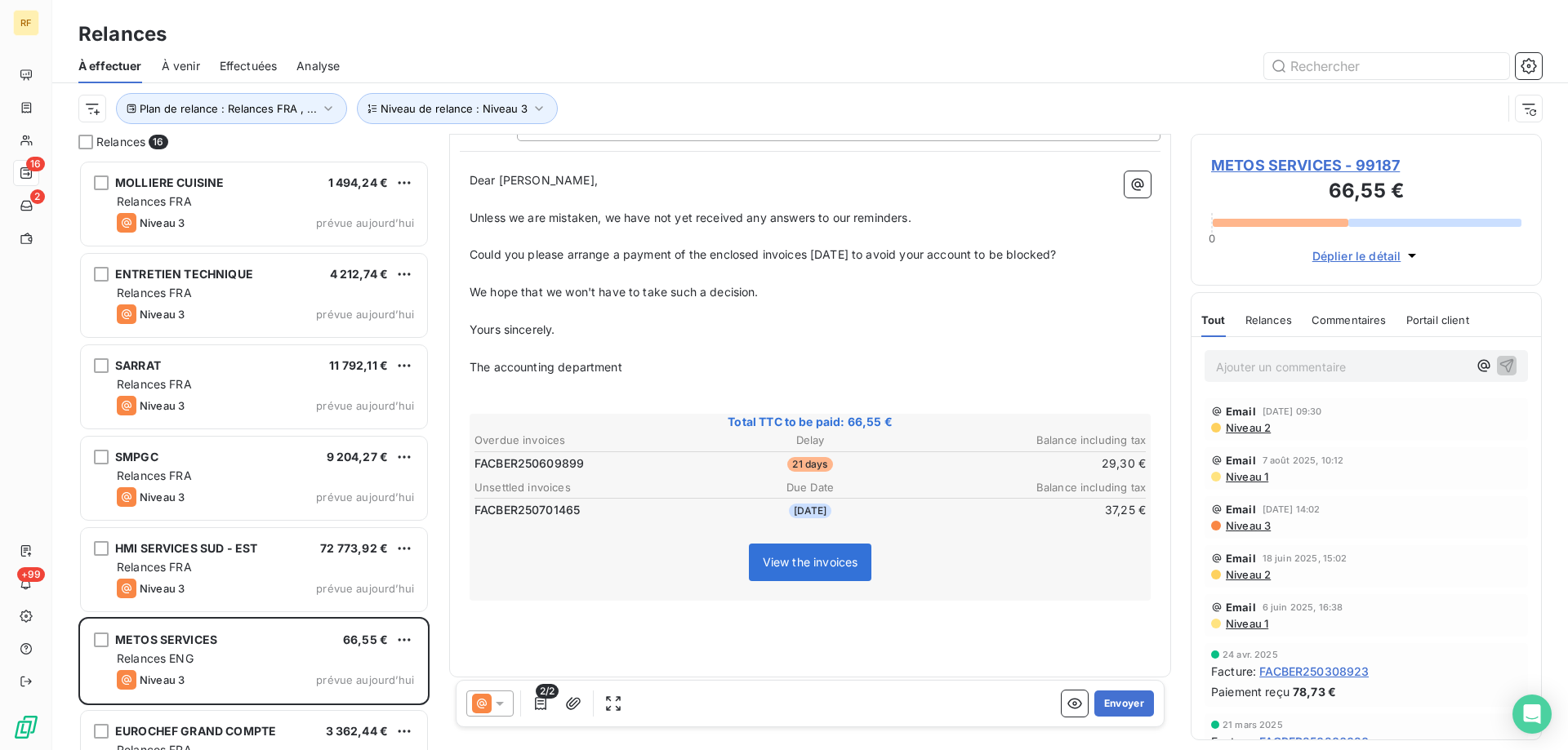
scroll to position [157, 0]
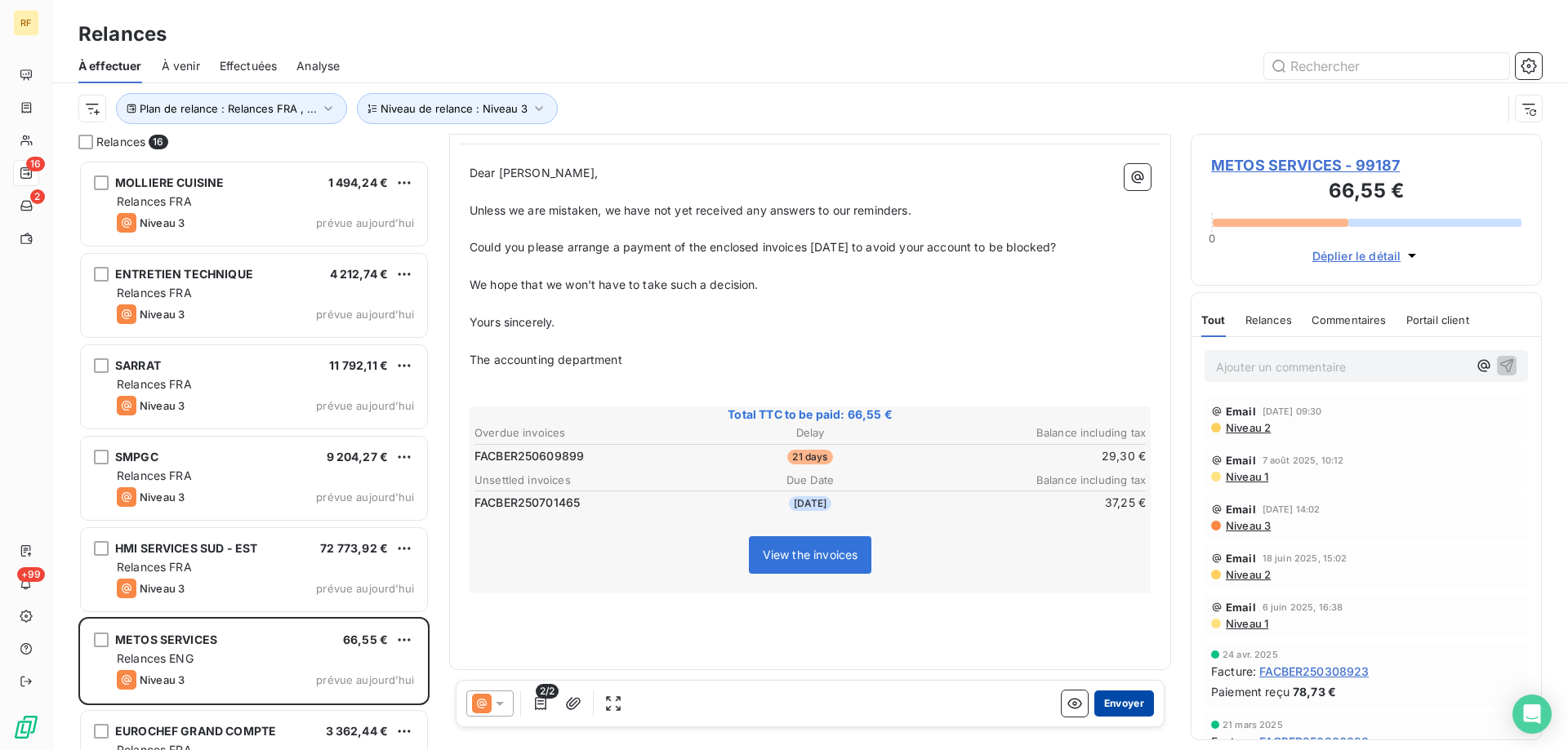
click at [1121, 707] on button "Envoyer" at bounding box center [1123, 704] width 59 height 26
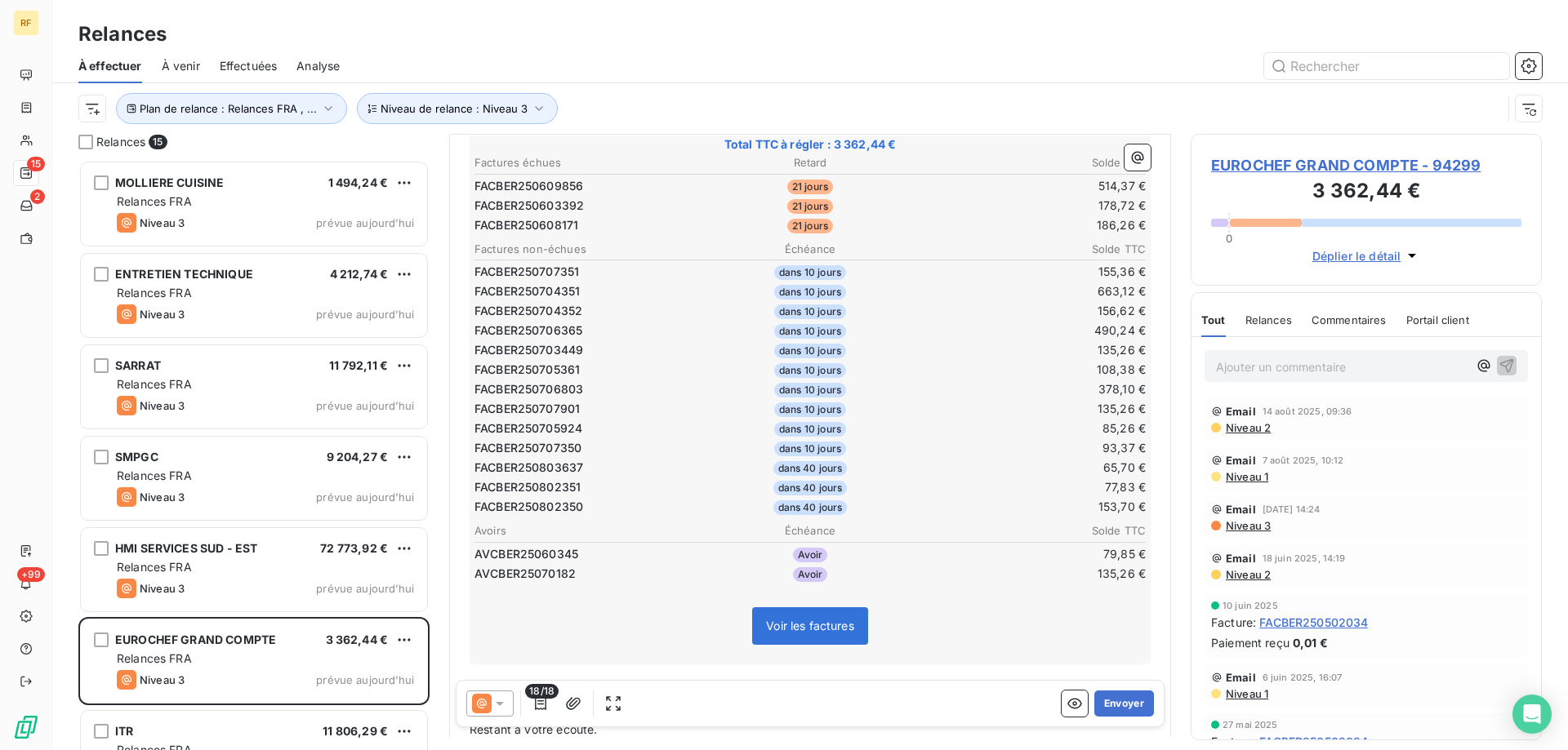
scroll to position [234, 0]
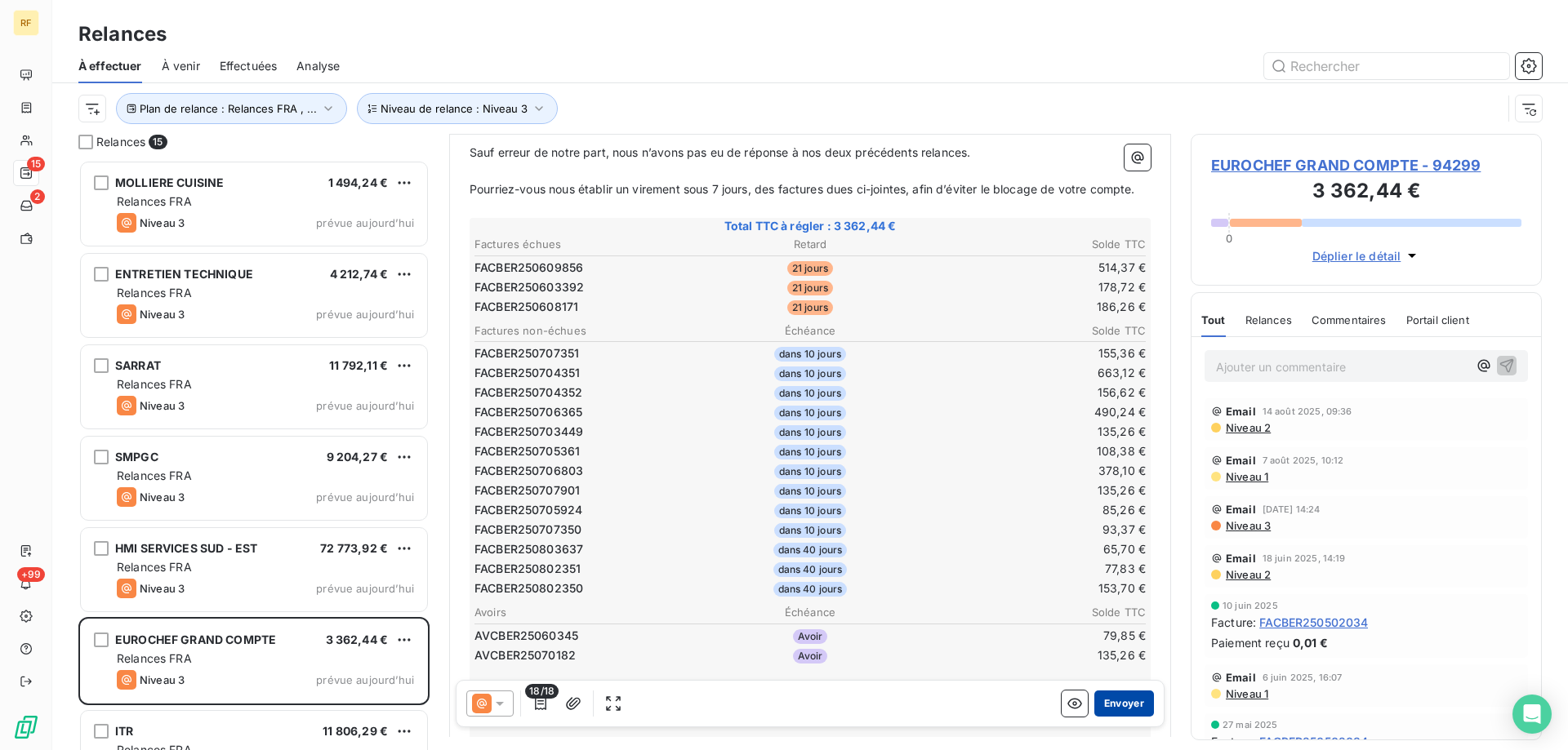
click at [1108, 696] on button "Envoyer" at bounding box center [1123, 704] width 59 height 26
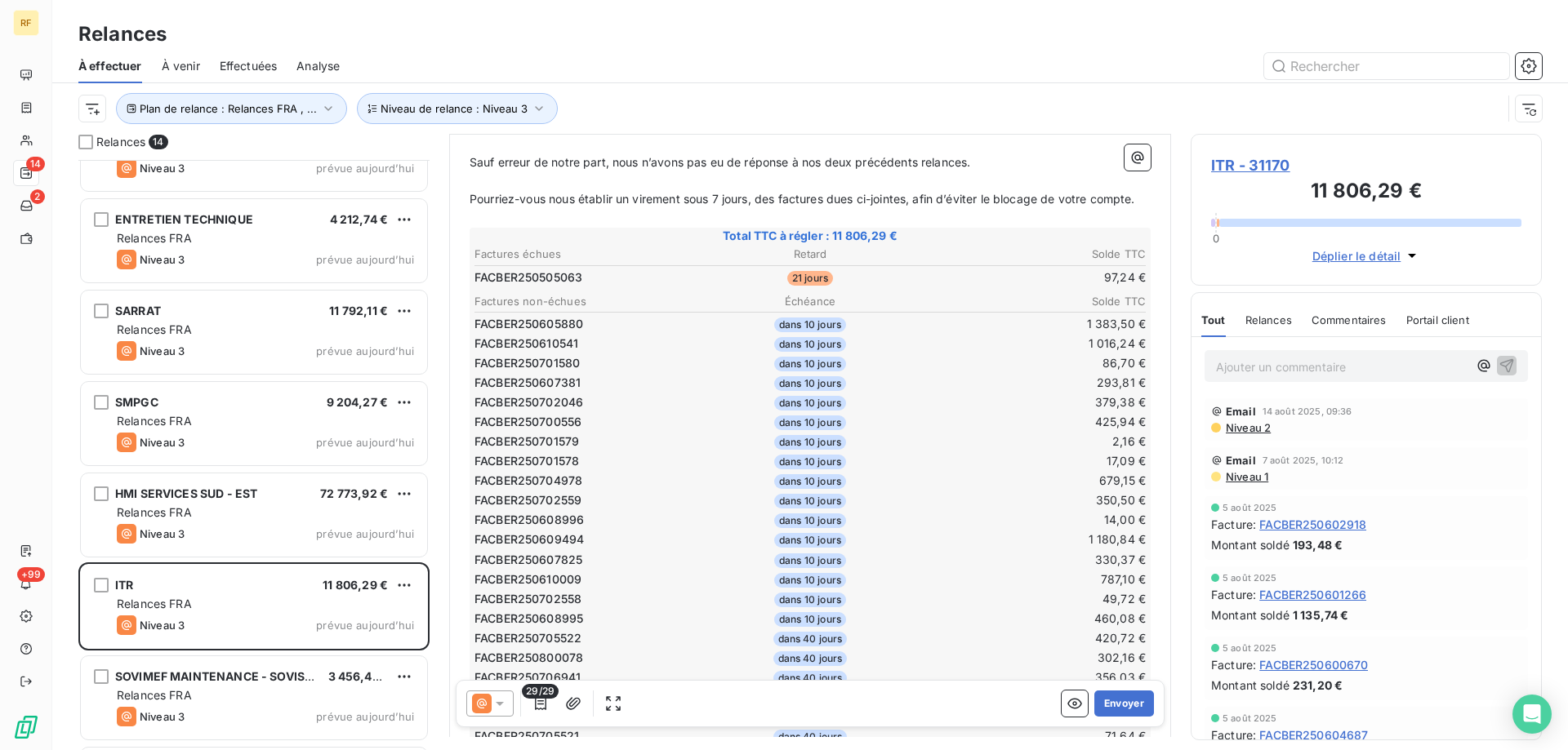
scroll to position [246, 0]
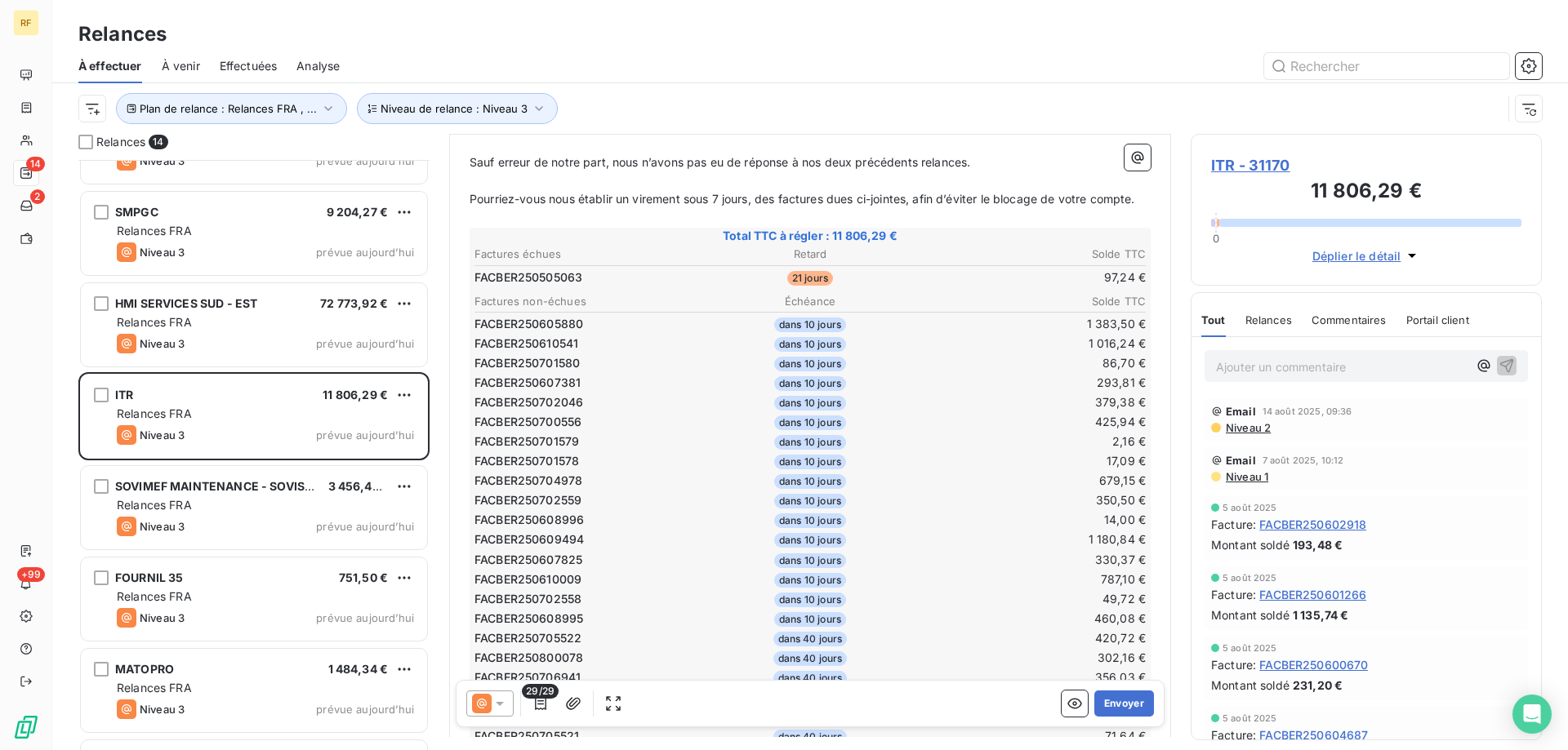
click at [1264, 428] on span "Niveau 2" at bounding box center [1247, 427] width 46 height 13
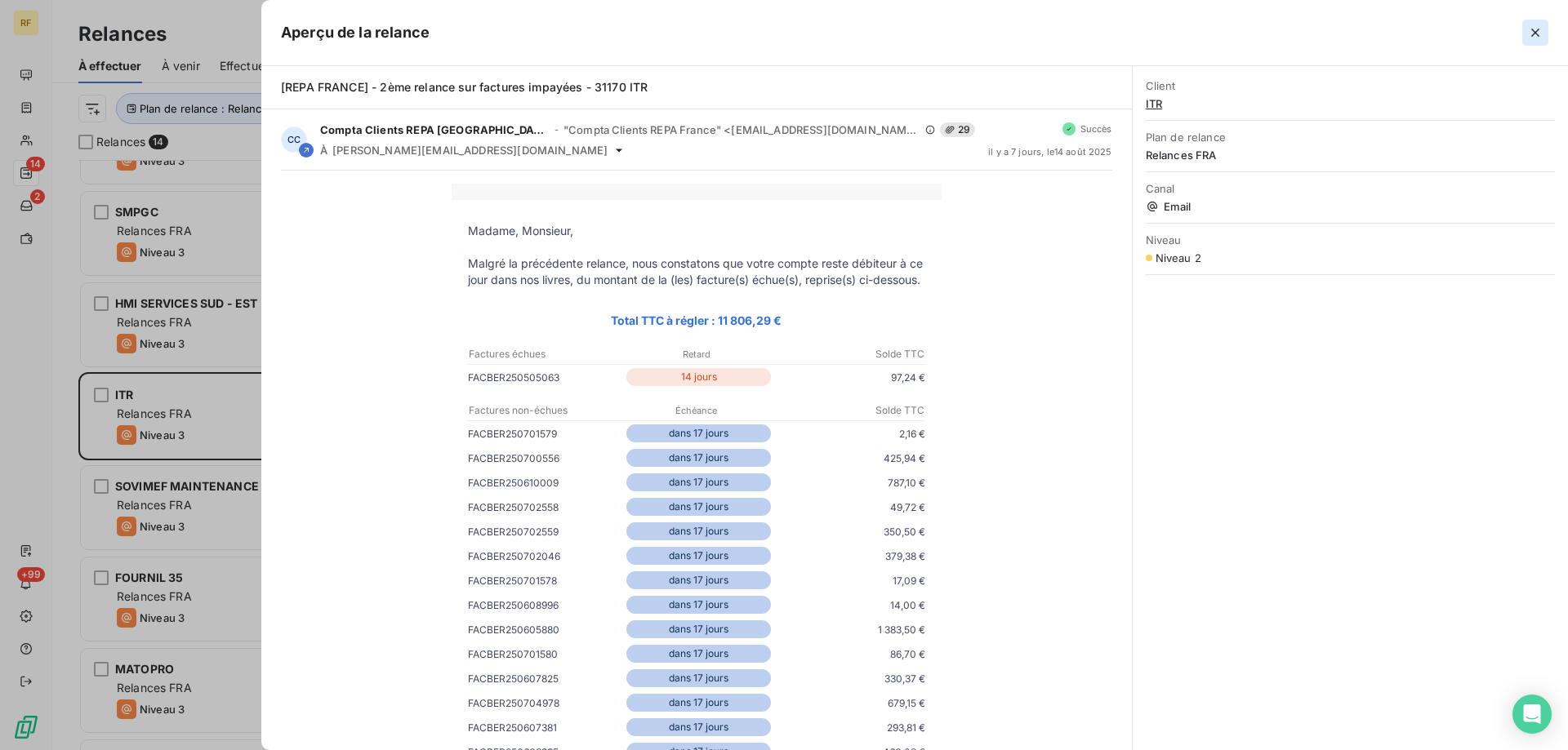
click at [1534, 32] on icon "button" at bounding box center [1534, 33] width 8 height 8
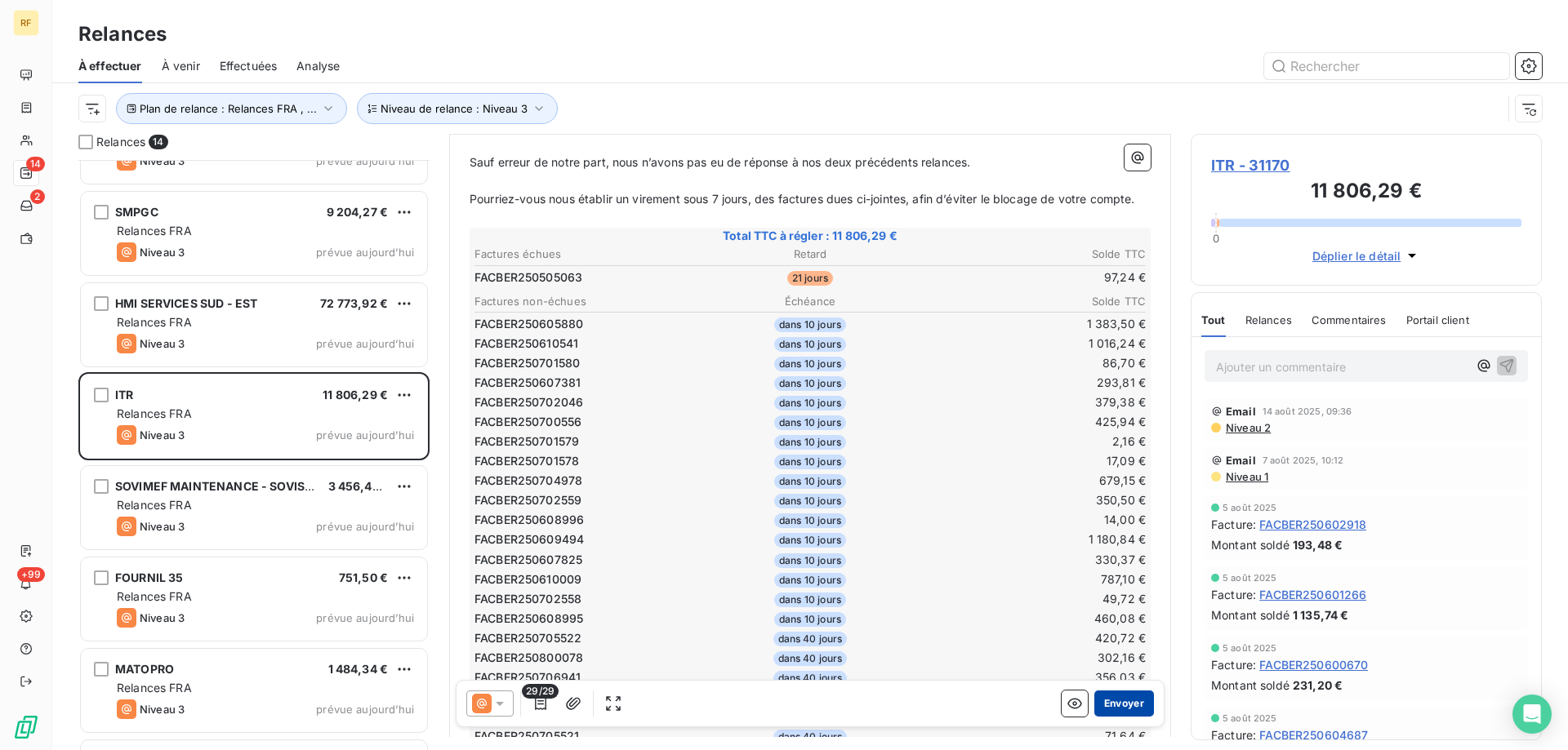
click at [1119, 699] on button "Envoyer" at bounding box center [1123, 704] width 59 height 26
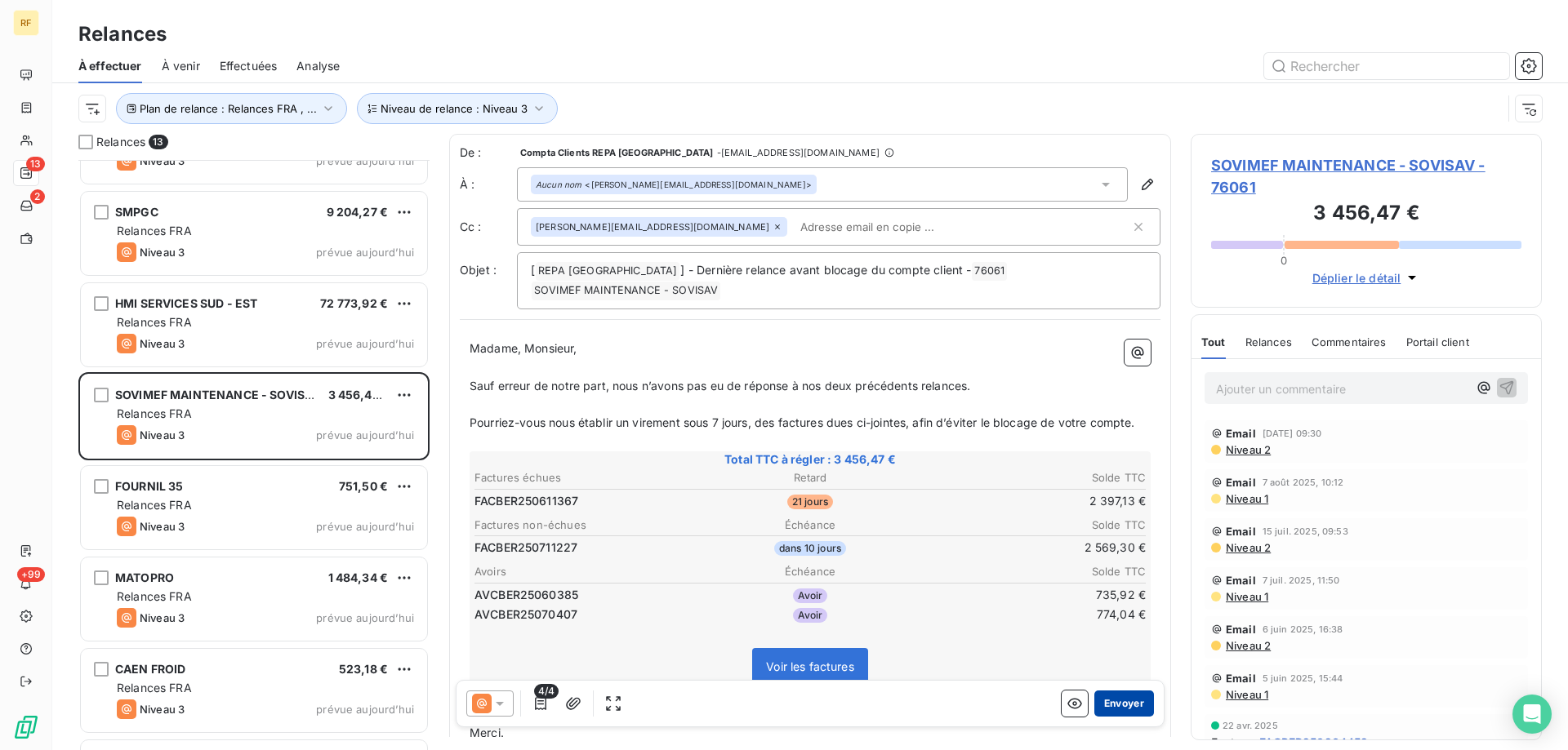
click at [1117, 708] on button "Envoyer" at bounding box center [1123, 704] width 59 height 26
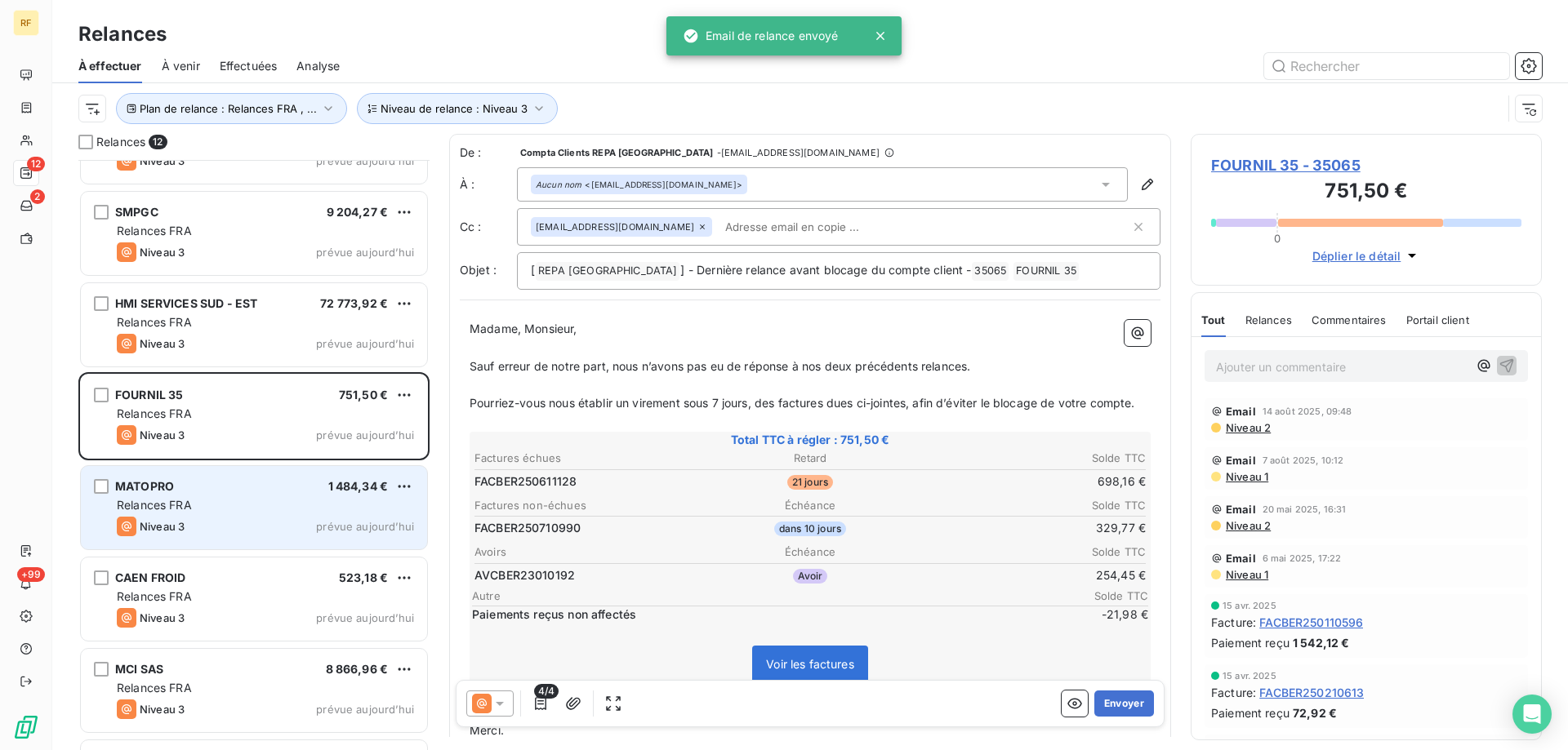
click at [268, 517] on div "Niveau 3 prévue aujourd’hui" at bounding box center [265, 527] width 297 height 20
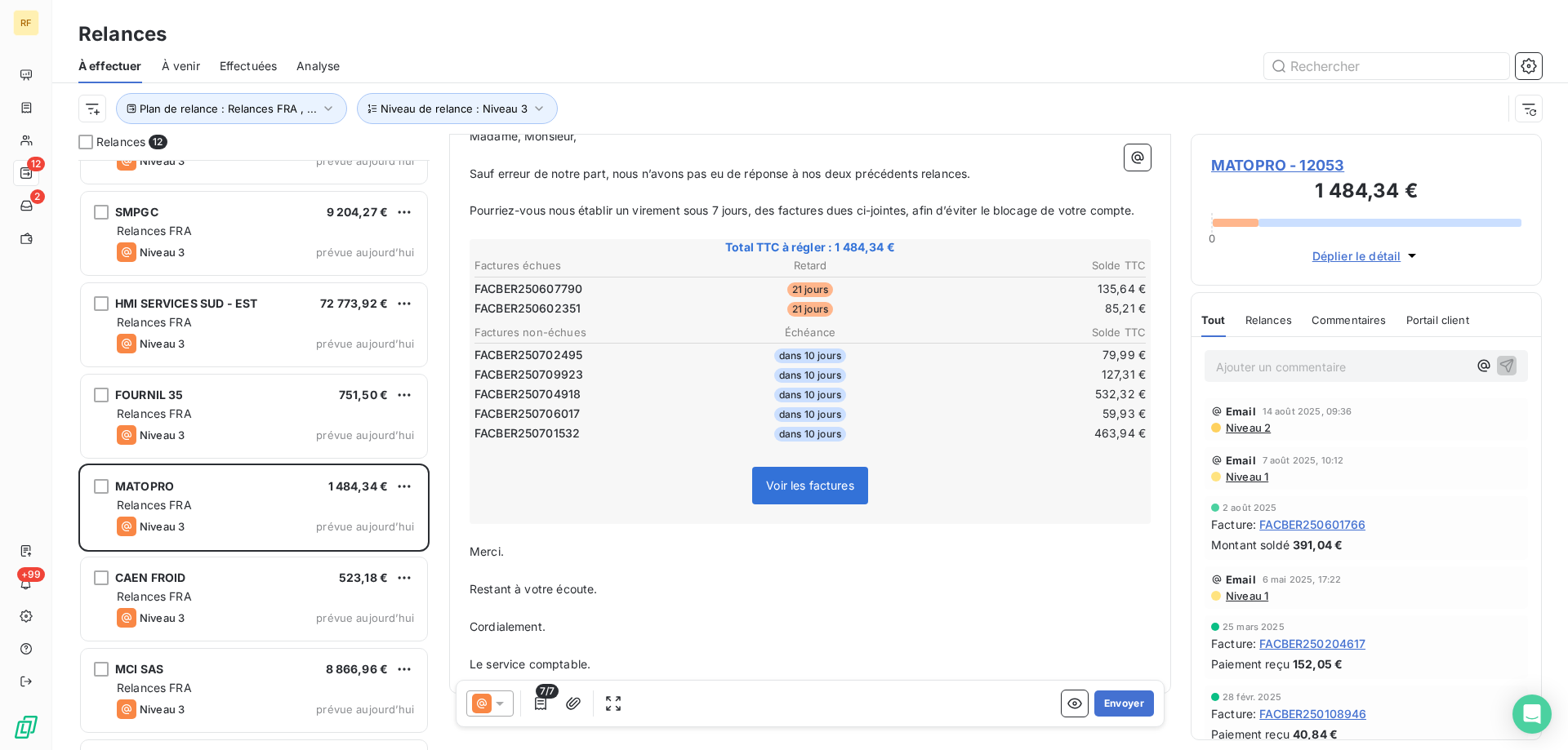
scroll to position [154, 0]
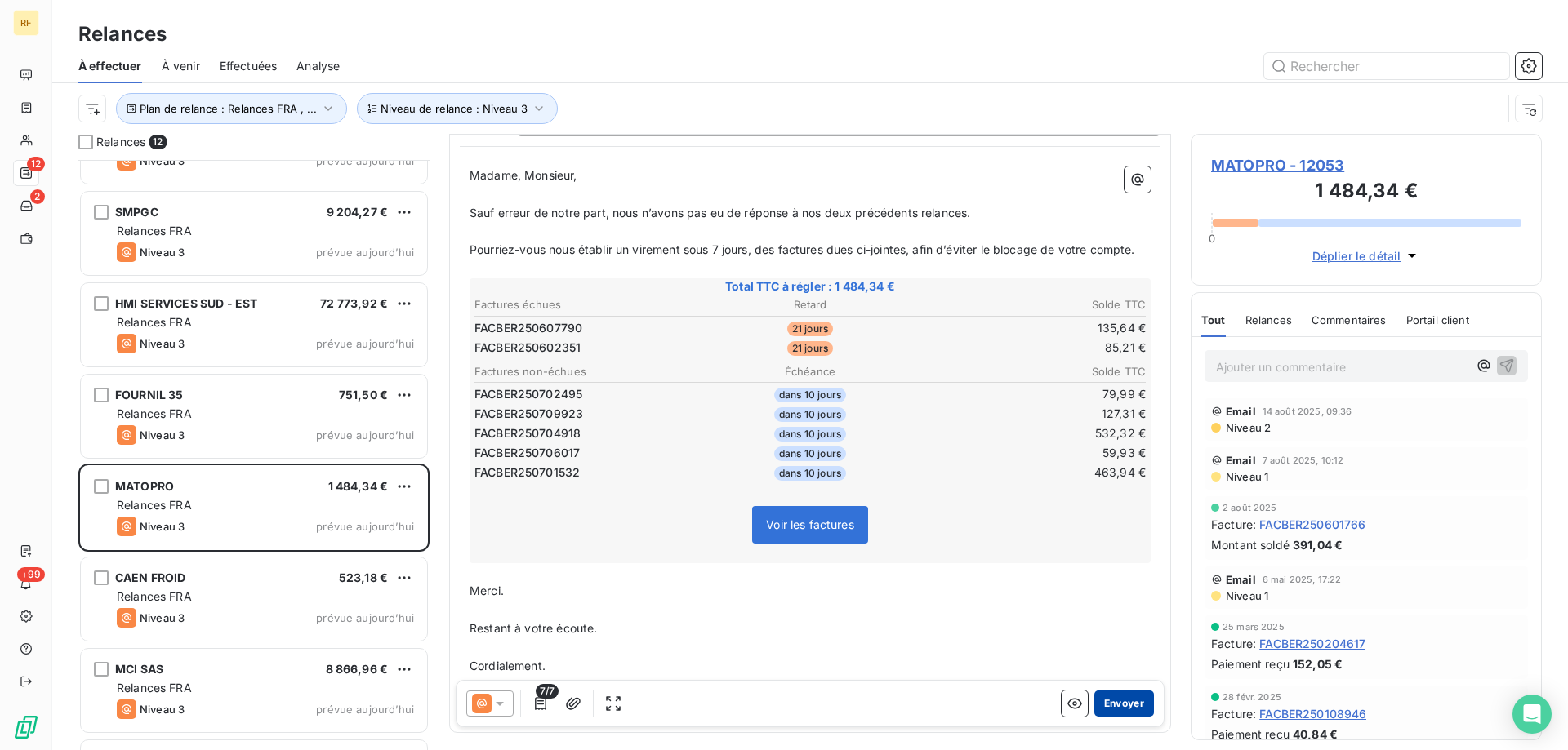
click at [1108, 703] on button "Envoyer" at bounding box center [1123, 704] width 59 height 26
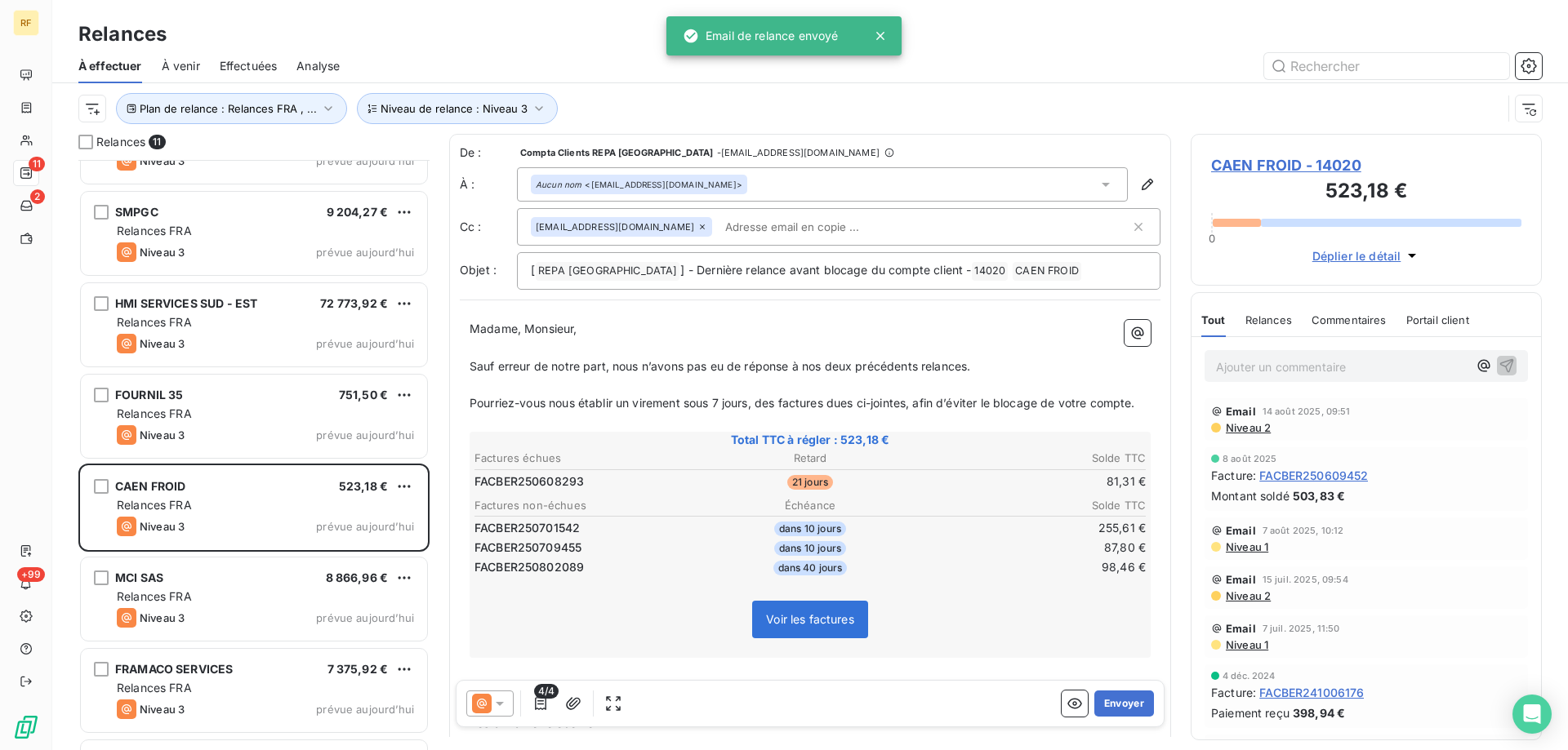
click at [1109, 703] on button "Envoyer" at bounding box center [1123, 704] width 59 height 26
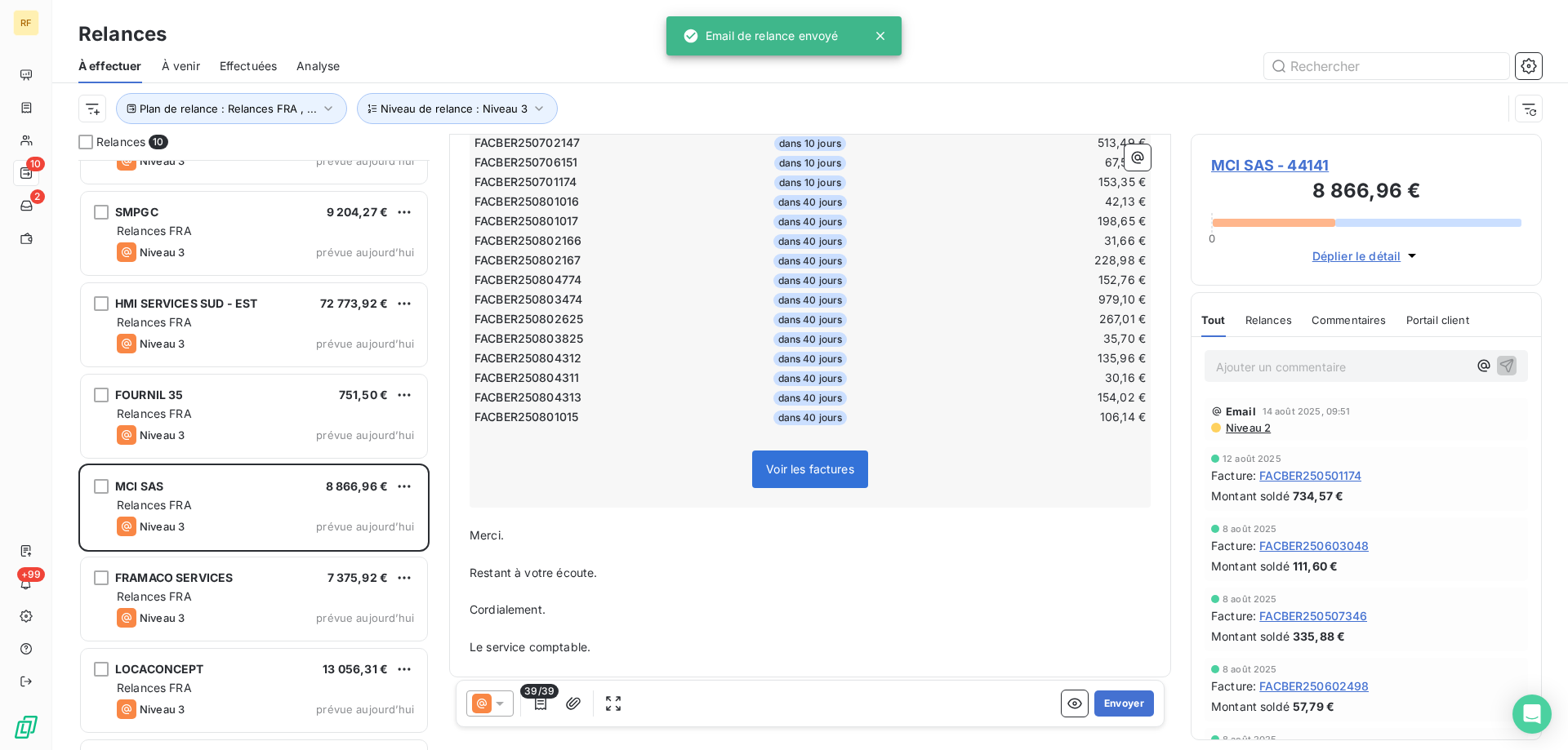
scroll to position [864, 0]
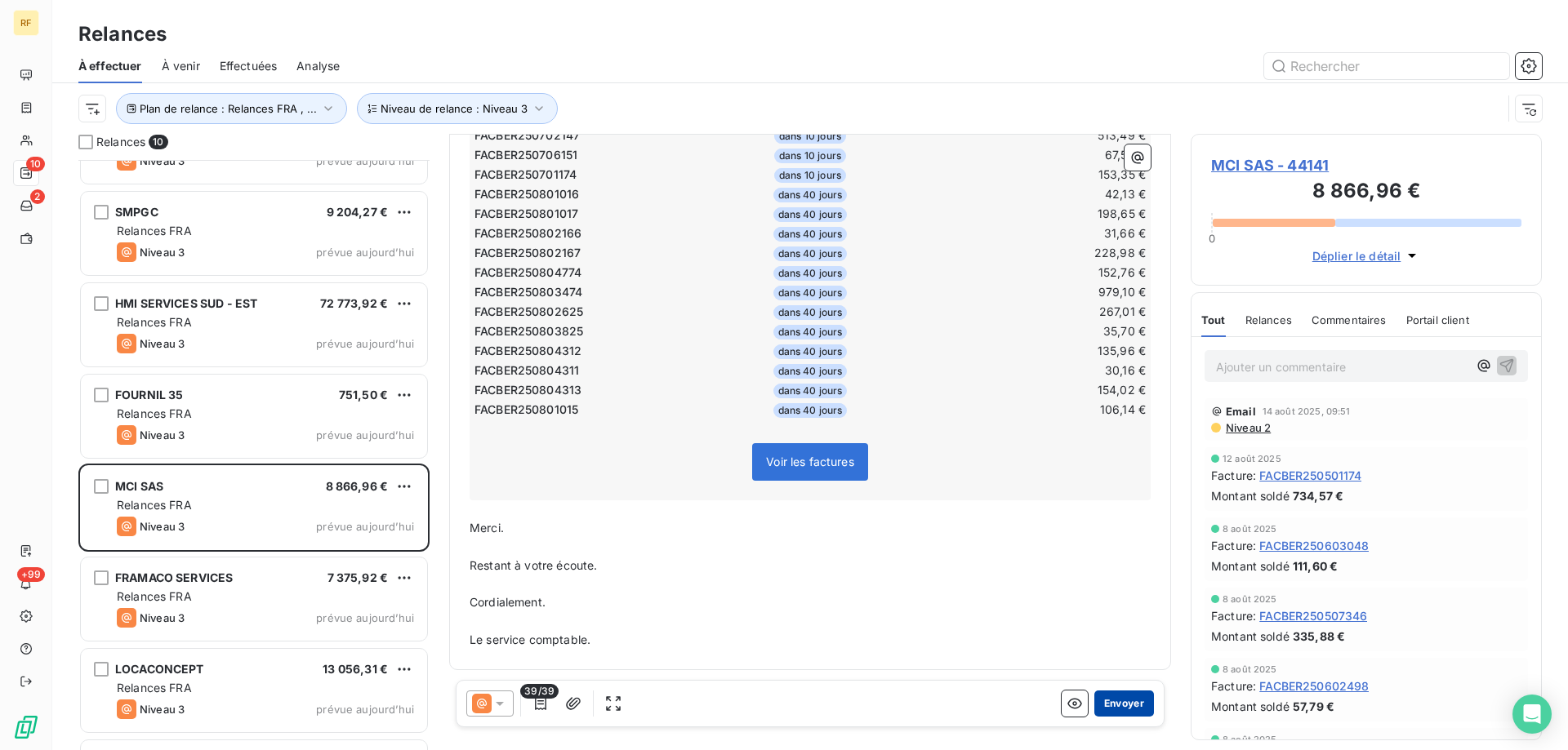
click at [1103, 701] on button "Envoyer" at bounding box center [1123, 704] width 59 height 26
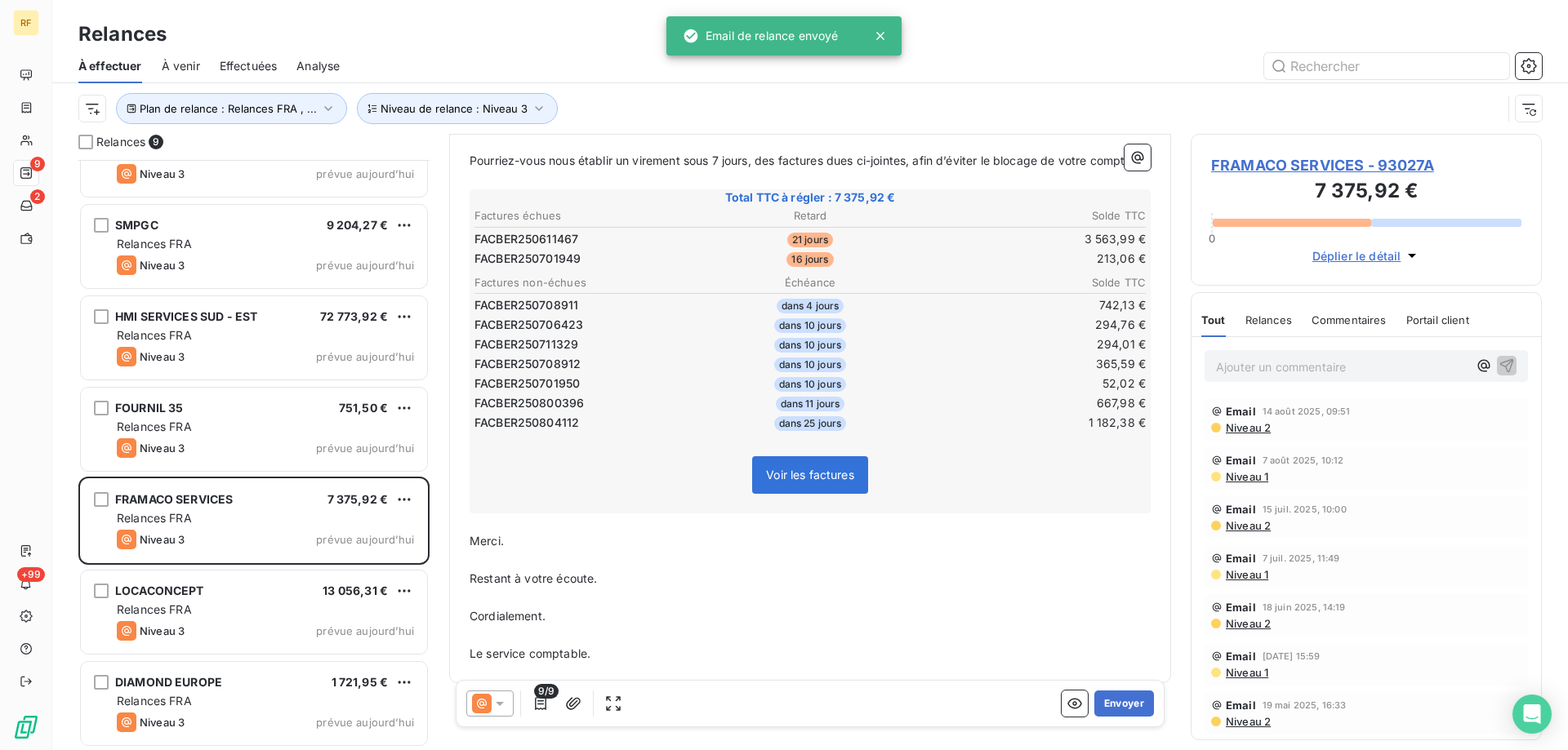
scroll to position [246, 0]
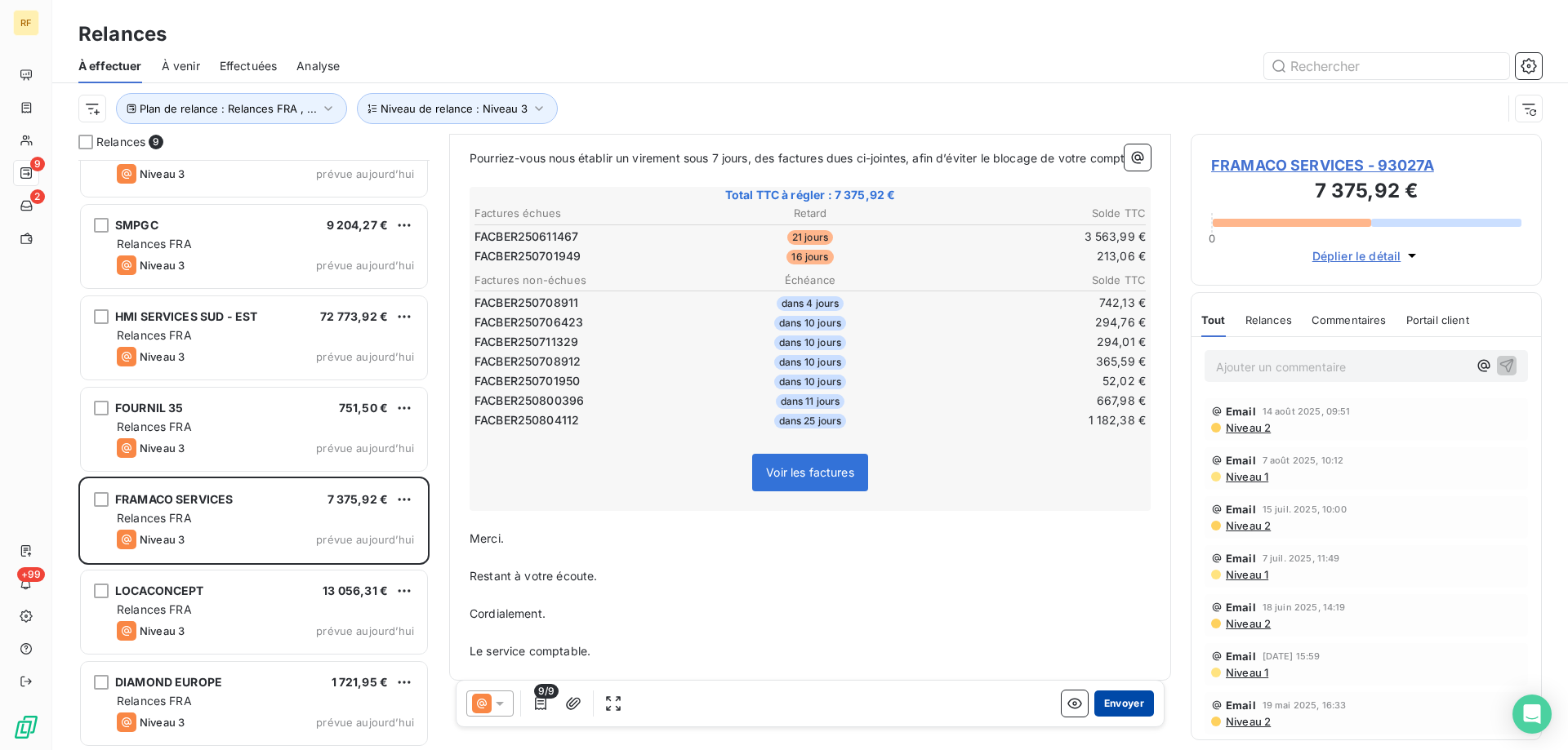
click at [1123, 708] on button "Envoyer" at bounding box center [1123, 704] width 59 height 26
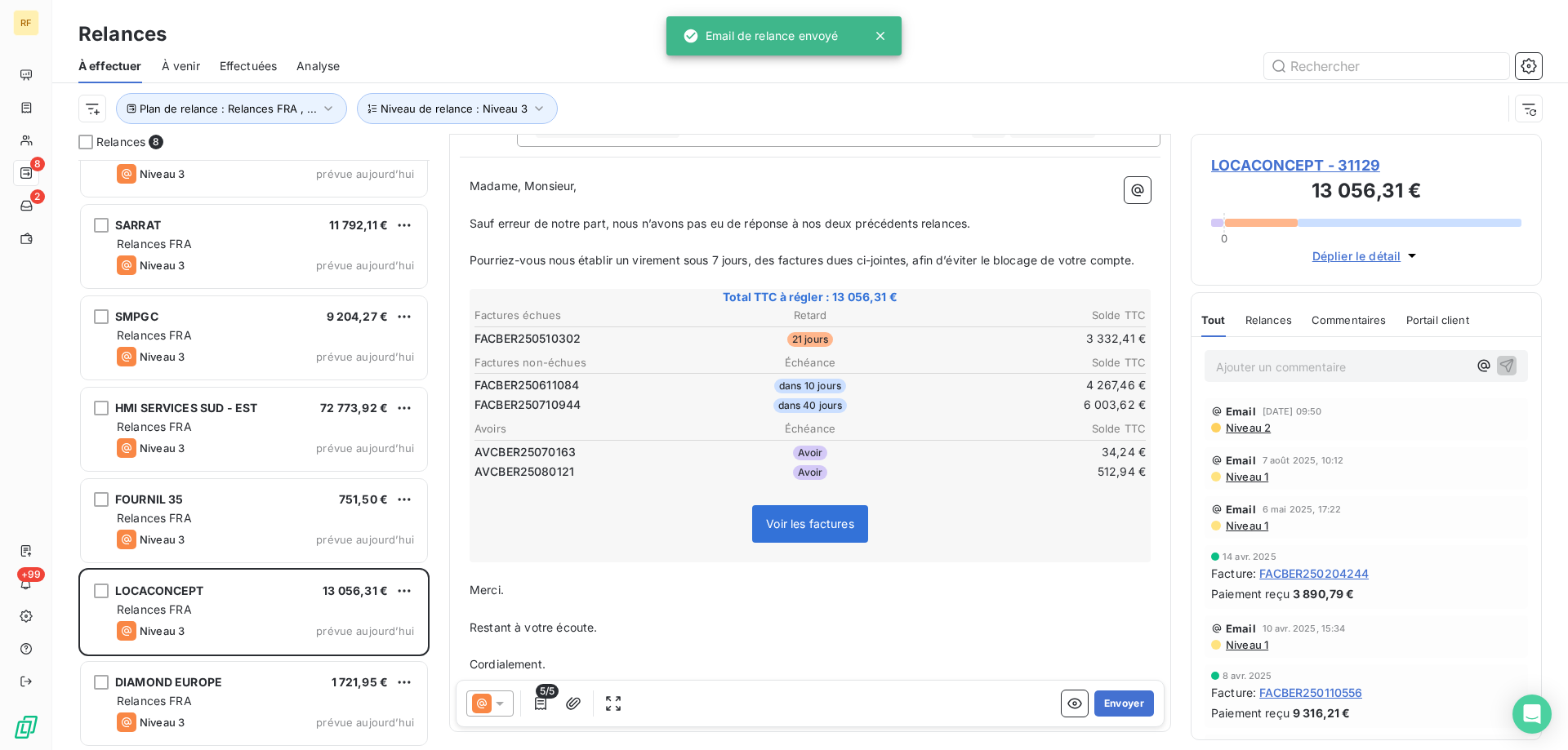
scroll to position [164, 0]
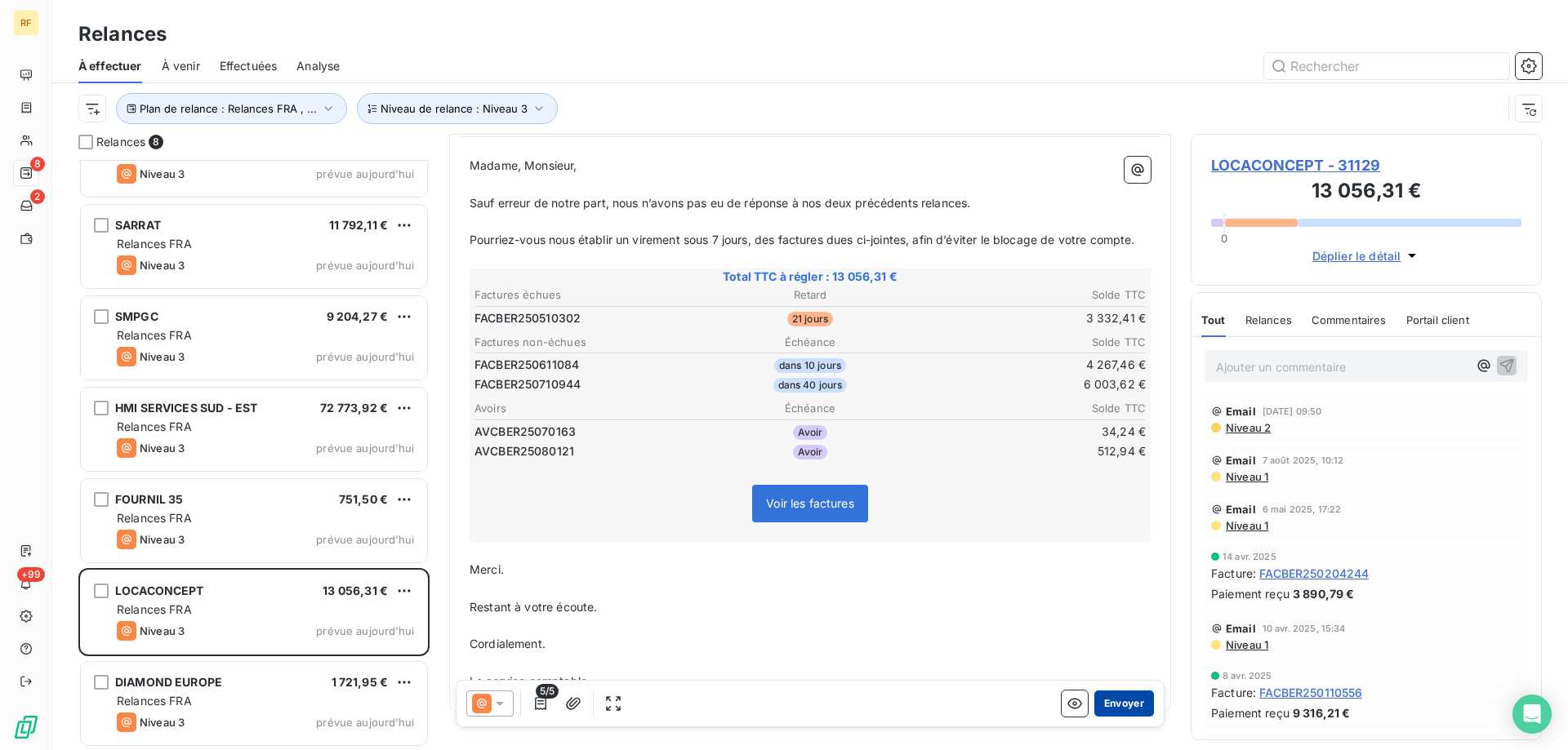
click at [1108, 699] on button "Envoyer" at bounding box center [1123, 704] width 59 height 26
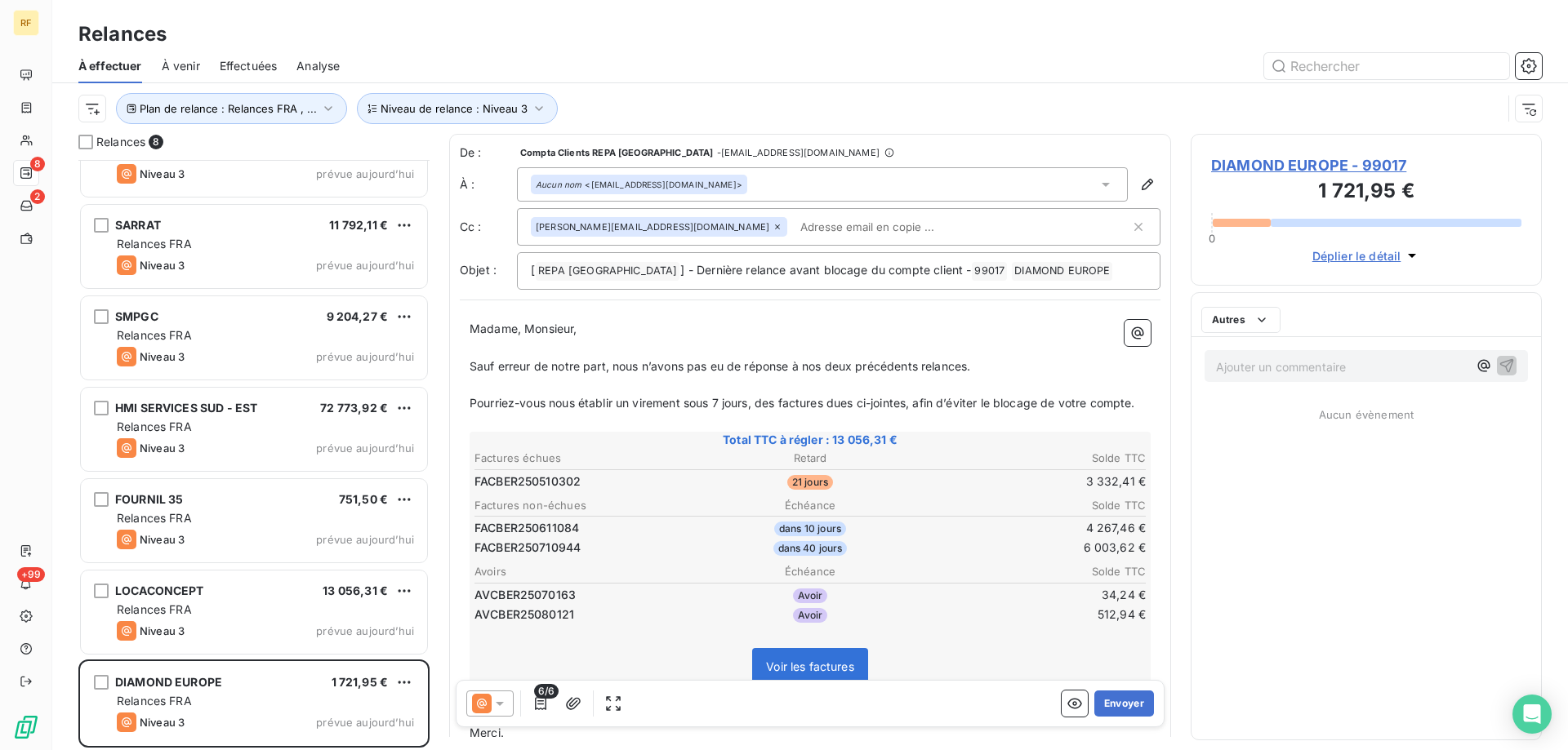
scroll to position [49, 0]
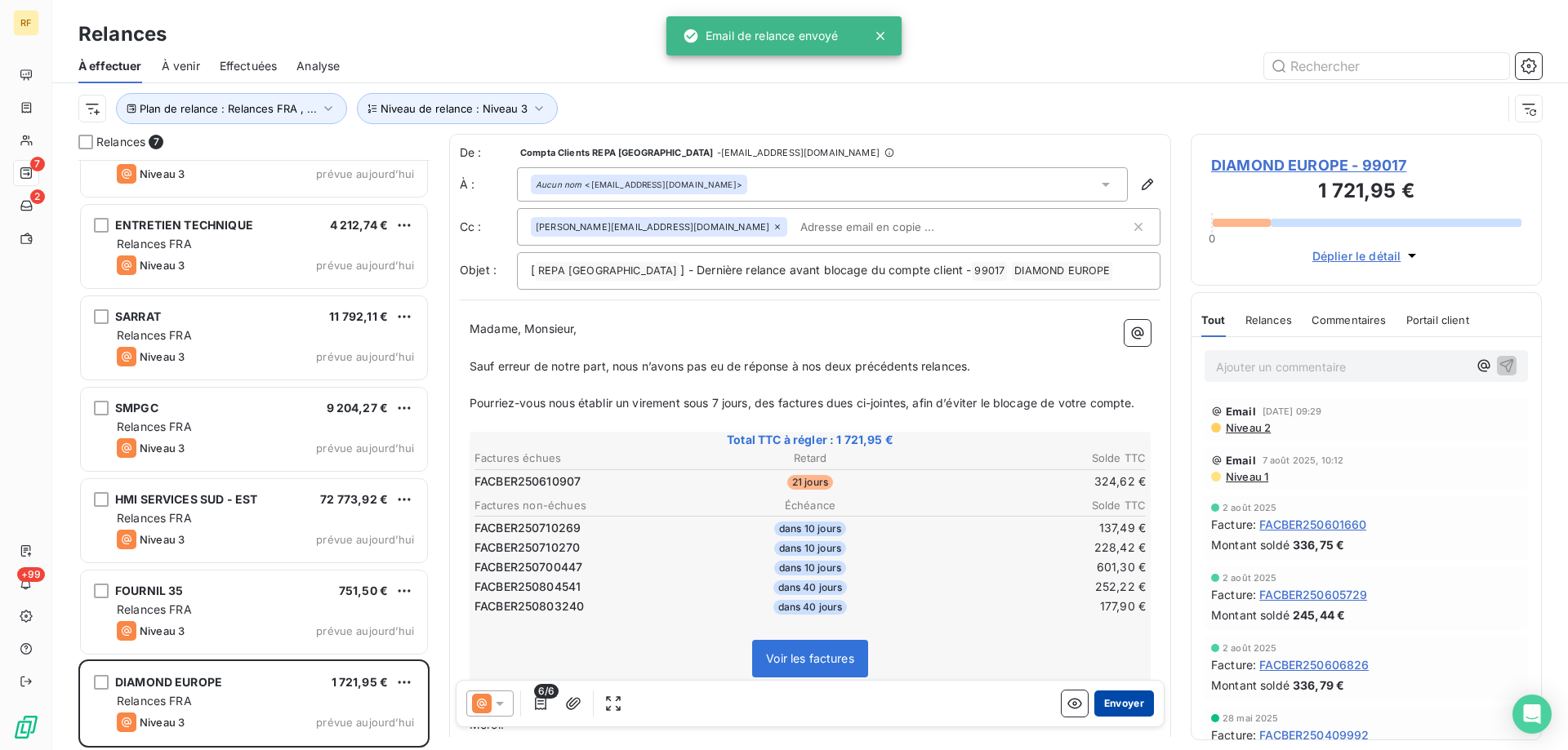
click at [1108, 708] on button "Envoyer" at bounding box center [1123, 704] width 59 height 26
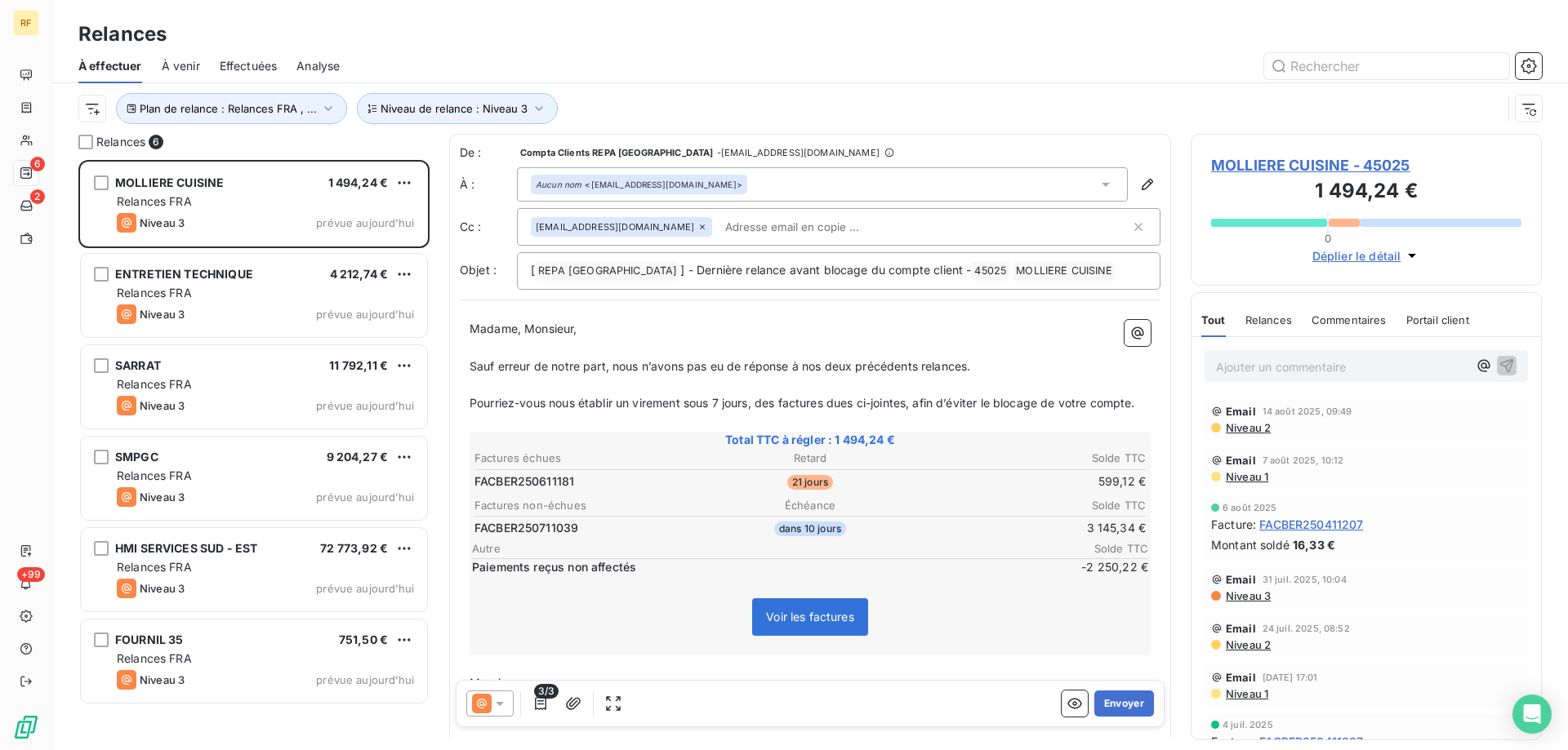
click at [503, 702] on icon at bounding box center [499, 704] width 17 height 17
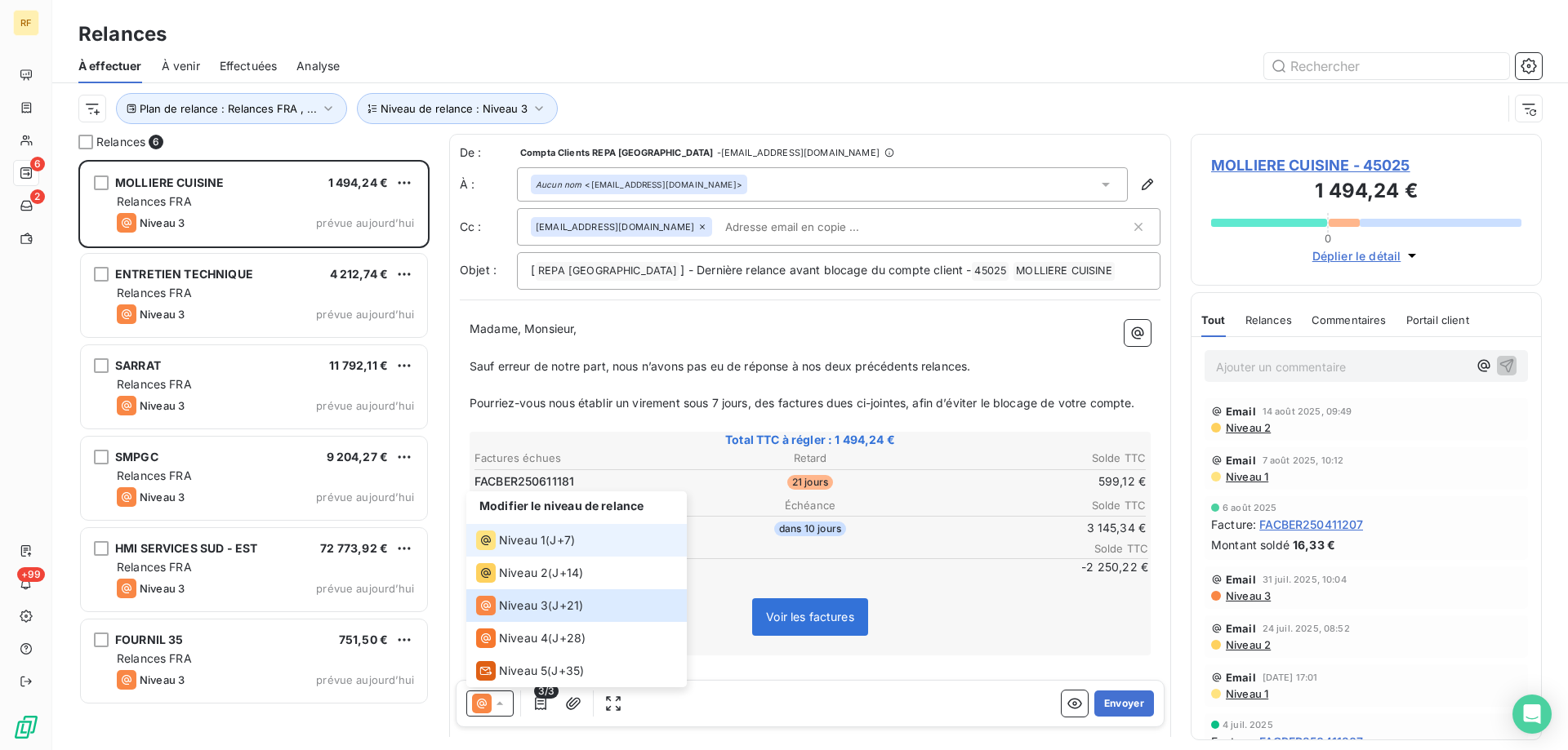
click at [528, 539] on span "Niveau 1" at bounding box center [522, 541] width 46 height 17
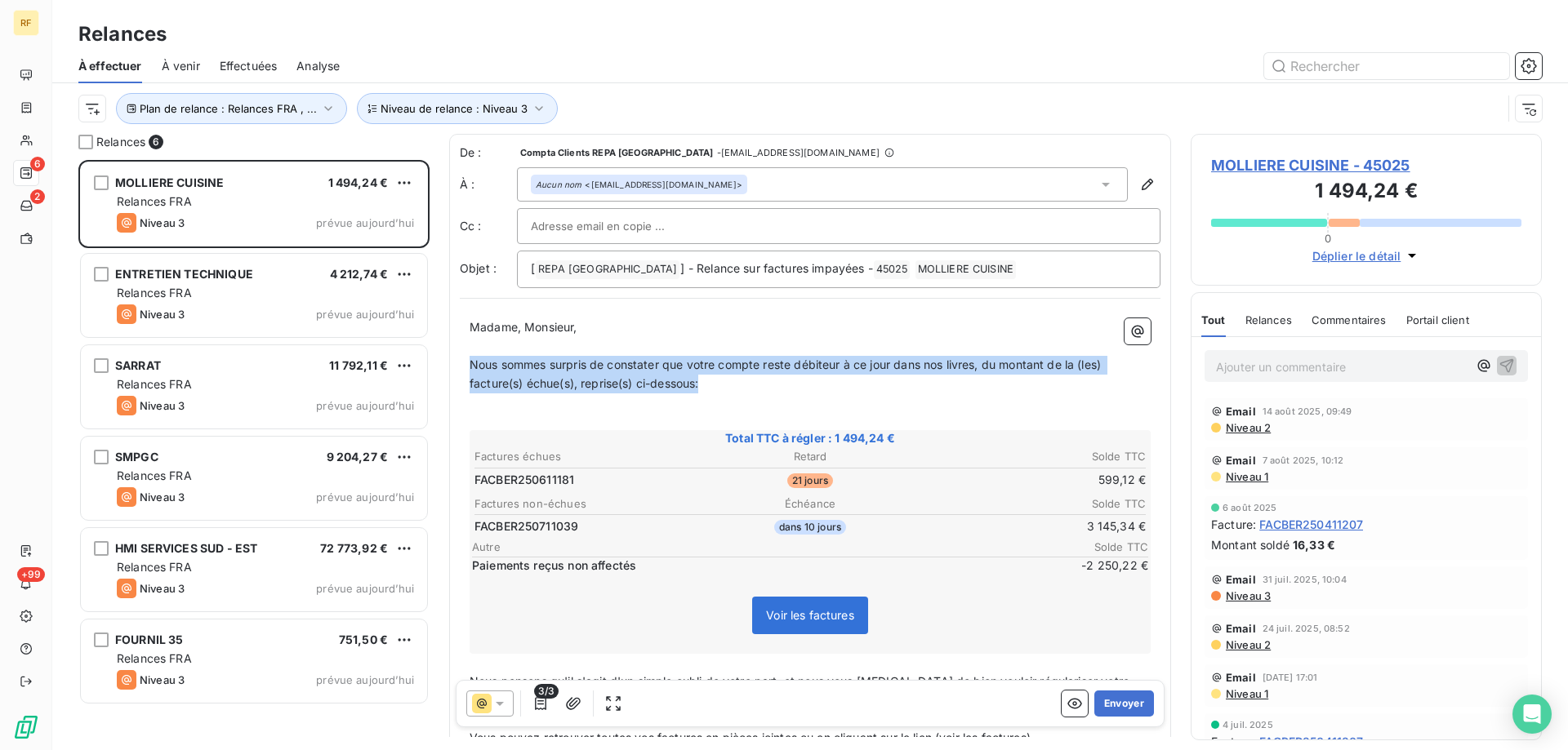
drag, startPoint x: 717, startPoint y: 389, endPoint x: 452, endPoint y: 374, distance: 265.4
click at [452, 374] on div "De : Compta Clients REPA France - [EMAIL_ADDRESS][DOMAIN_NAME] À : Aucun nom <[…" at bounding box center [809, 517] width 721 height 765
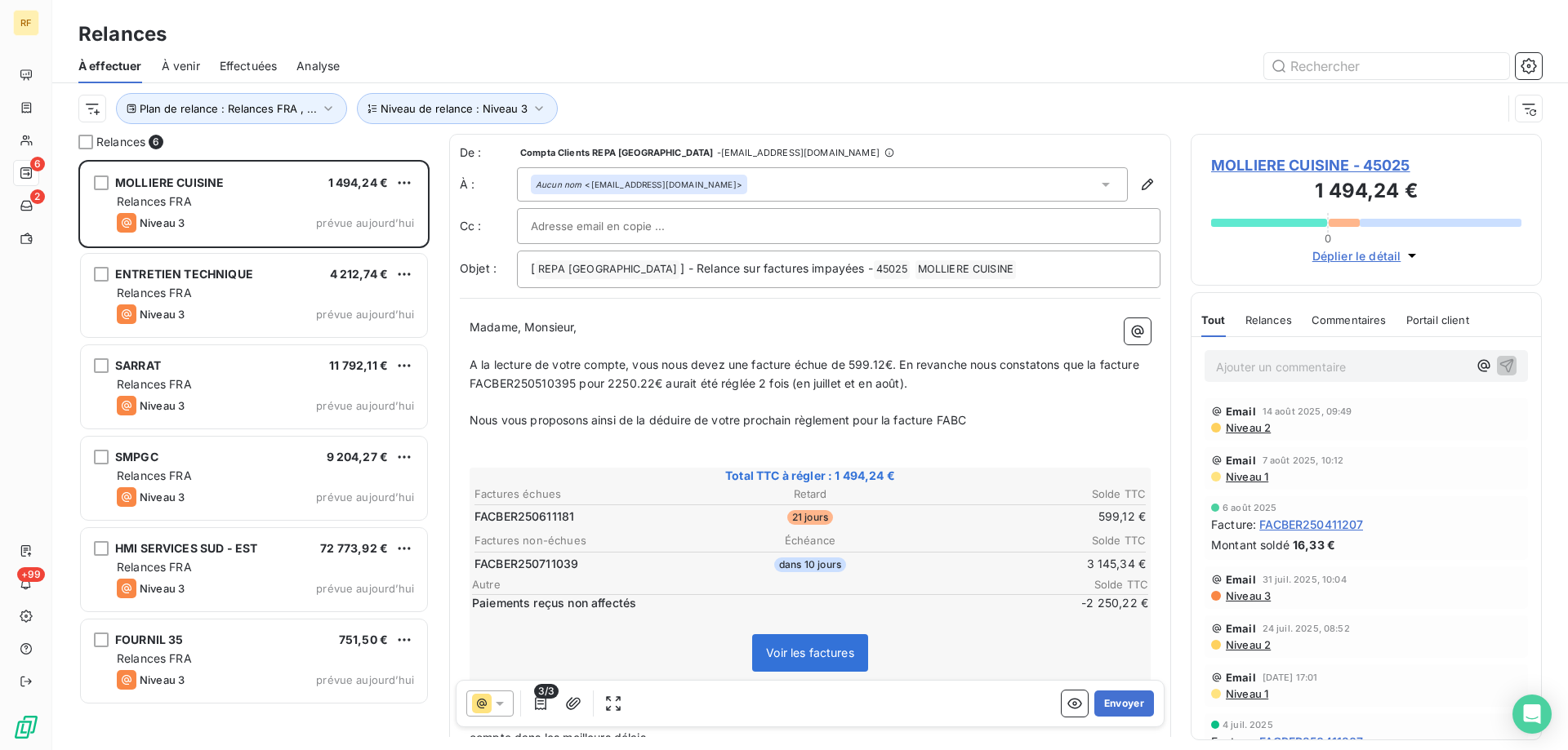
click at [980, 421] on p "Nous vous proposons ainsi de la déduire de votre prochain règlement pour la fac…" at bounding box center [809, 420] width 681 height 19
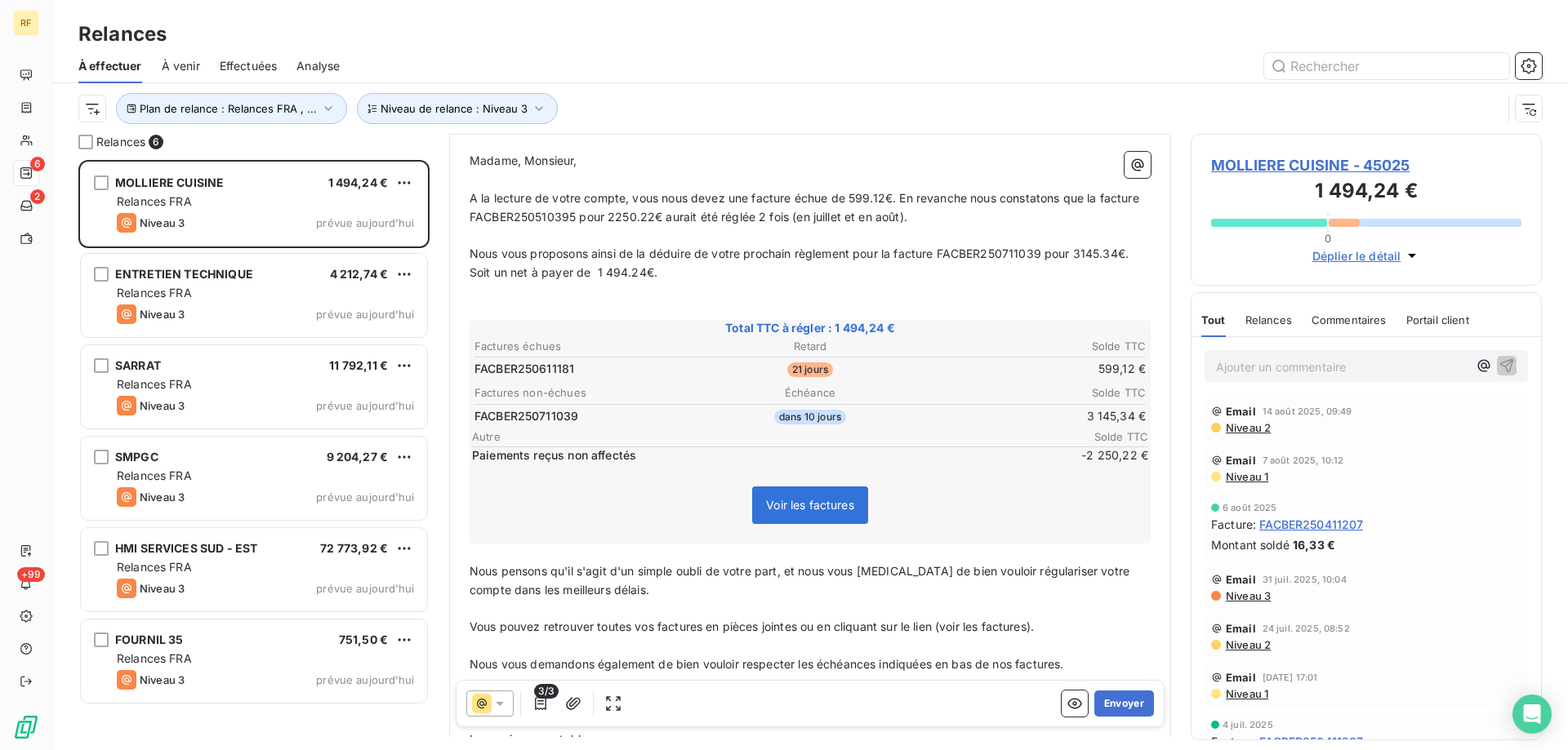
scroll to position [285, 0]
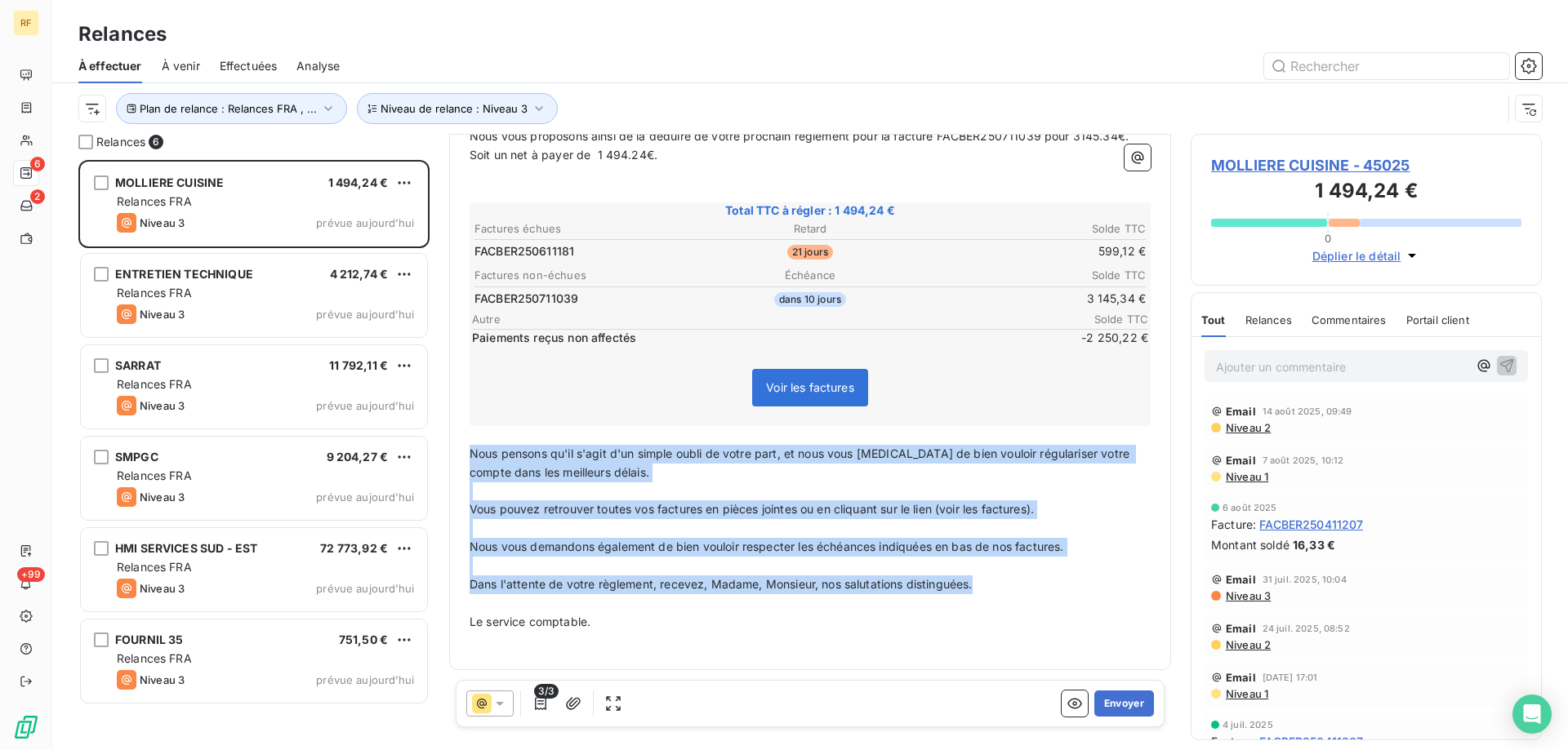
drag, startPoint x: 1010, startPoint y: 589, endPoint x: 469, endPoint y: 459, distance: 556.4
click at [469, 459] on div "Madame, Monsieur, ﻿ A la lecture de votre compte, vous nous devez une facture é…" at bounding box center [809, 343] width 681 height 617
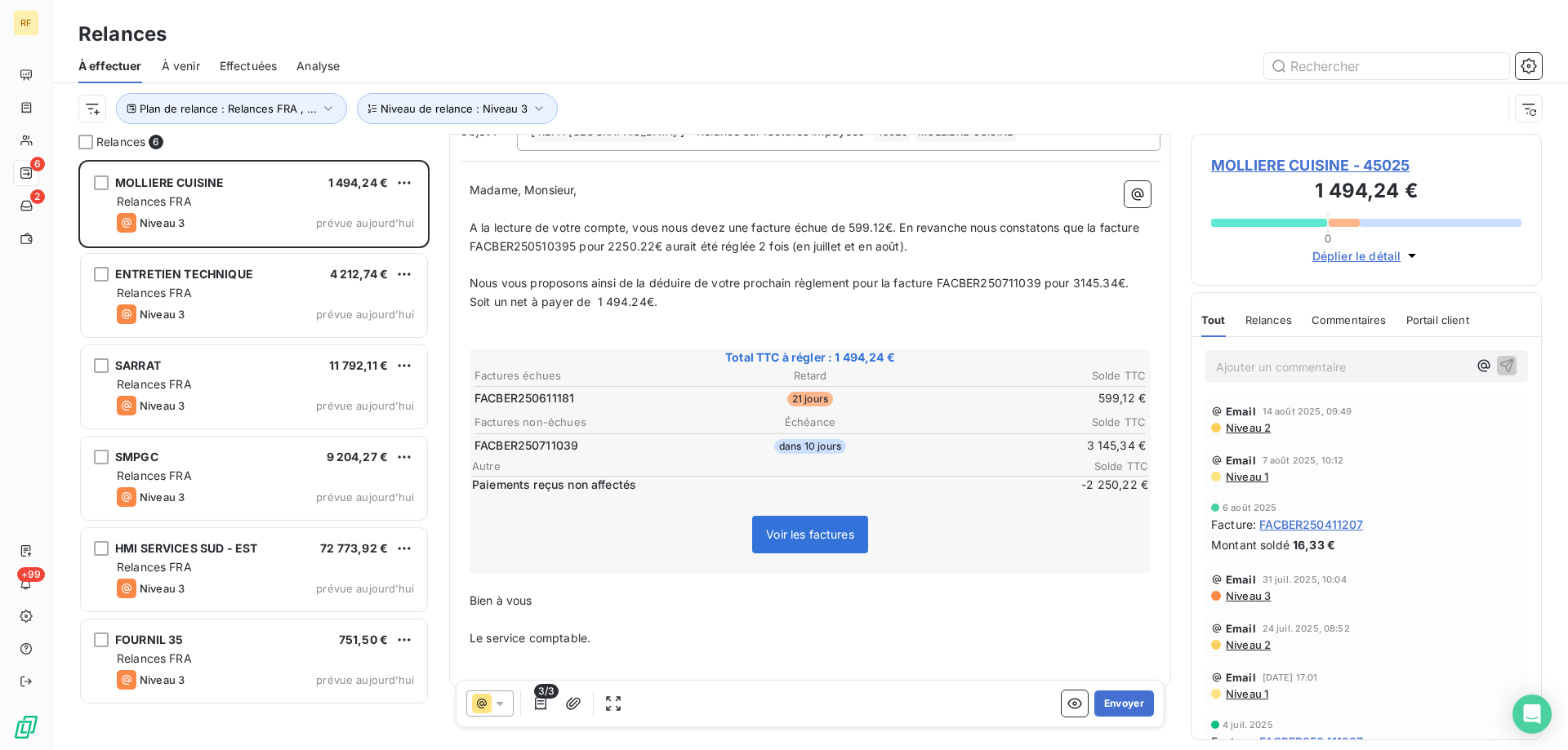
scroll to position [154, 0]
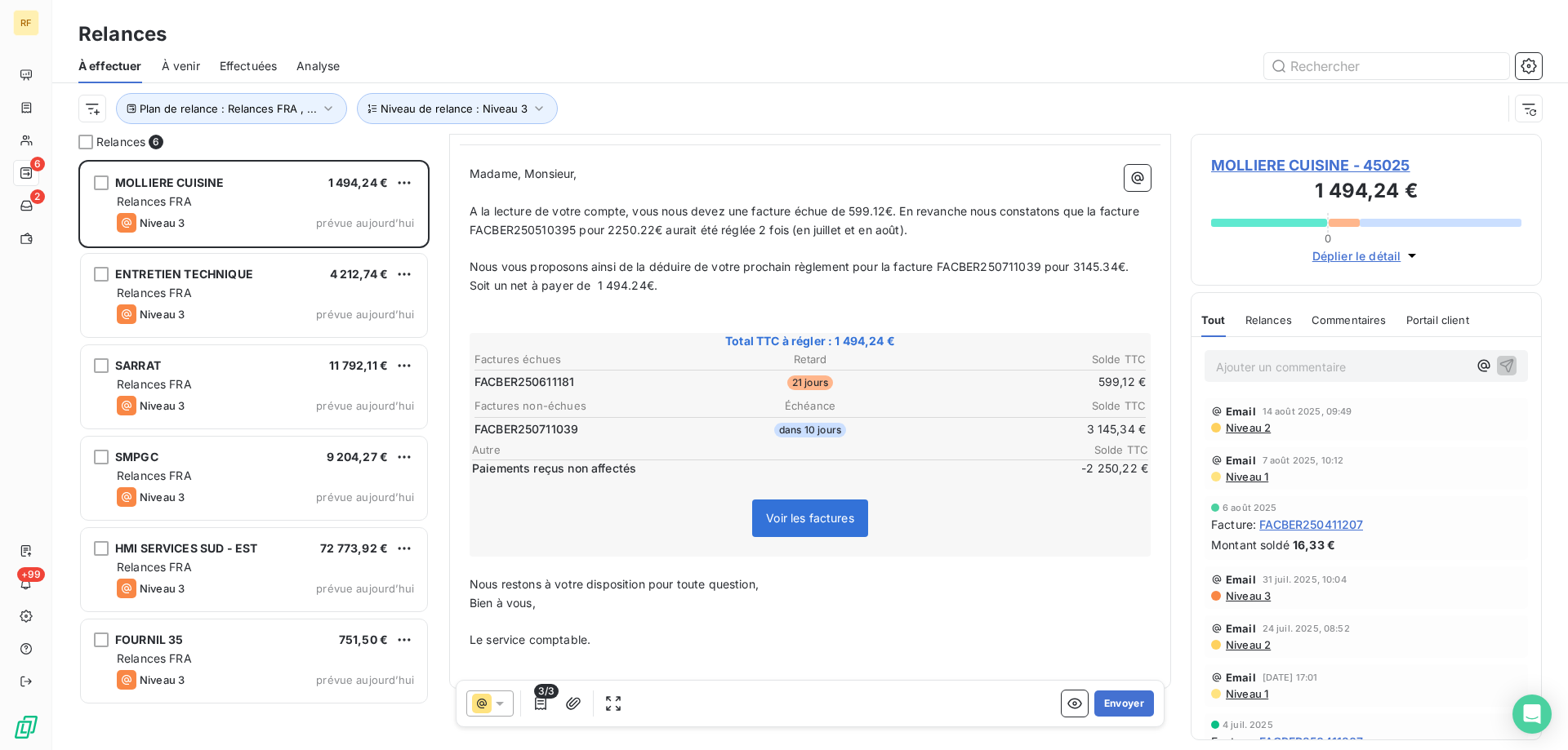
click at [1295, 374] on p "Ajouter un commentaire ﻿" at bounding box center [1341, 367] width 252 height 21
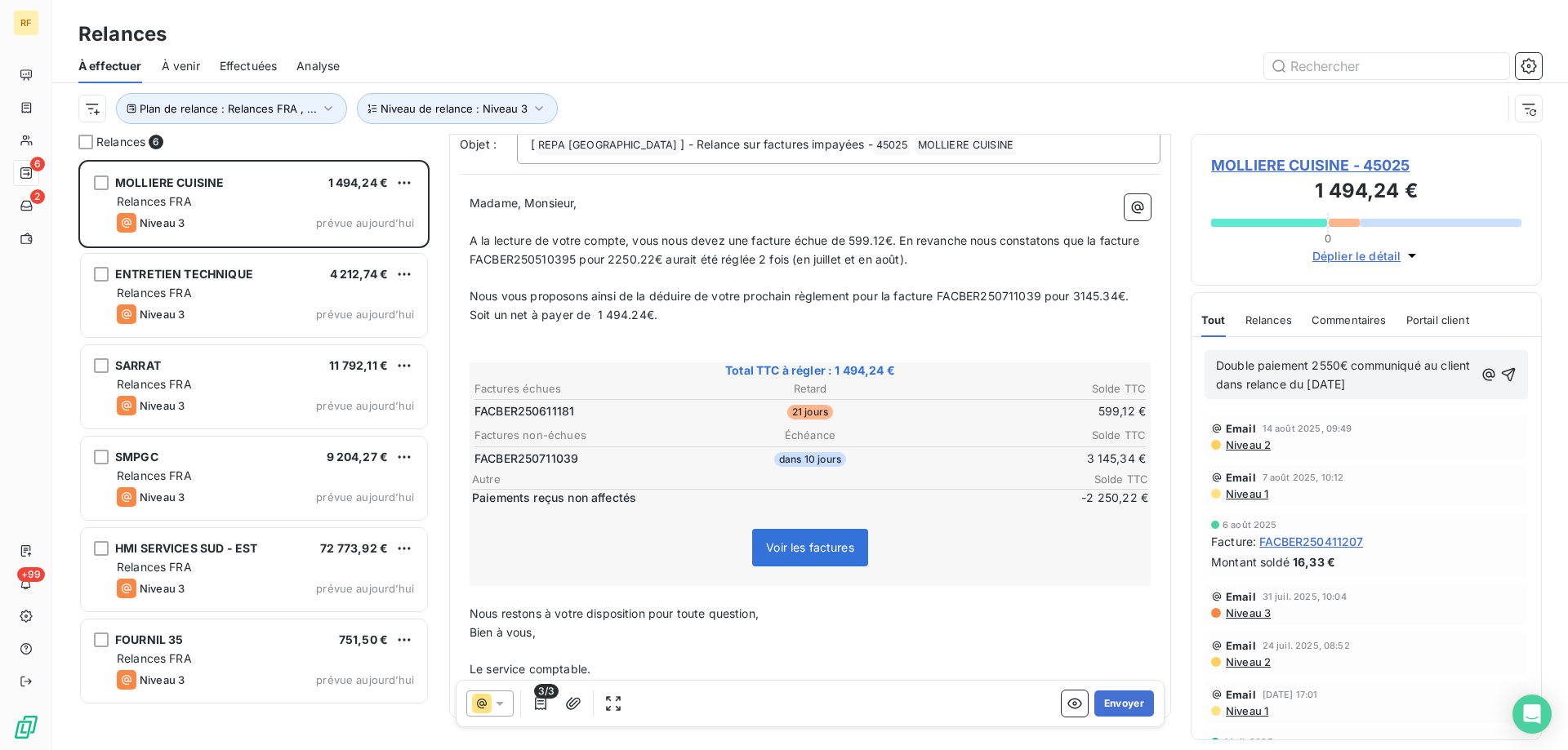
scroll to position [173, 0]
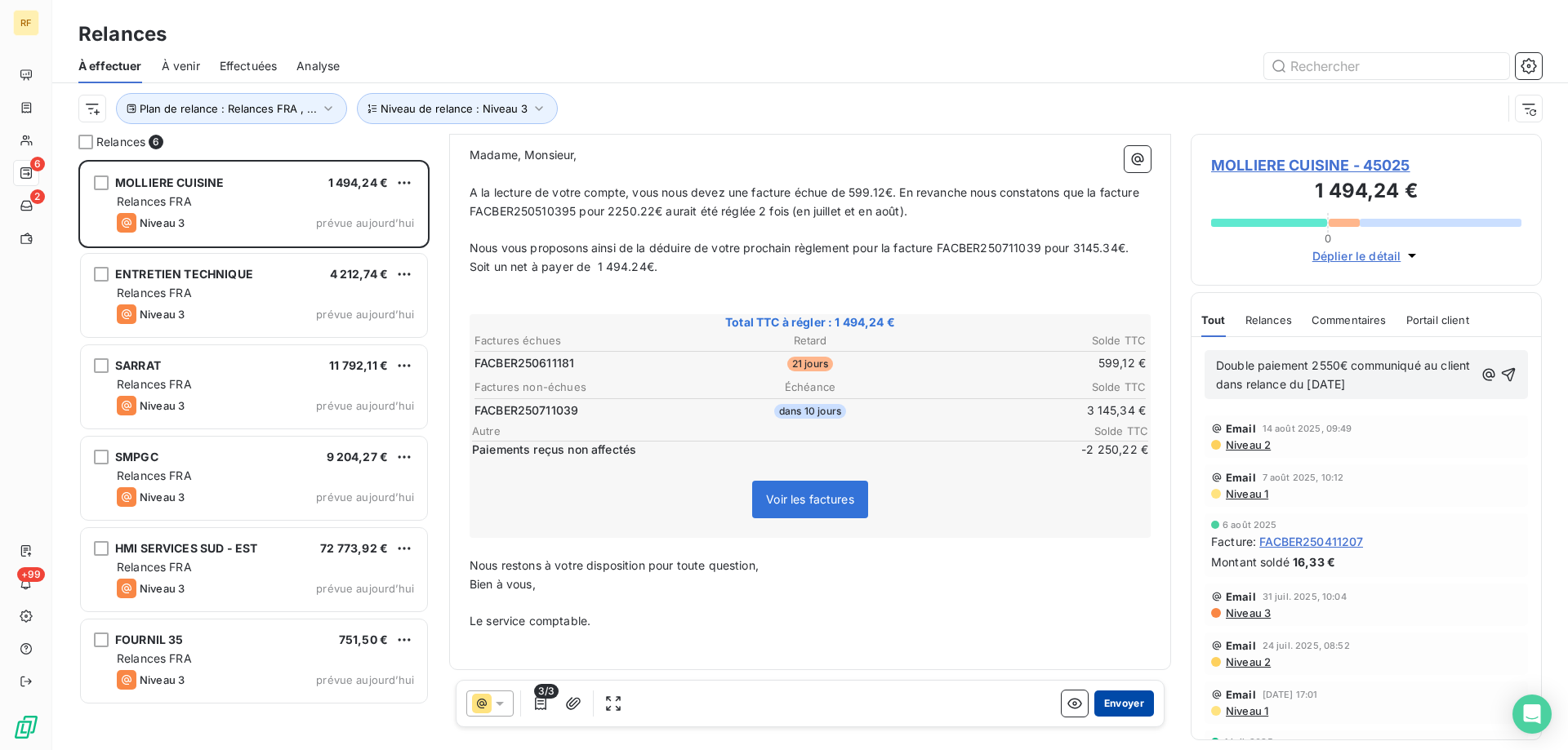
click at [1121, 703] on button "Envoyer" at bounding box center [1123, 704] width 59 height 26
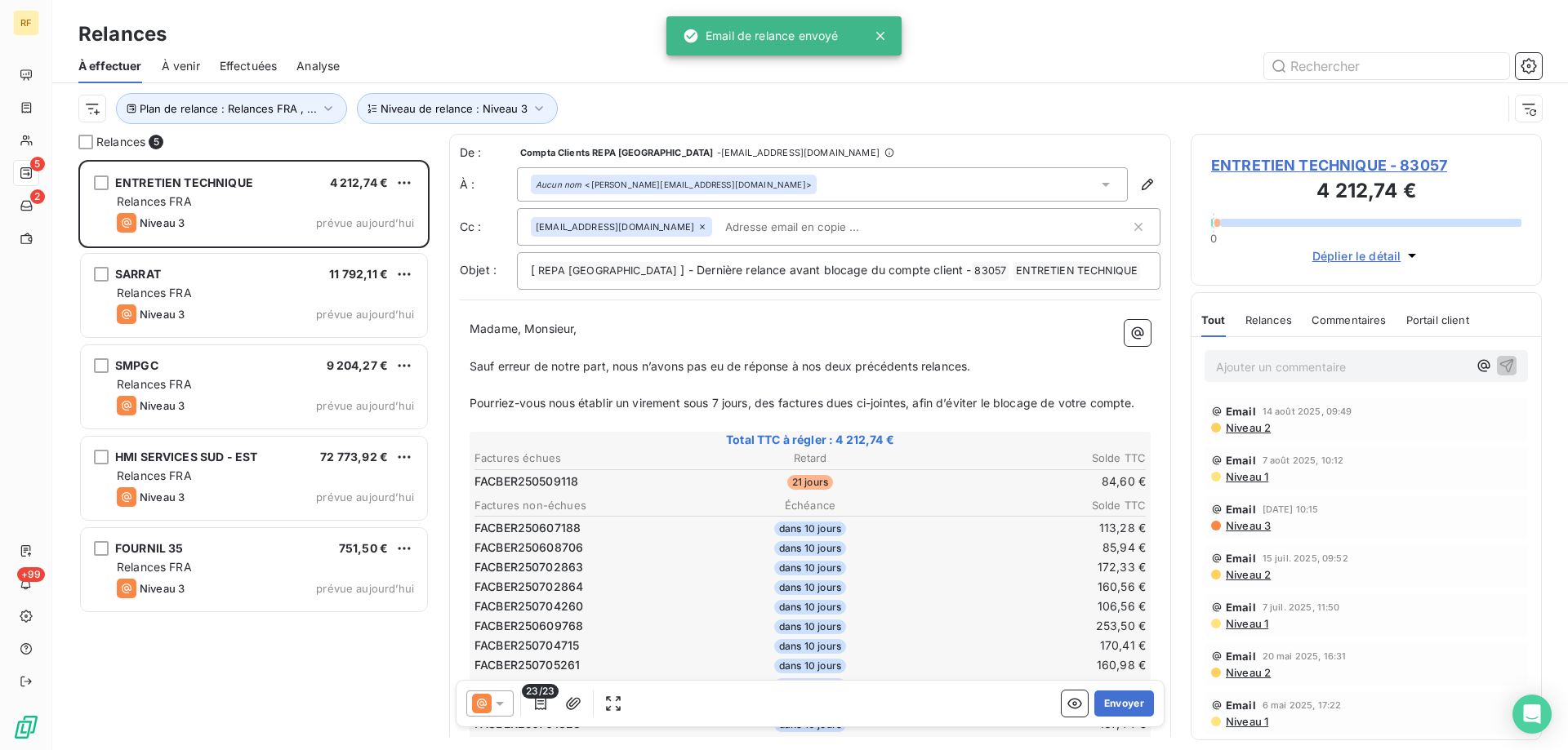
click at [1265, 374] on p "Ajouter un commentaire ﻿" at bounding box center [1341, 367] width 252 height 21
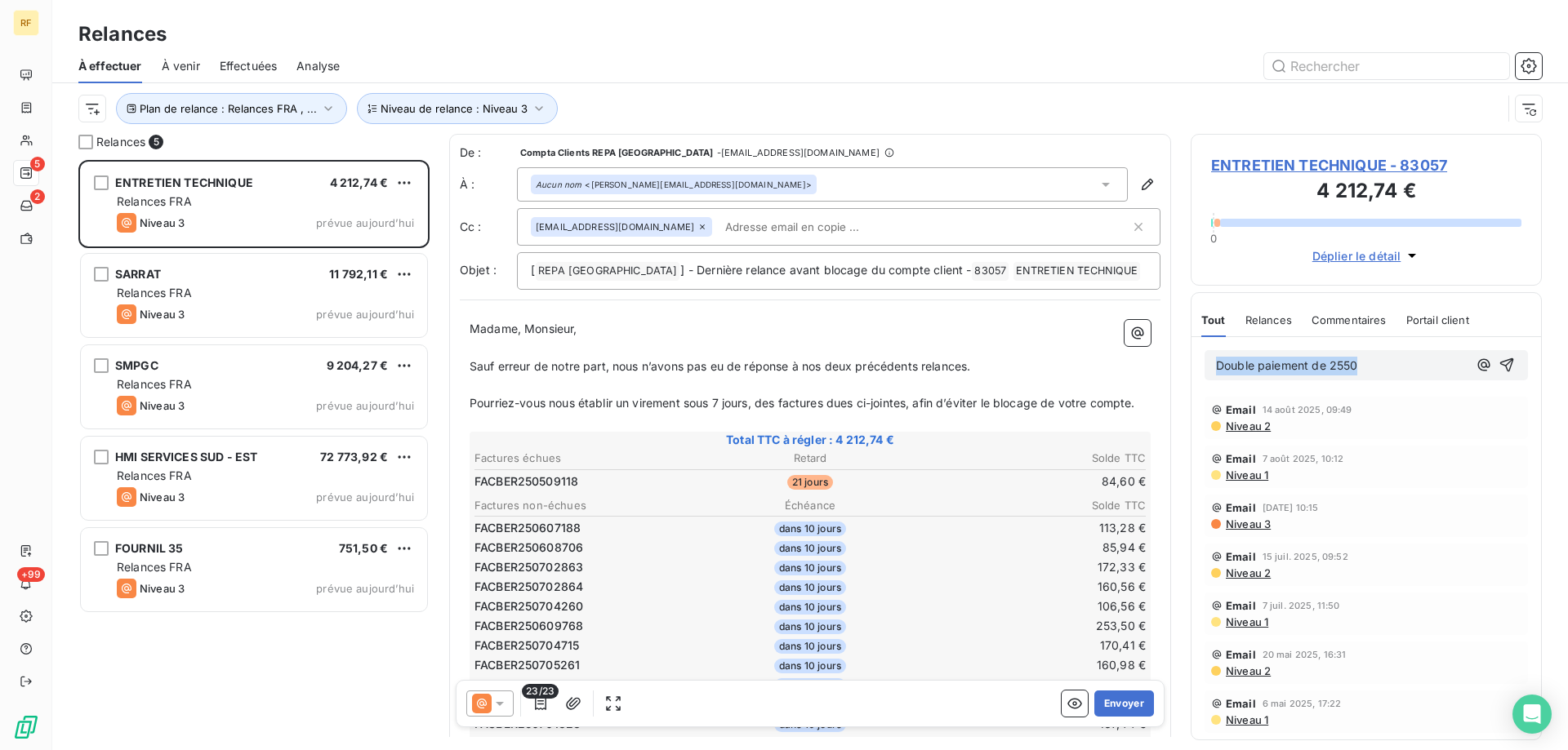
drag, startPoint x: 1108, startPoint y: 373, endPoint x: 1054, endPoint y: 373, distance: 54.0
click at [1054, 373] on div "Relances 5 ENTRETIEN TECHNIQUE 4 212,74 € Relances FRA Niveau 3 prévue [DATE] S…" at bounding box center [810, 443] width 1516 height 617
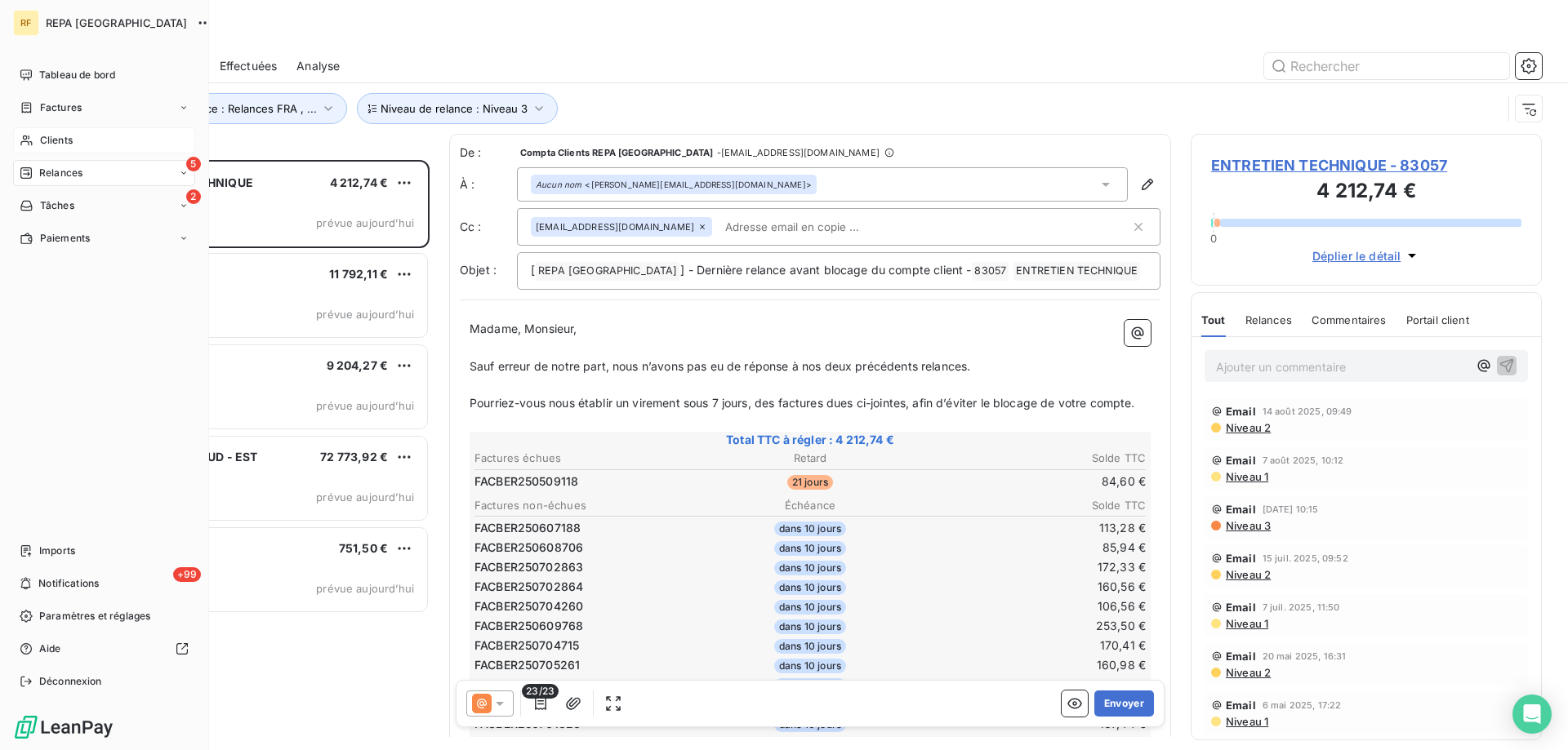
click at [38, 142] on div "Clients" at bounding box center [104, 140] width 182 height 26
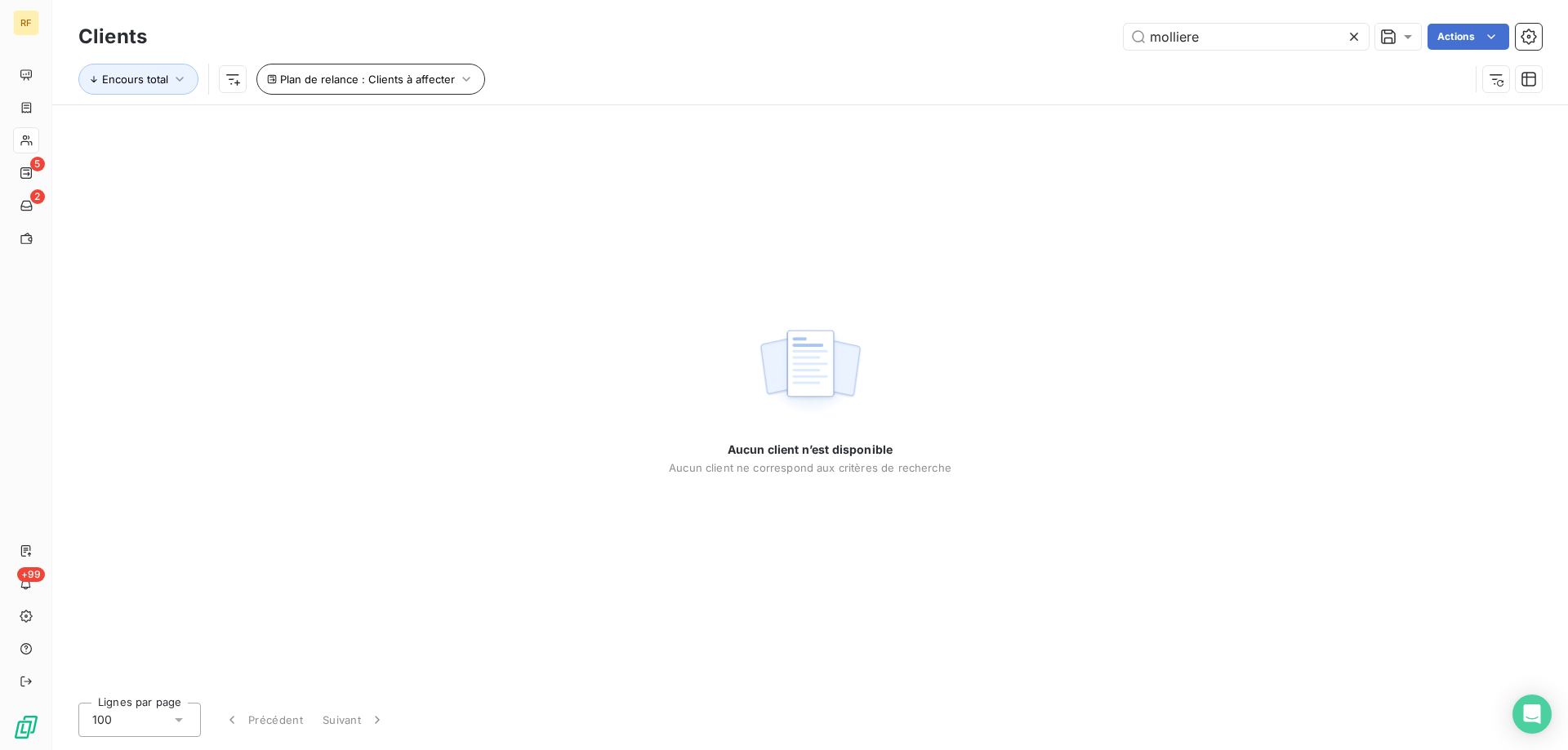
type input "molliere"
click at [471, 80] on button "Plan de relance : Clients à affecter" at bounding box center [370, 78] width 228 height 31
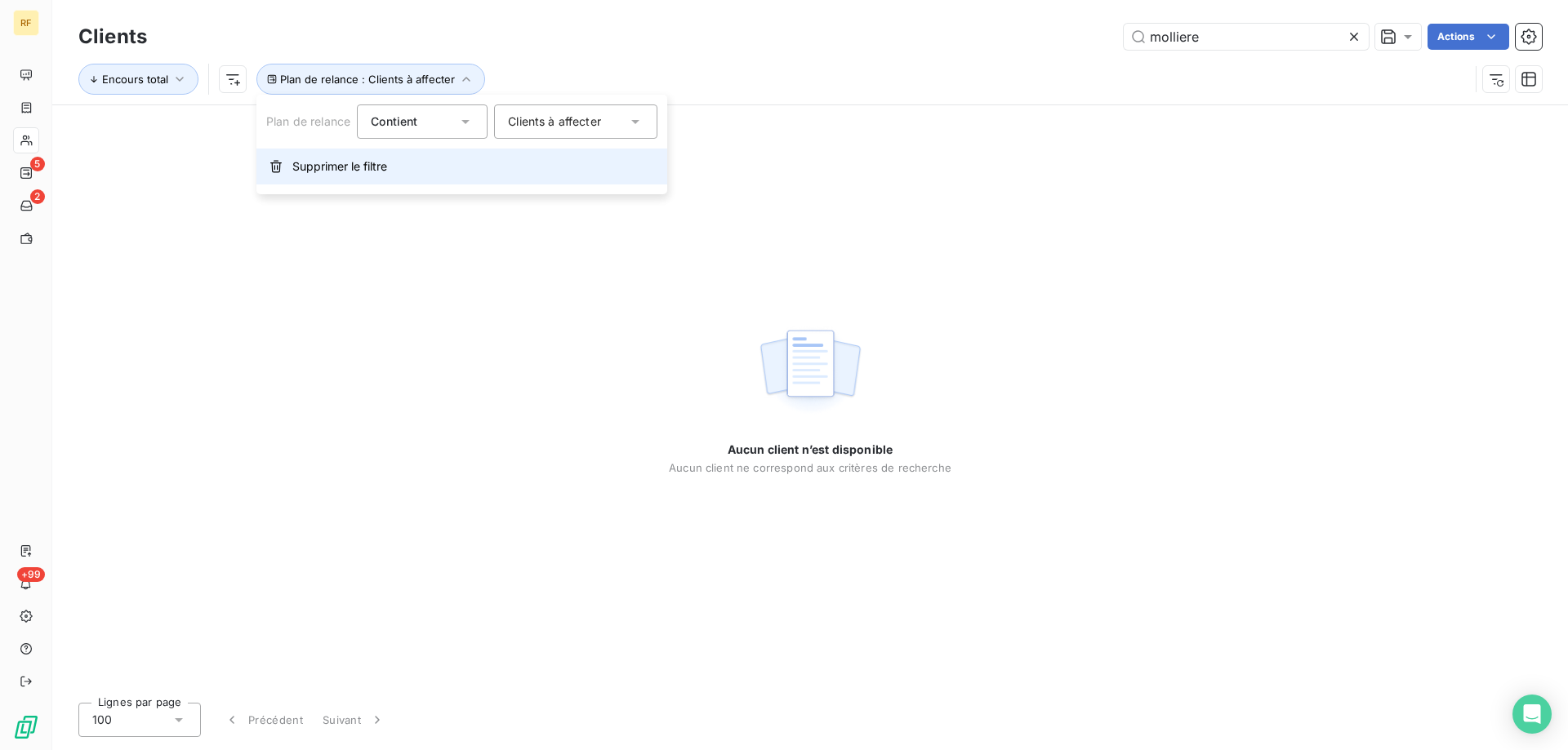
click at [392, 167] on button "Supprimer le filtre" at bounding box center [461, 166] width 411 height 36
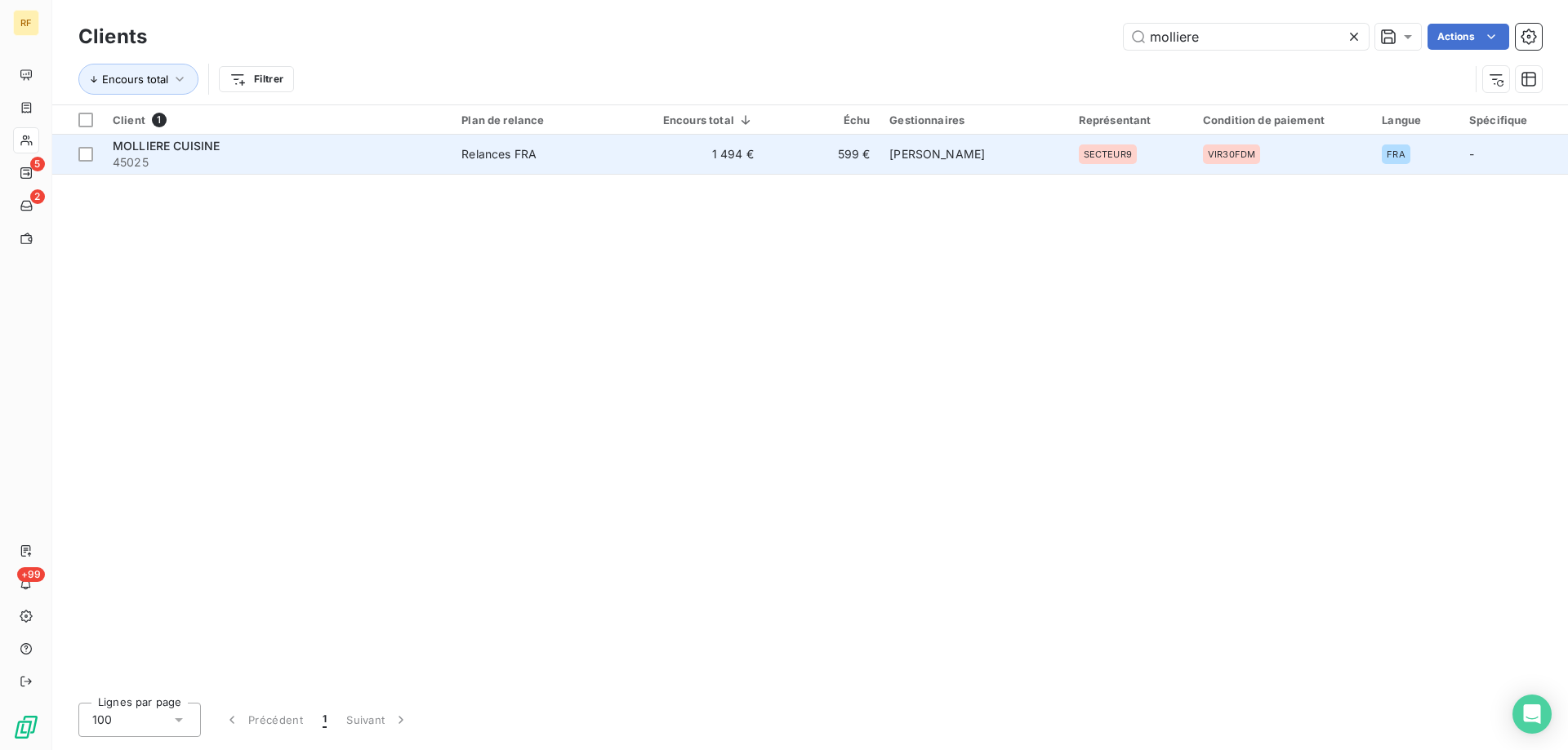
click at [256, 162] on span "45025" at bounding box center [277, 162] width 329 height 17
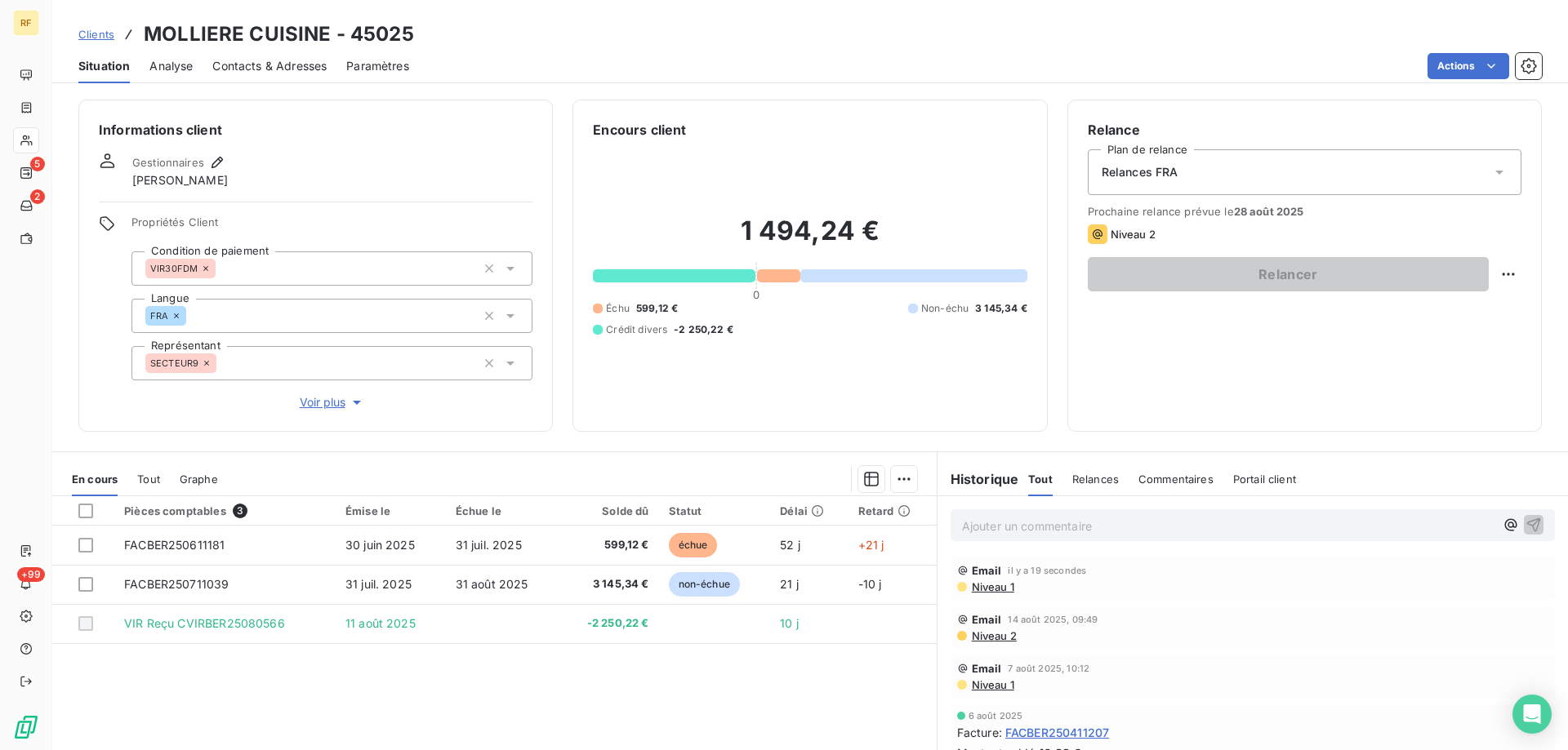
click at [1041, 535] on p "Ajouter un commentaire ﻿" at bounding box center [1227, 526] width 533 height 21
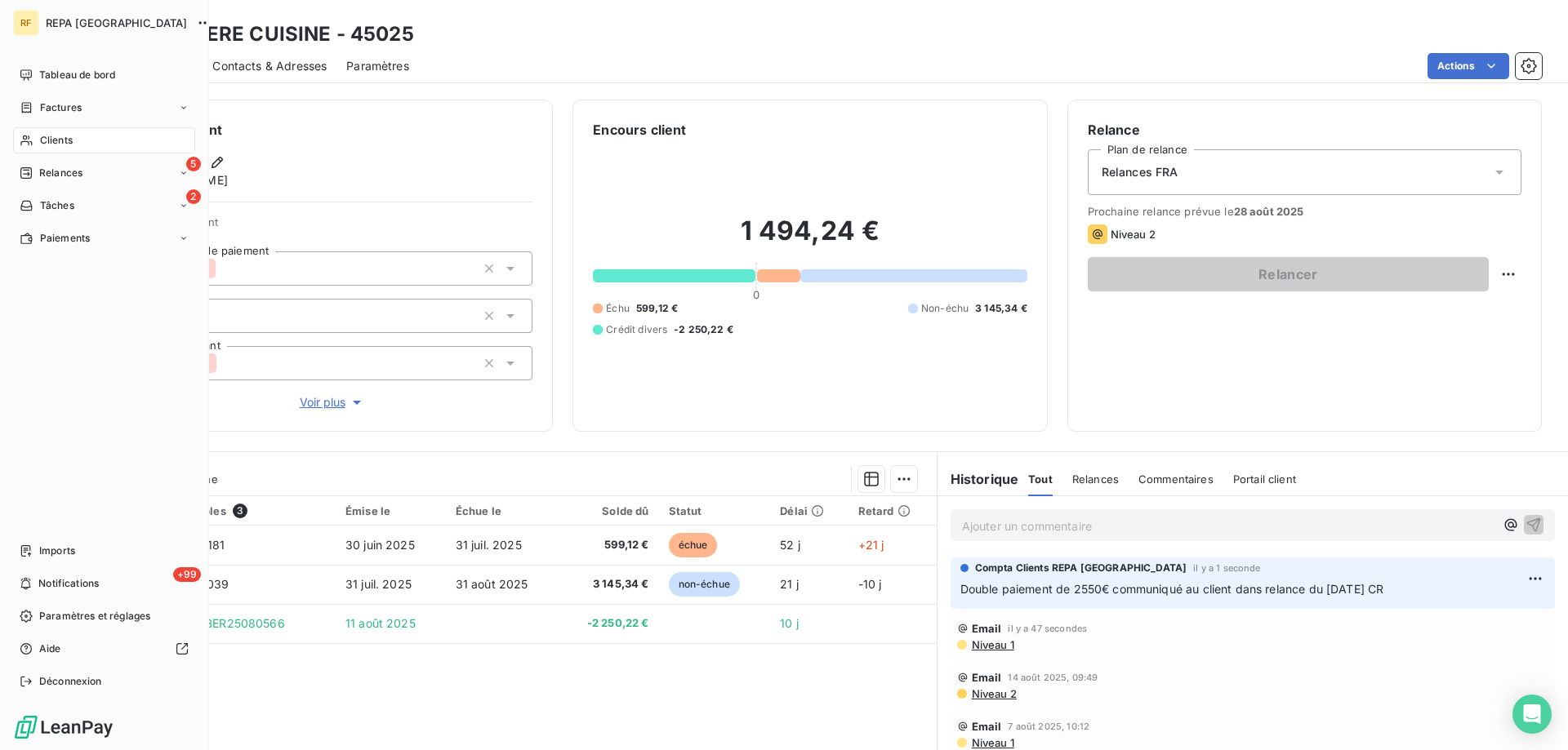
click at [49, 168] on span "Relances" at bounding box center [61, 173] width 43 height 15
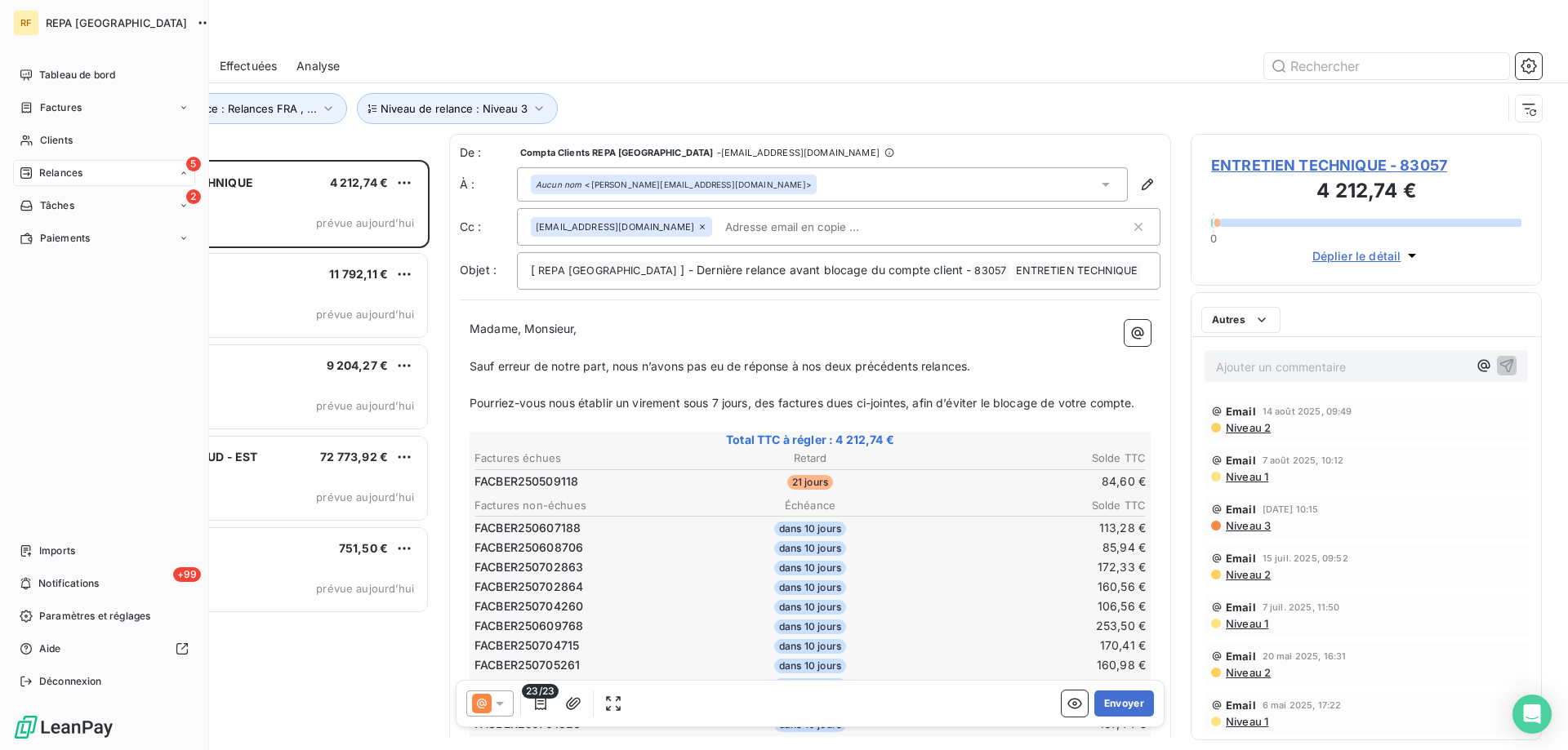
scroll to position [578, 339]
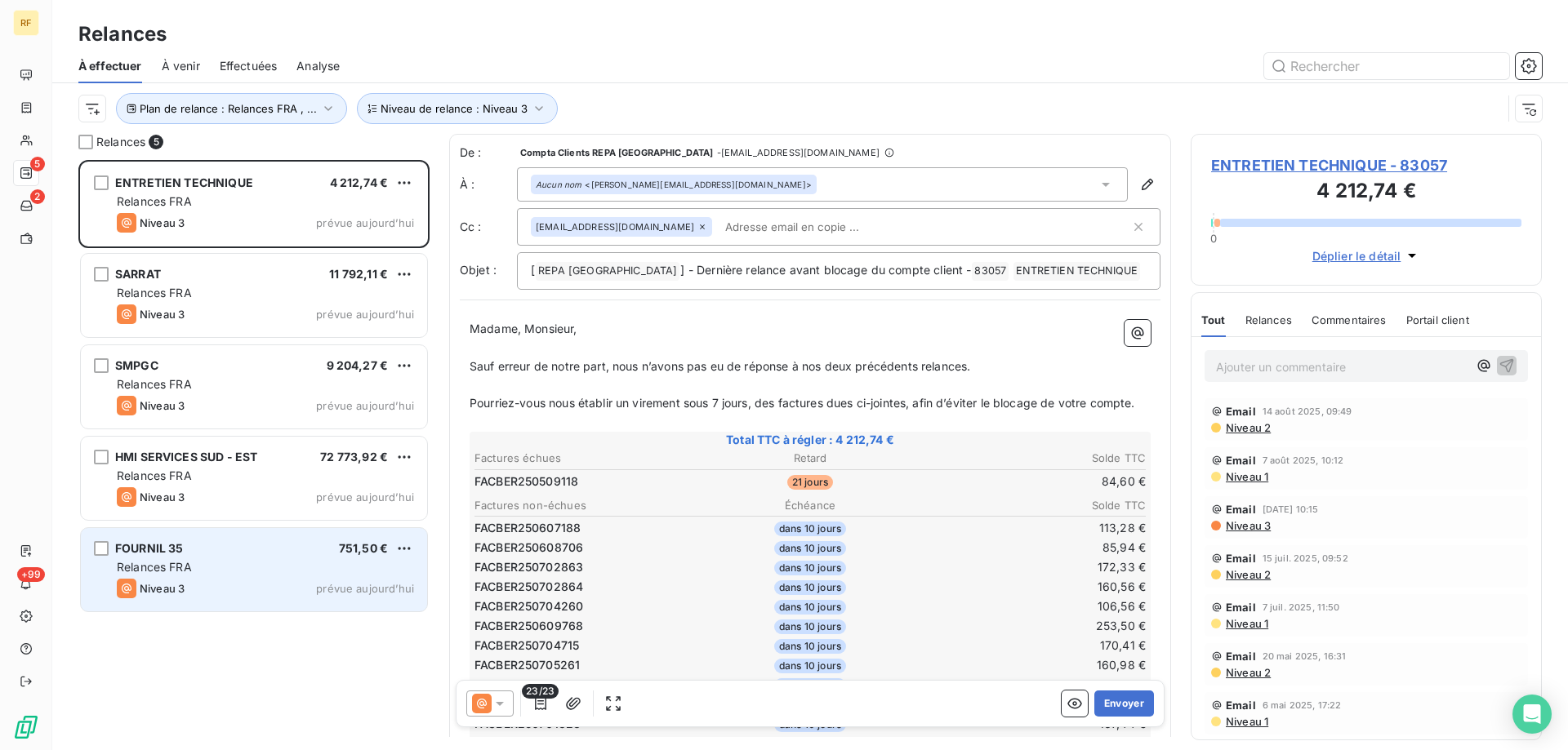
click at [282, 558] on div "FOURNIL 35 751,50 € Relances FRA Niveau 3 prévue [DATE]" at bounding box center [254, 570] width 346 height 83
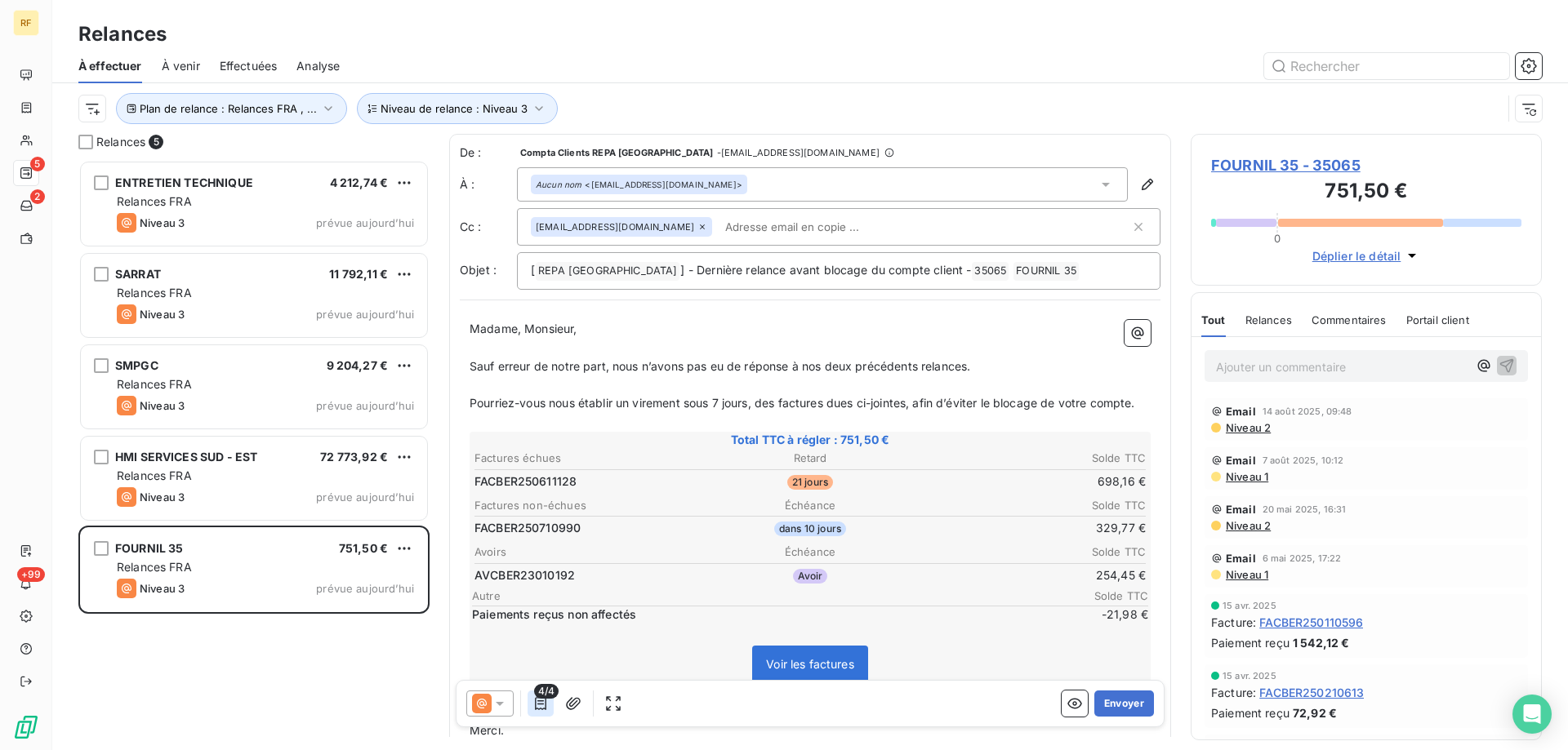
click at [536, 709] on icon "button" at bounding box center [540, 704] width 12 height 13
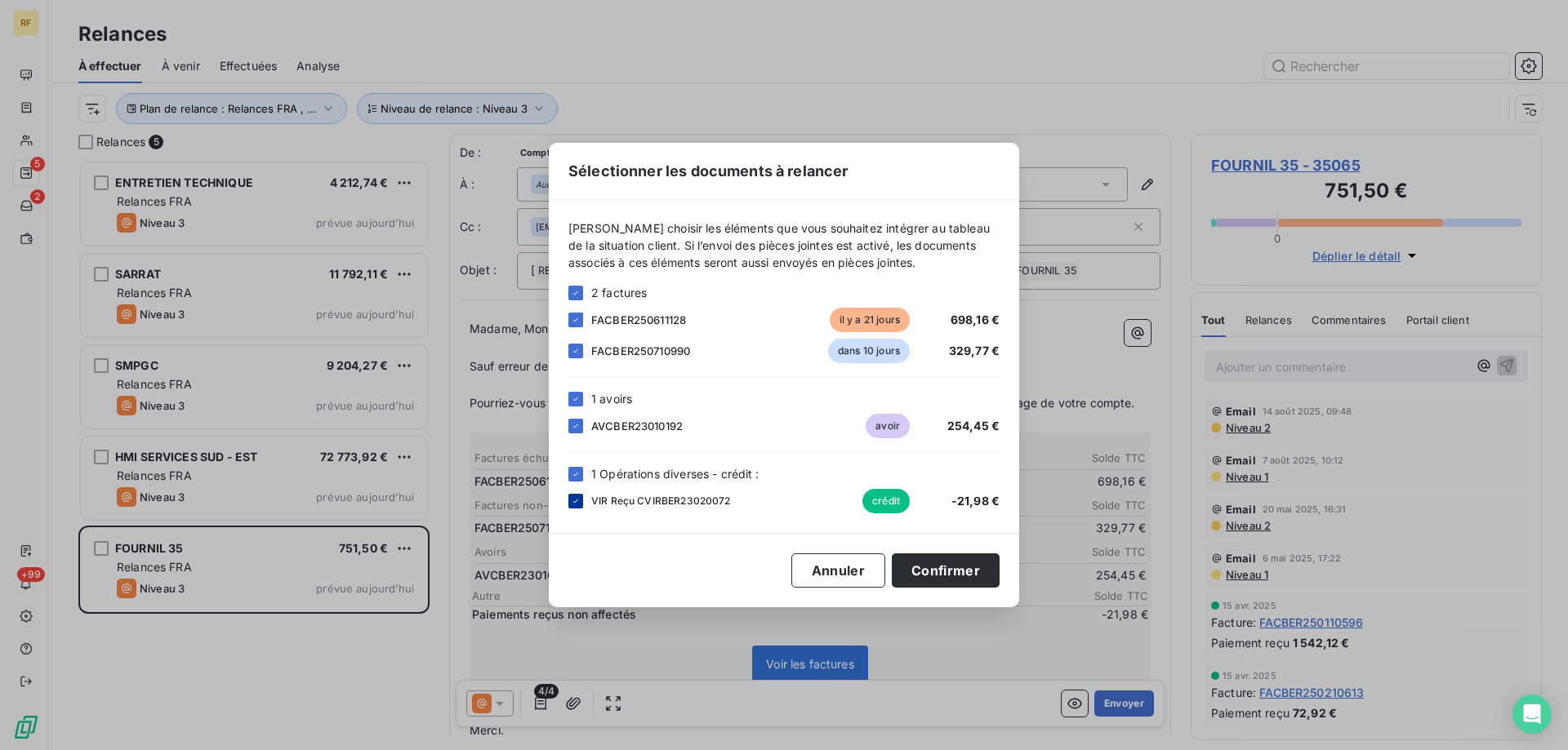
click at [577, 505] on icon at bounding box center [576, 501] width 10 height 10
click at [948, 577] on button "Confirmer" at bounding box center [945, 570] width 108 height 35
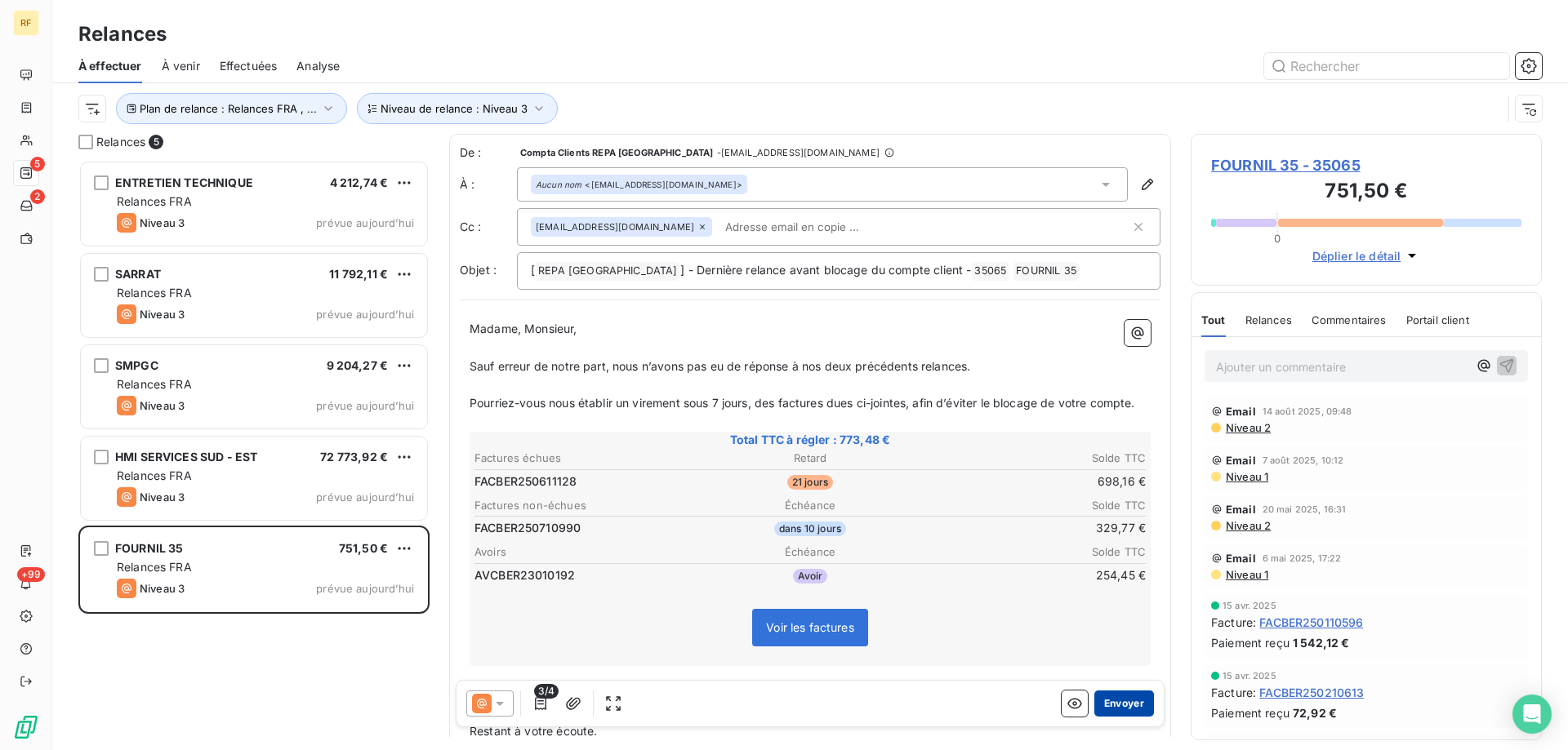
click at [1117, 704] on button "Envoyer" at bounding box center [1123, 704] width 59 height 26
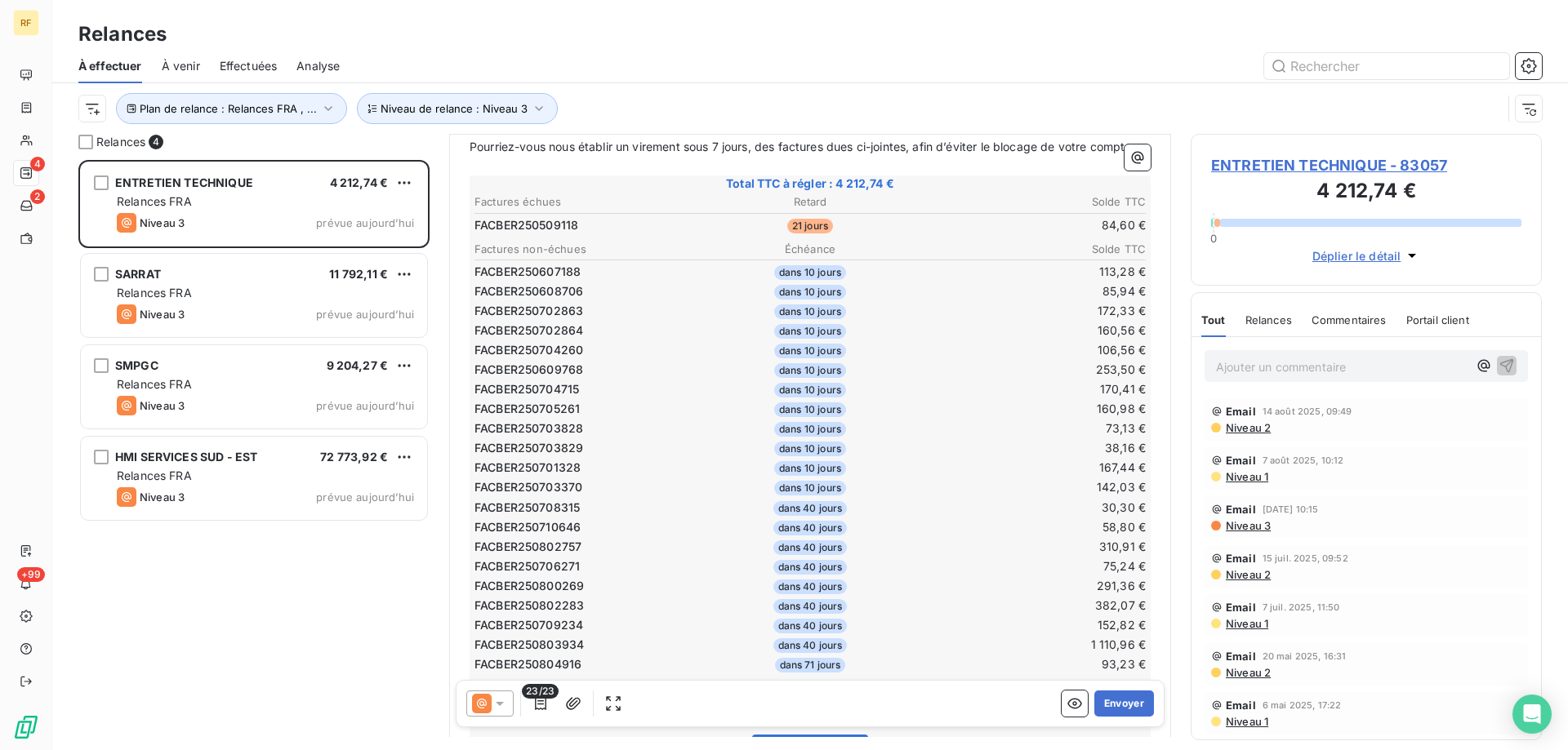
scroll to position [241, 0]
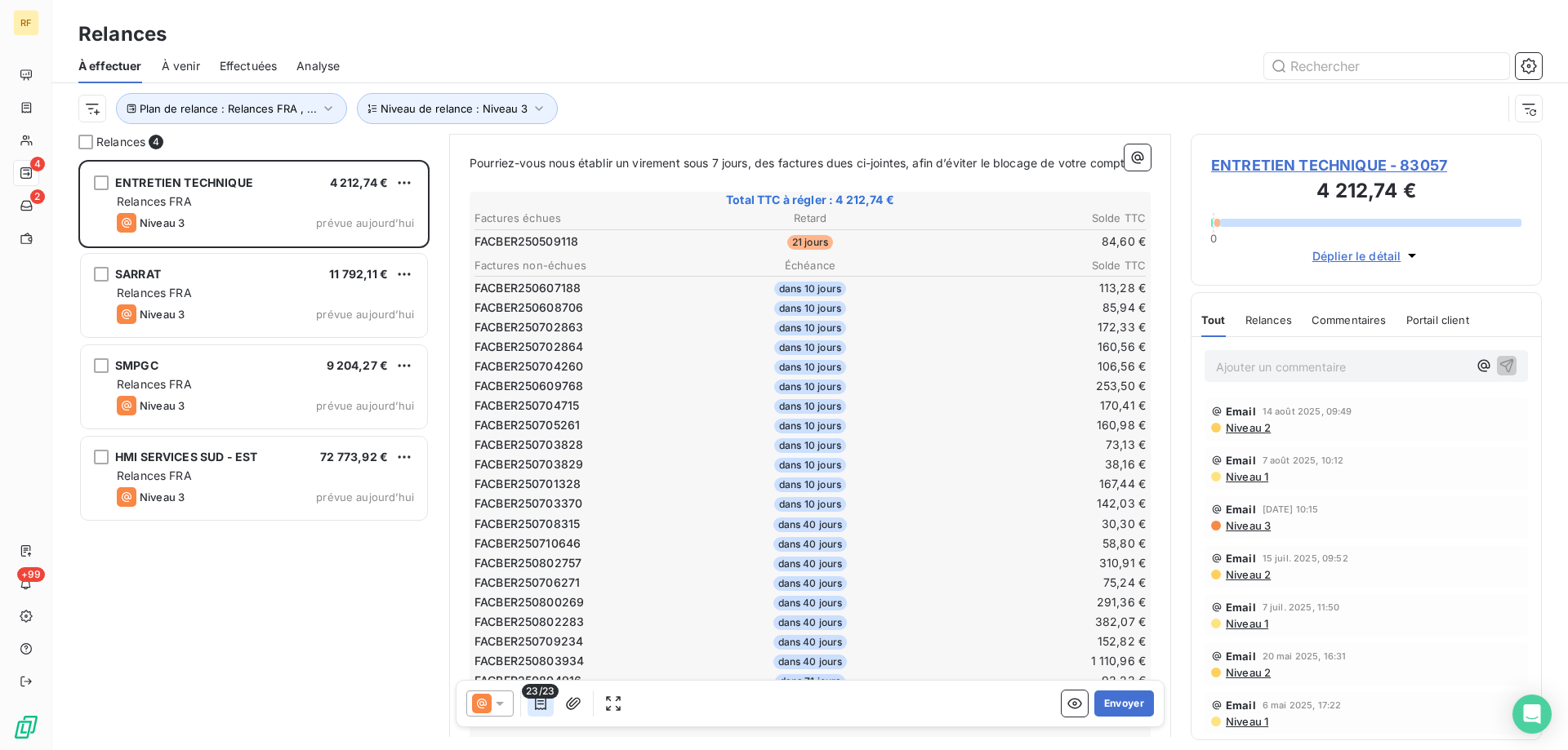
click at [538, 708] on icon "button" at bounding box center [540, 704] width 17 height 17
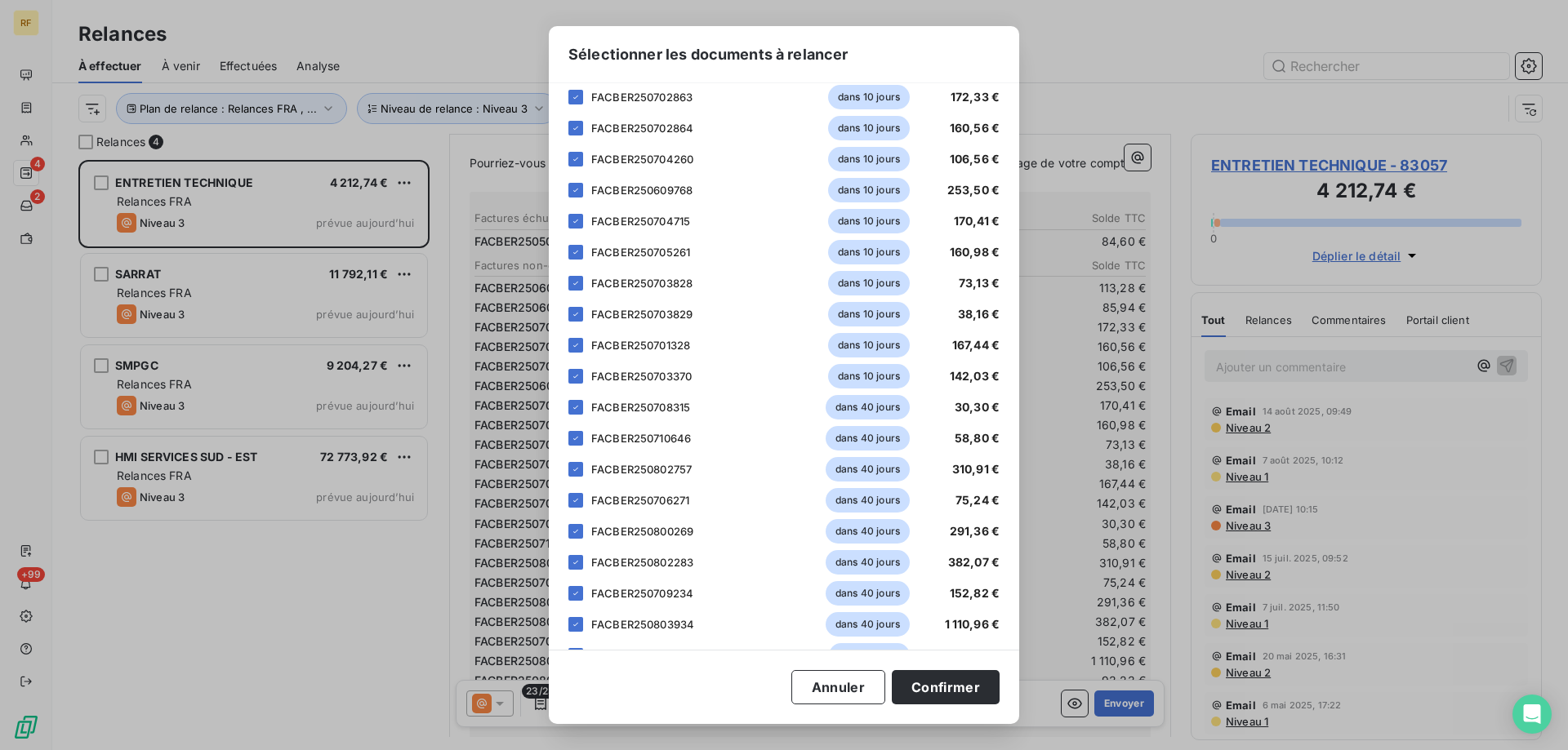
scroll to position [312, 0]
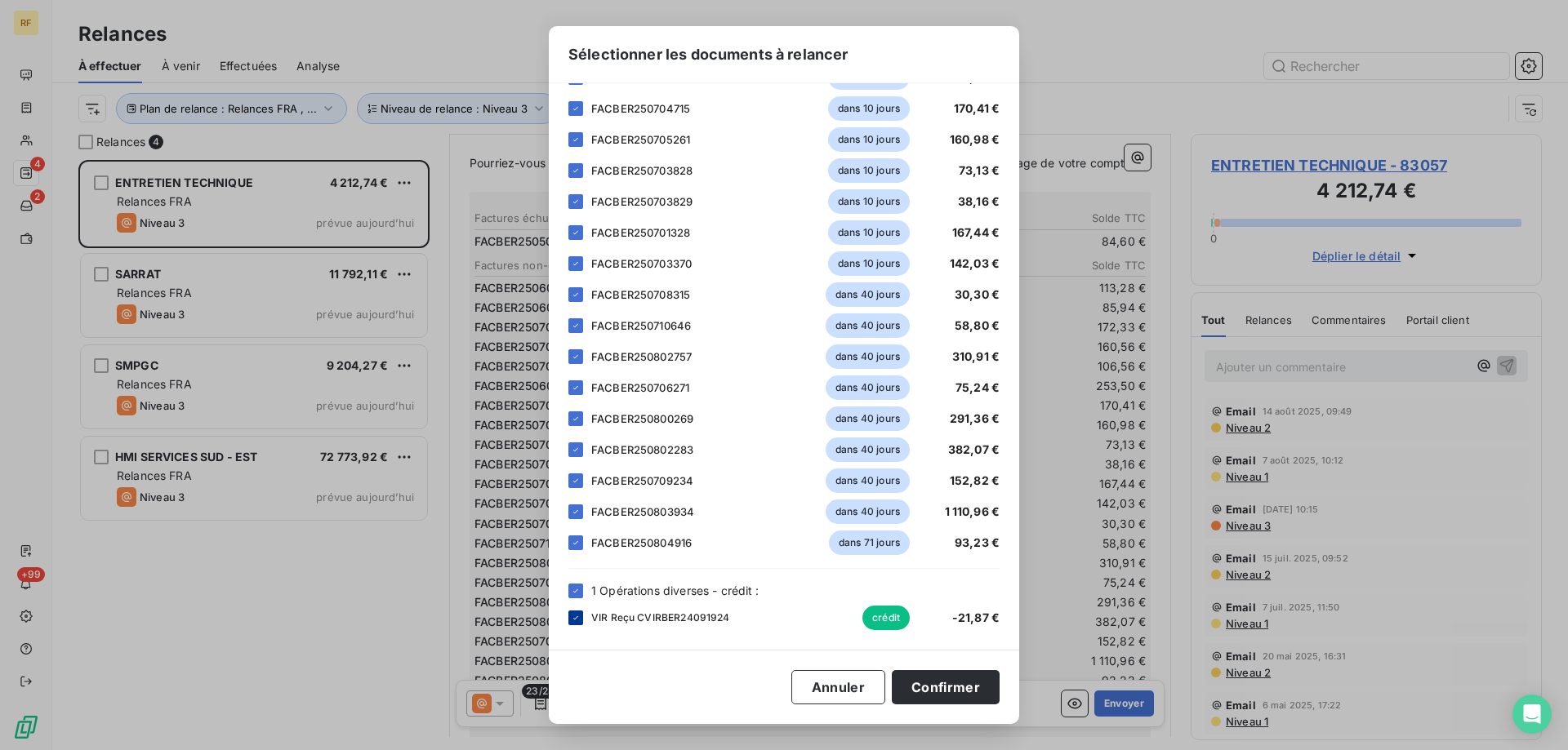
click at [576, 619] on icon at bounding box center [575, 618] width 5 height 3
click at [941, 685] on button "Confirmer" at bounding box center [945, 687] width 108 height 35
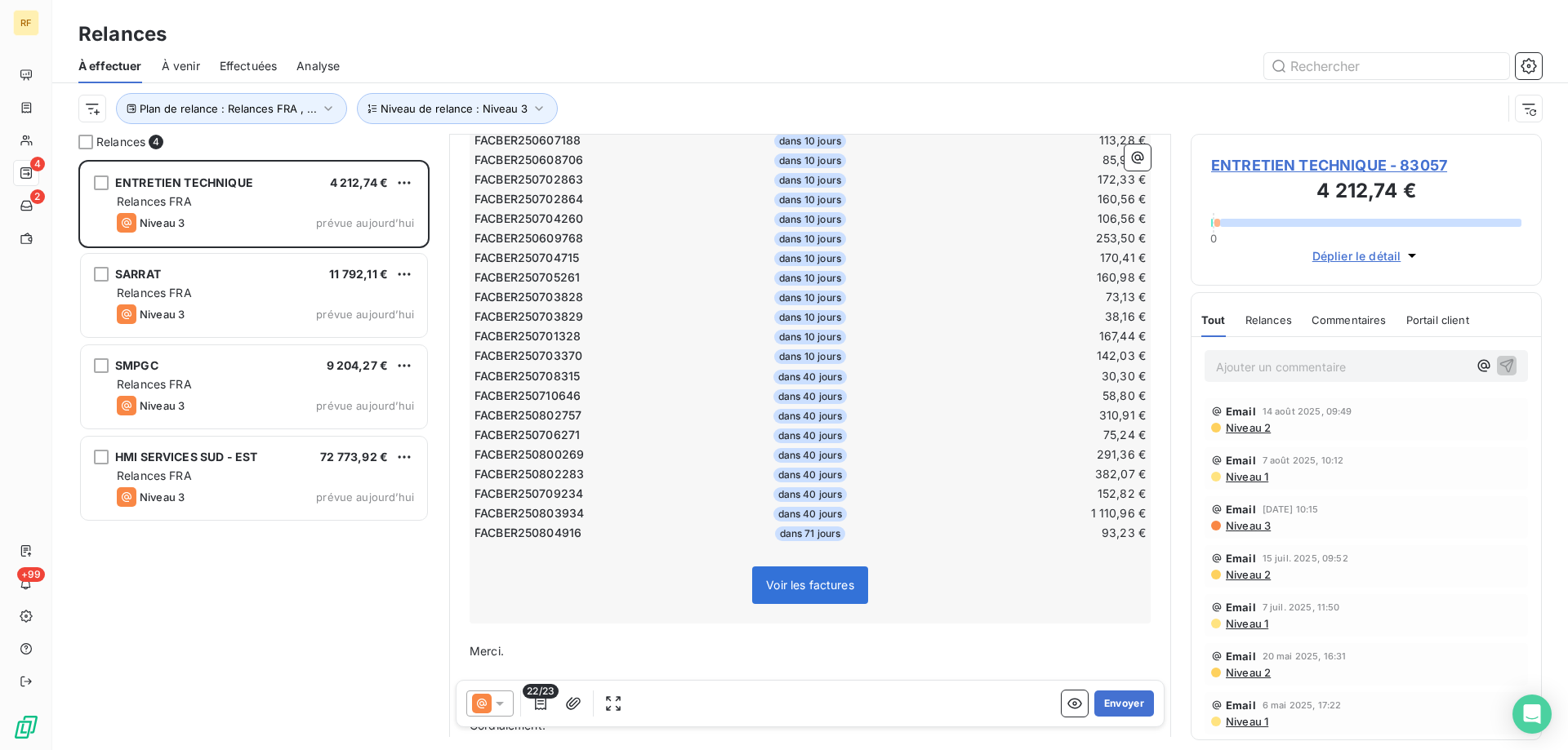
scroll to position [531, 0]
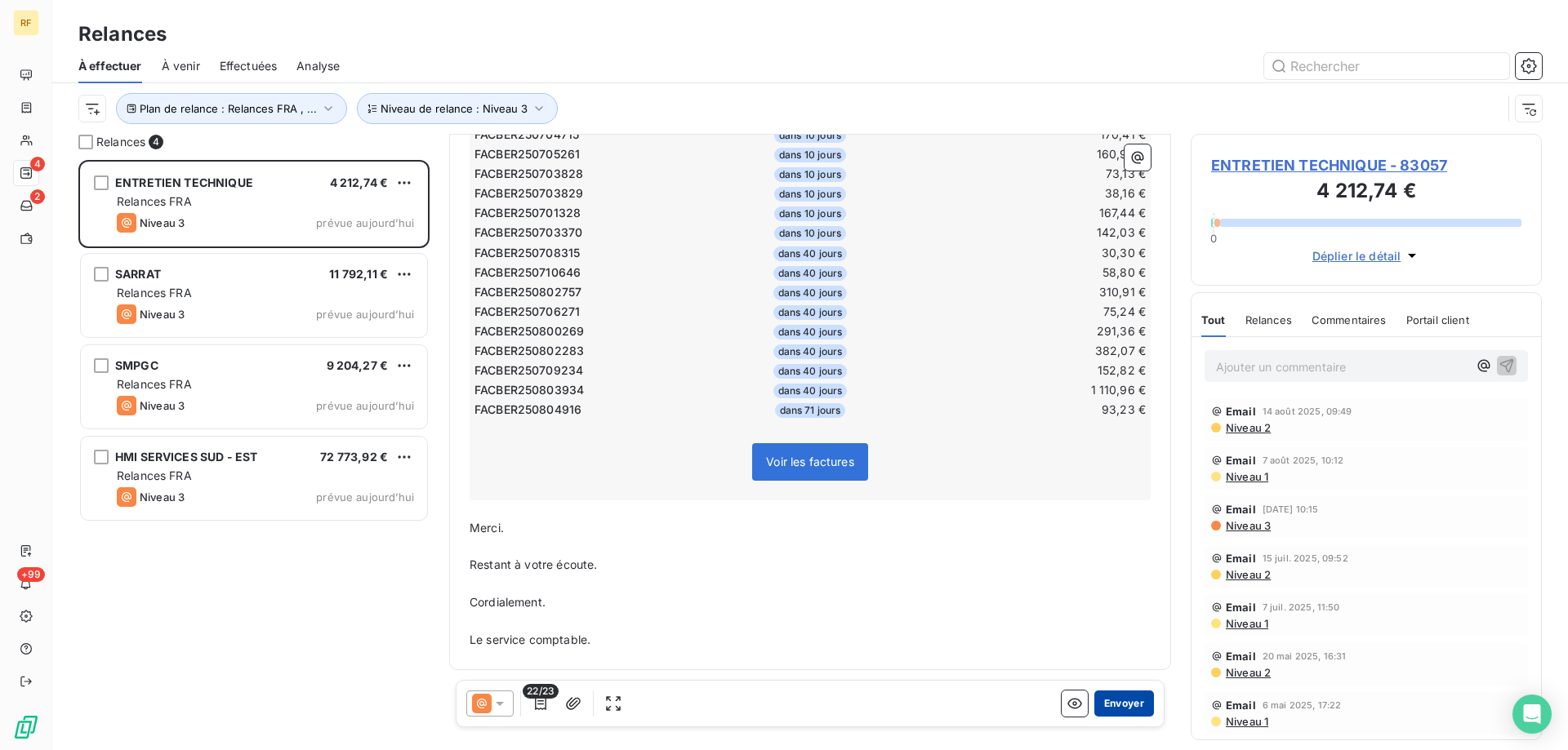
click at [1126, 711] on button "Envoyer" at bounding box center [1123, 704] width 59 height 26
